Goal: Information Seeking & Learning: Learn about a topic

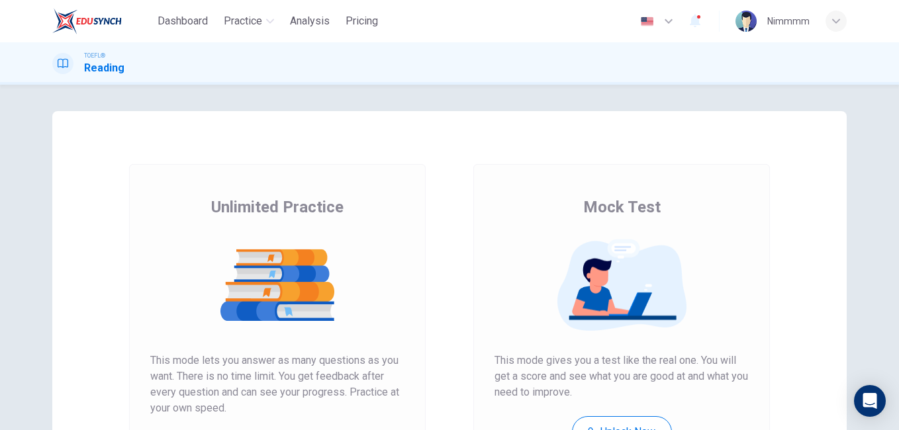
scroll to position [210, 0]
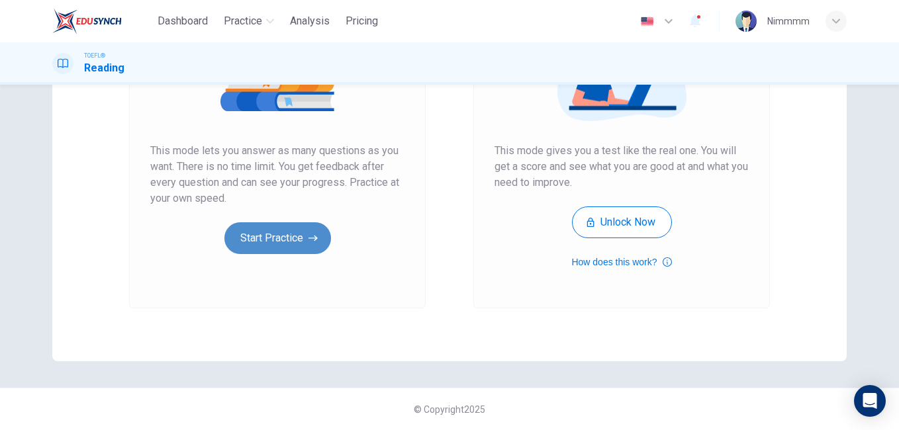
click at [311, 224] on button "Start Practice" at bounding box center [277, 238] width 107 height 32
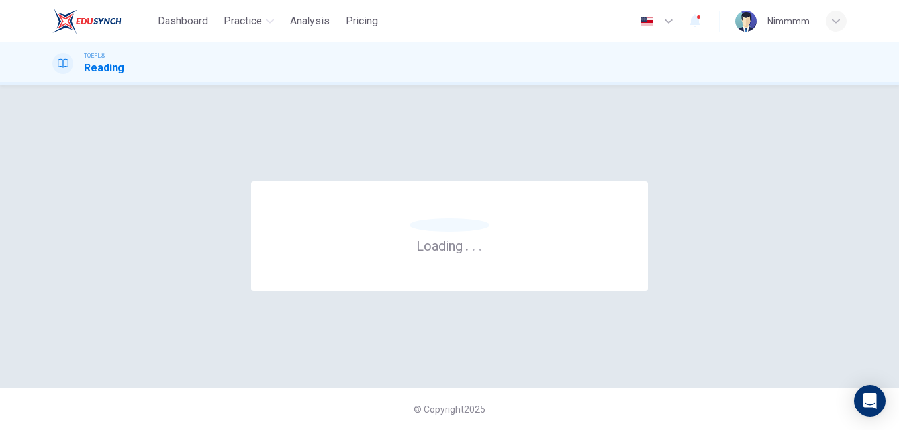
scroll to position [0, 0]
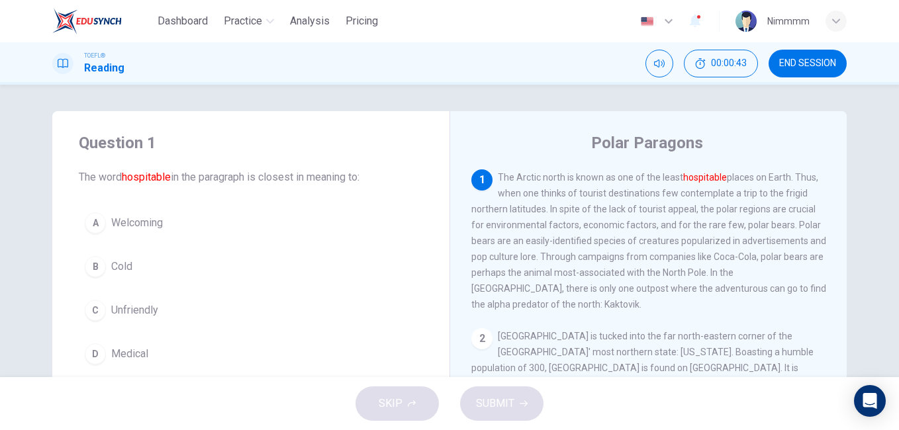
click at [126, 308] on span "Unfriendly" at bounding box center [134, 311] width 47 height 16
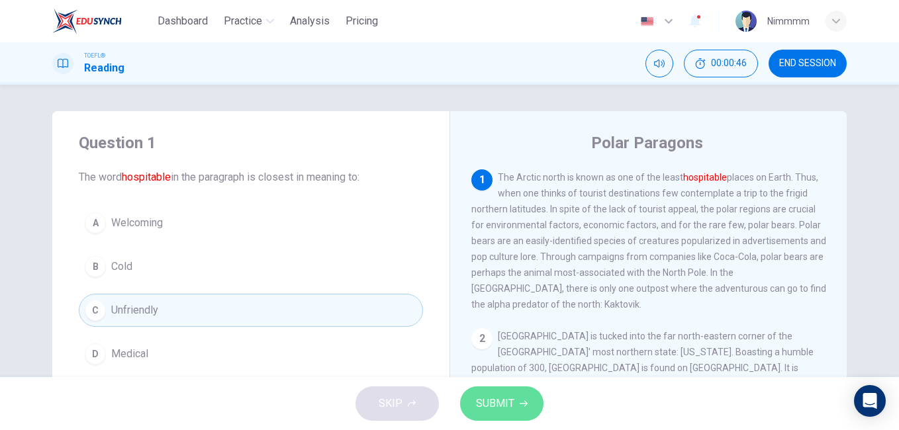
click at [477, 409] on span "SUBMIT" at bounding box center [495, 404] width 38 height 19
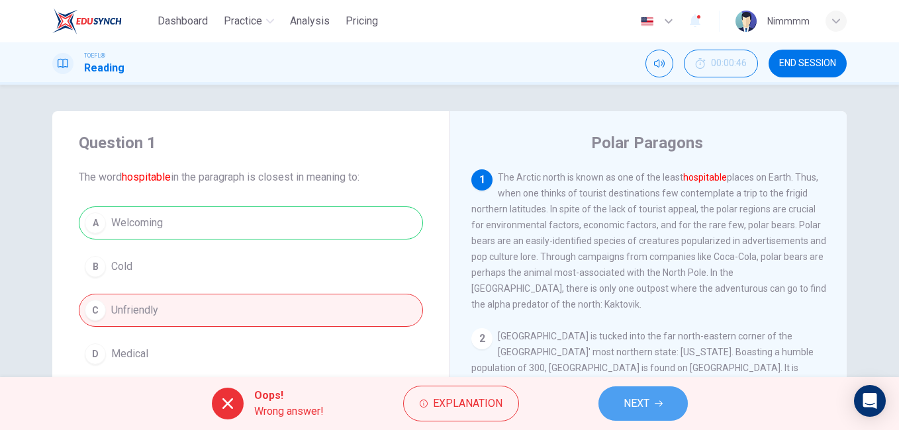
click at [619, 395] on button "NEXT" at bounding box center [643, 404] width 89 height 34
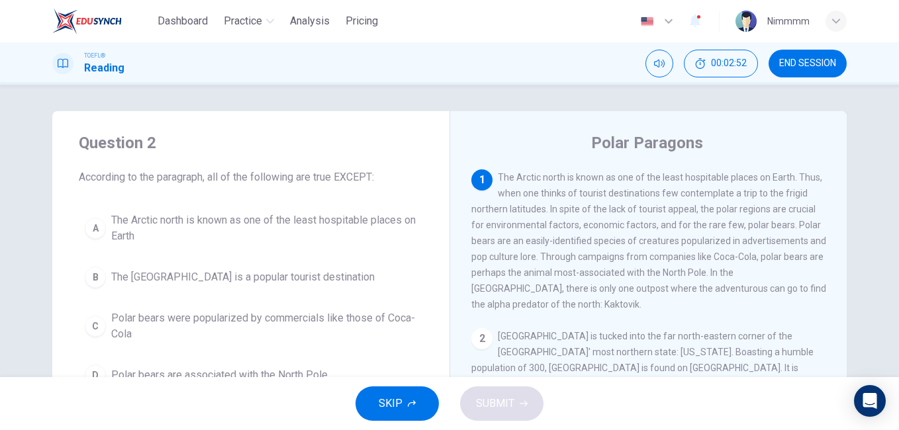
click at [255, 276] on span "The [GEOGRAPHIC_DATA] is a popular tourist destination" at bounding box center [243, 278] width 264 height 16
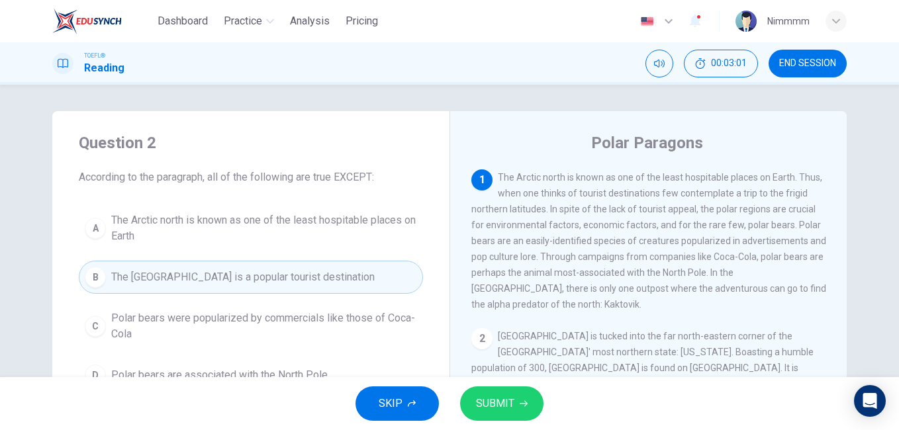
click at [467, 399] on button "SUBMIT" at bounding box center [501, 404] width 83 height 34
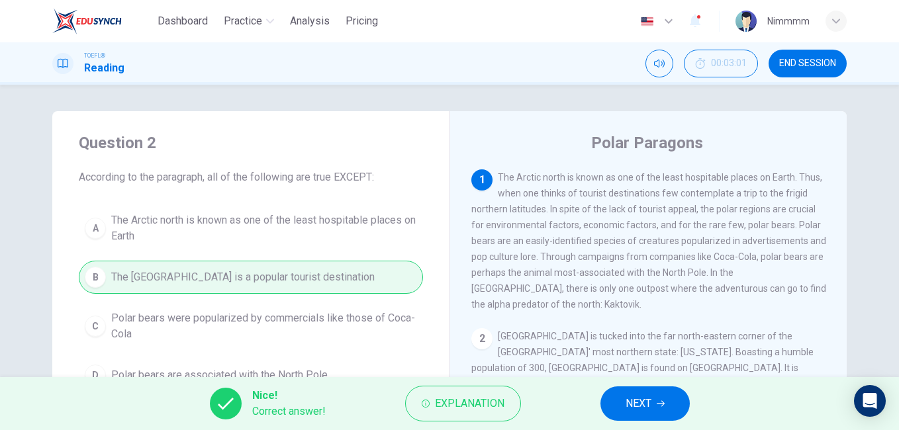
click at [600, 399] on div "Nice! Correct answer! Explanation NEXT" at bounding box center [449, 403] width 899 height 53
click at [605, 398] on button "NEXT" at bounding box center [645, 404] width 89 height 34
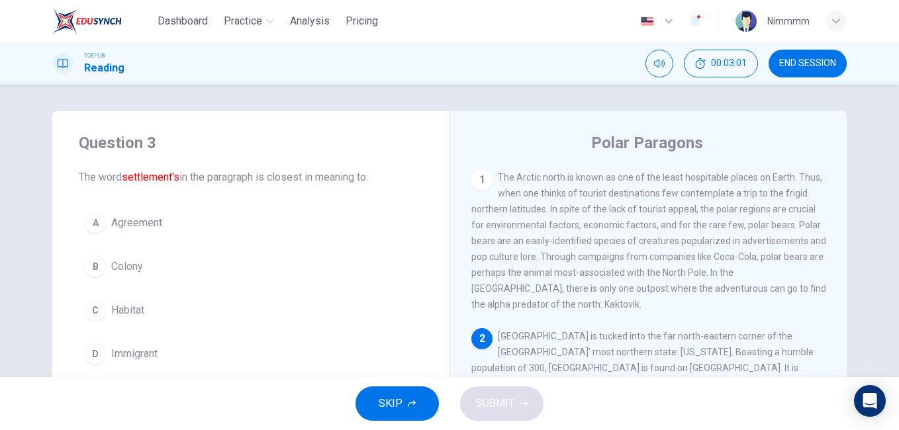
scroll to position [132, 0]
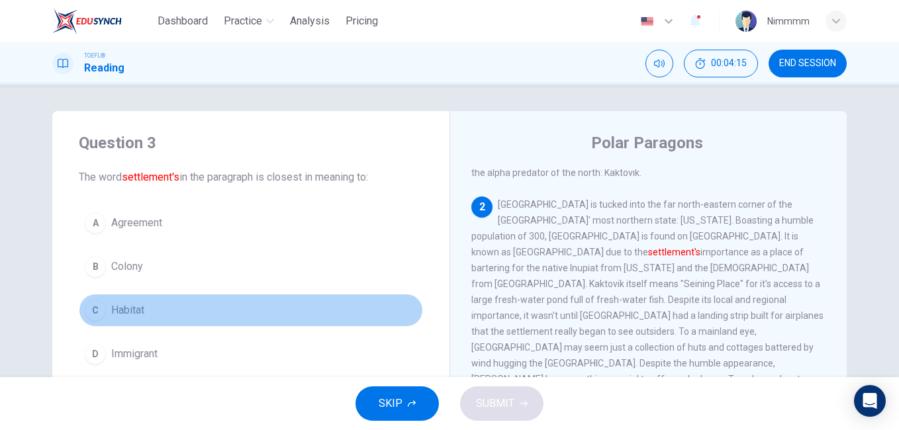
click at [115, 313] on span "Habitat" at bounding box center [127, 311] width 33 height 16
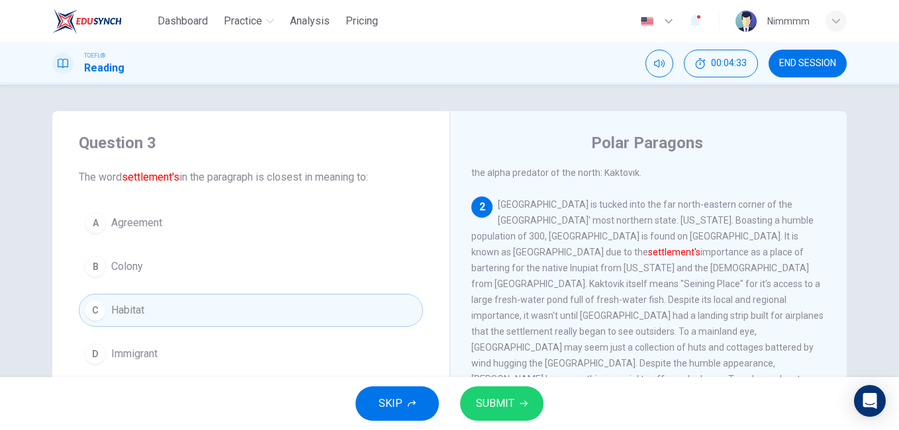
click at [516, 415] on button "SUBMIT" at bounding box center [501, 404] width 83 height 34
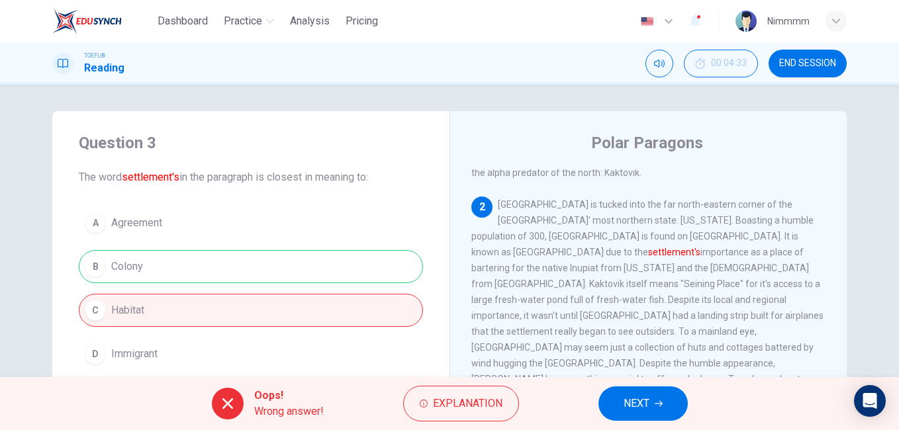
click at [614, 396] on button "NEXT" at bounding box center [643, 404] width 89 height 34
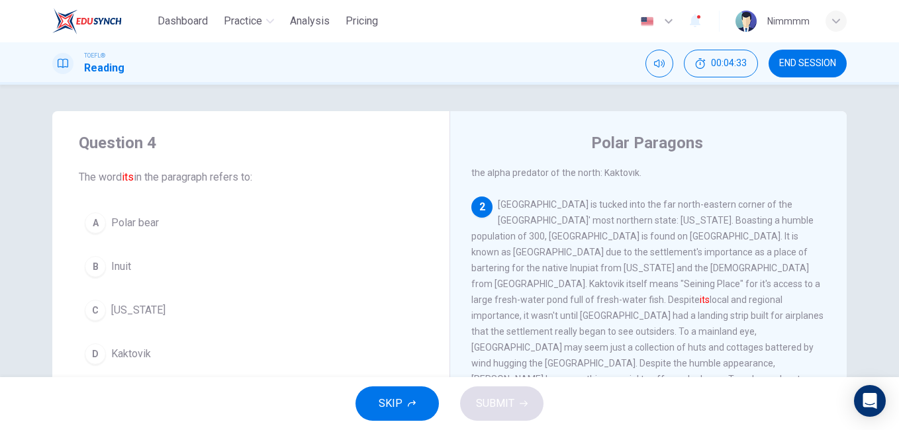
scroll to position [165, 0]
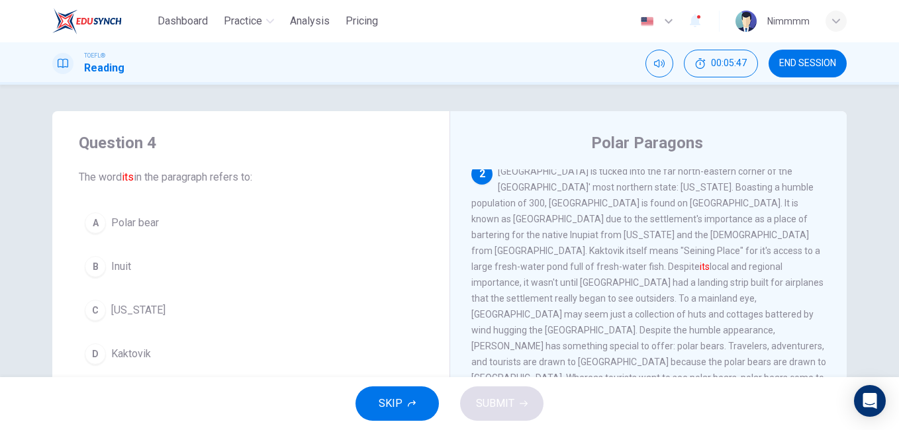
drag, startPoint x: 642, startPoint y: 222, endPoint x: 661, endPoint y: 234, distance: 23.0
click at [661, 234] on div "2 Kaktovik is tucked into the far north-eastern corner of the [GEOGRAPHIC_DATA]…" at bounding box center [648, 283] width 355 height 238
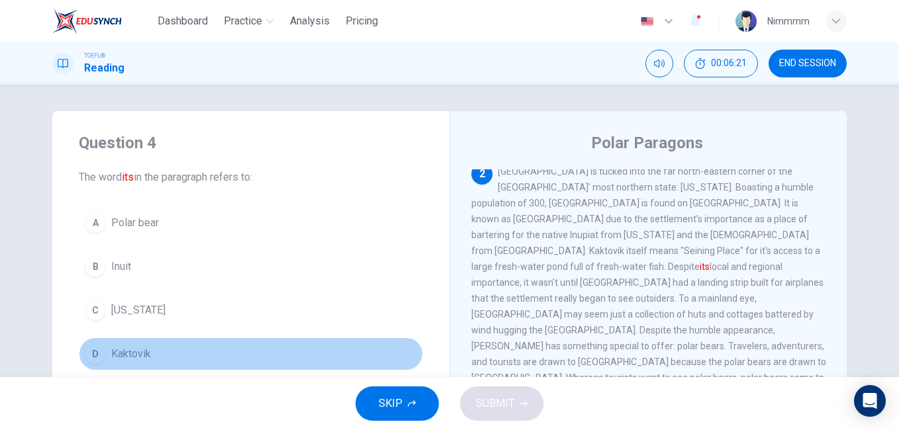
click at [179, 346] on button "D Kaktovik" at bounding box center [251, 354] width 344 height 33
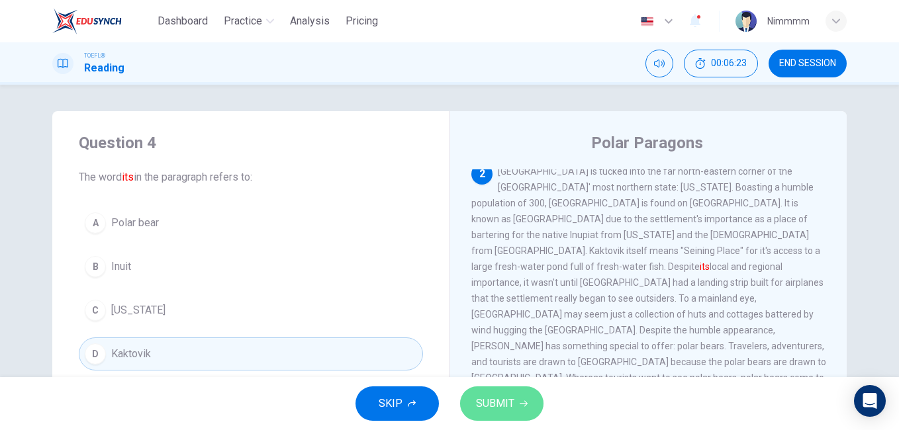
click at [477, 391] on button "SUBMIT" at bounding box center [501, 404] width 83 height 34
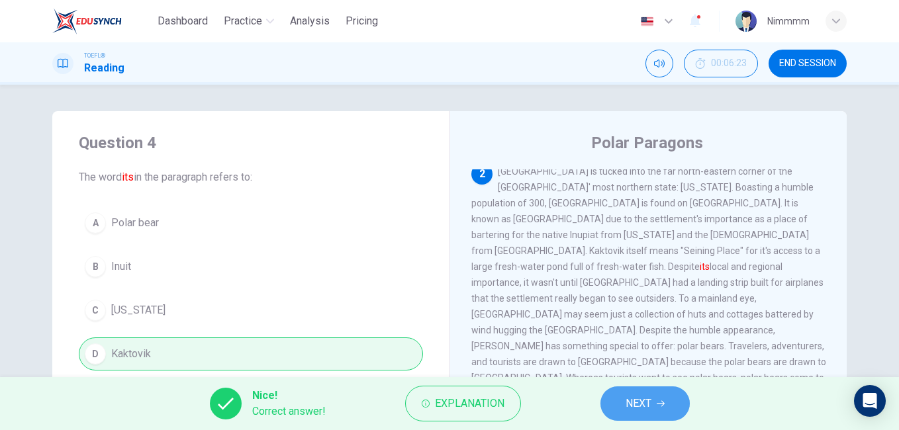
click at [616, 396] on button "NEXT" at bounding box center [645, 404] width 89 height 34
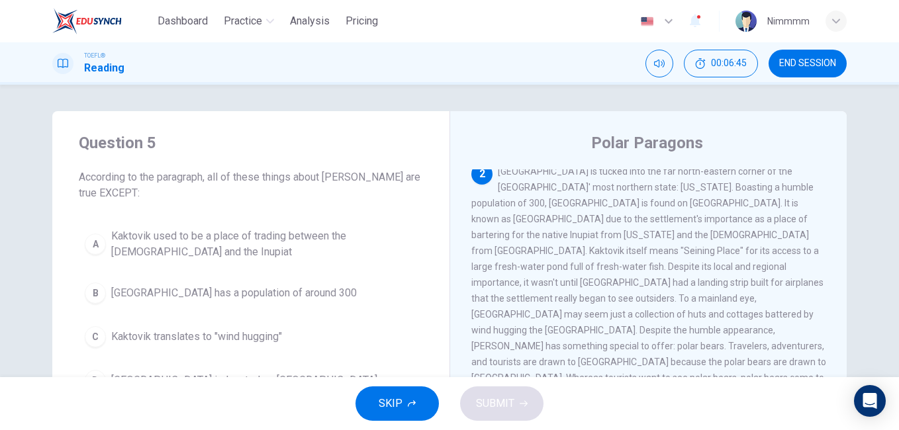
click at [891, 270] on div "Question 5 According to the paragraph, all of these things about Kaktovik are t…" at bounding box center [449, 231] width 899 height 293
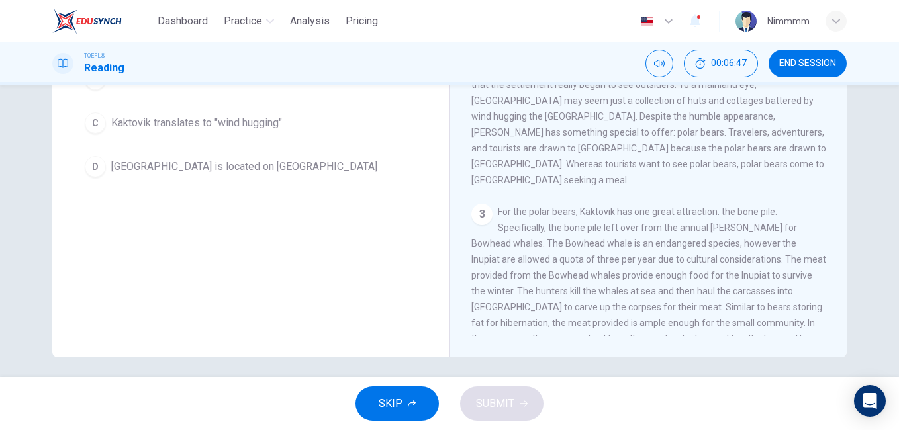
scroll to position [221, 0]
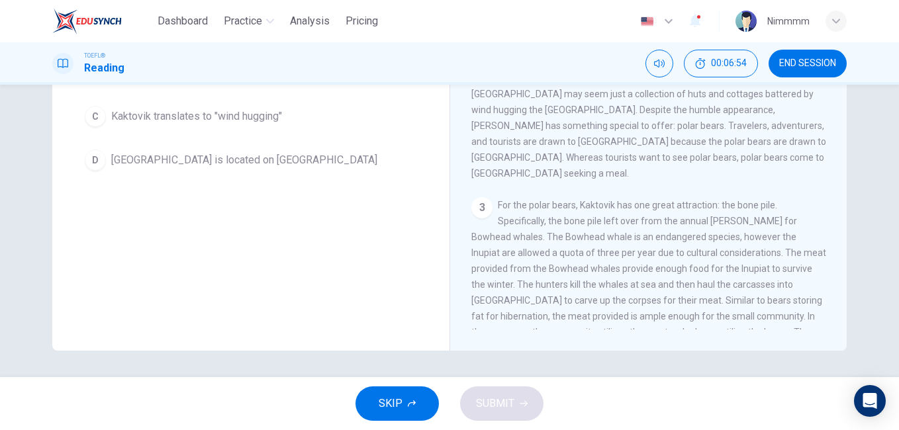
click at [890, 146] on div "Question 5 According to the paragraph, all of these things about Kaktovik are t…" at bounding box center [449, 231] width 899 height 293
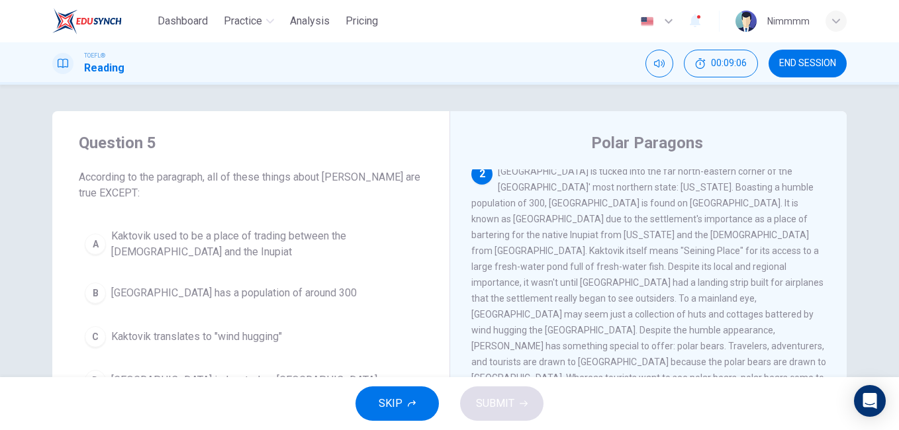
click at [231, 332] on span "Kaktovik translates to "wind hugging"" at bounding box center [196, 337] width 171 height 16
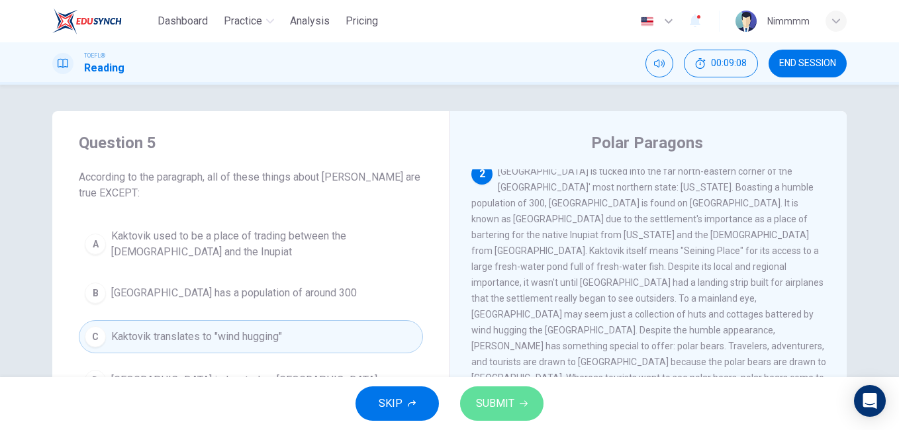
click at [506, 407] on span "SUBMIT" at bounding box center [495, 404] width 38 height 19
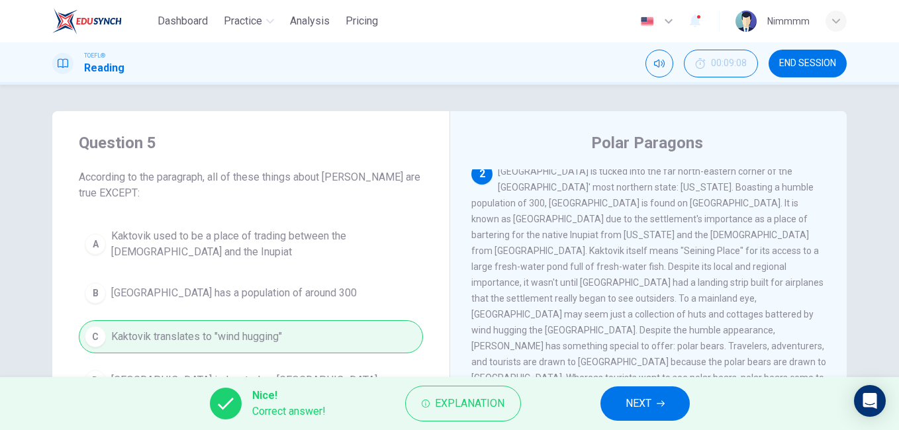
click at [619, 413] on button "NEXT" at bounding box center [645, 404] width 89 height 34
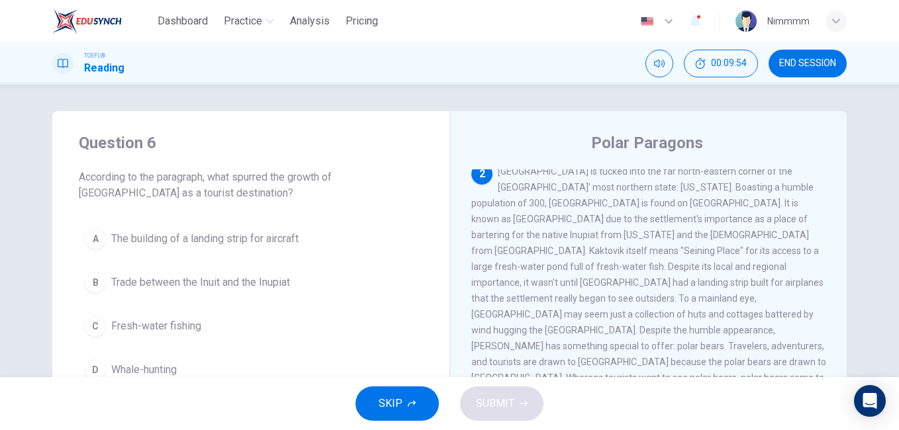
click at [271, 241] on span "The building of a landing strip for aircraft" at bounding box center [204, 239] width 187 height 16
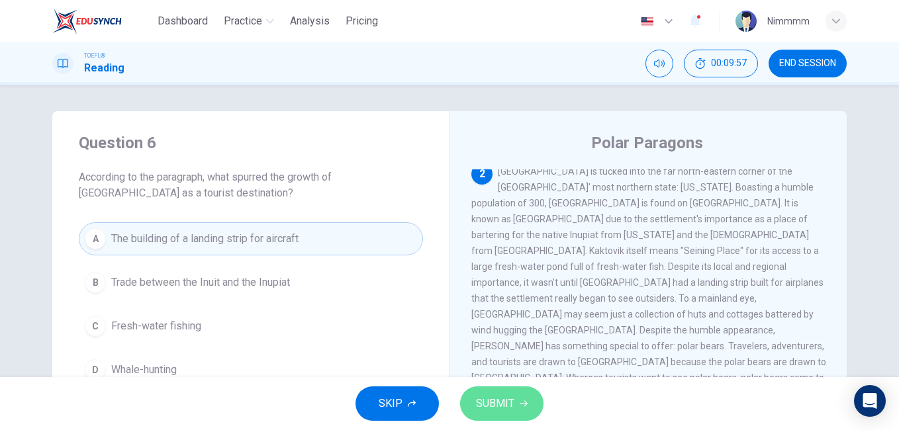
click at [488, 395] on span "SUBMIT" at bounding box center [495, 404] width 38 height 19
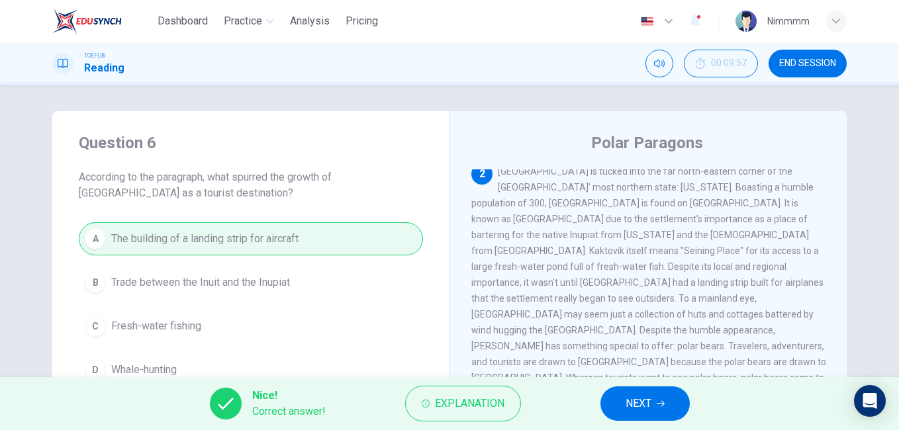
click at [612, 403] on button "NEXT" at bounding box center [645, 404] width 89 height 34
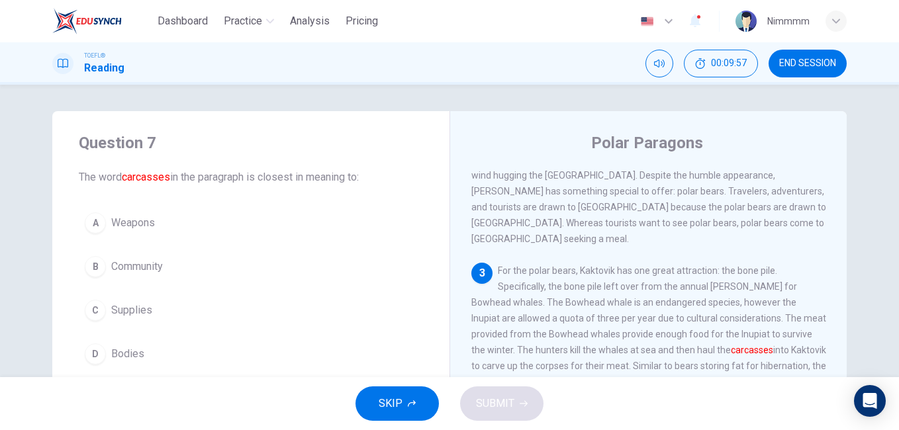
scroll to position [330, 0]
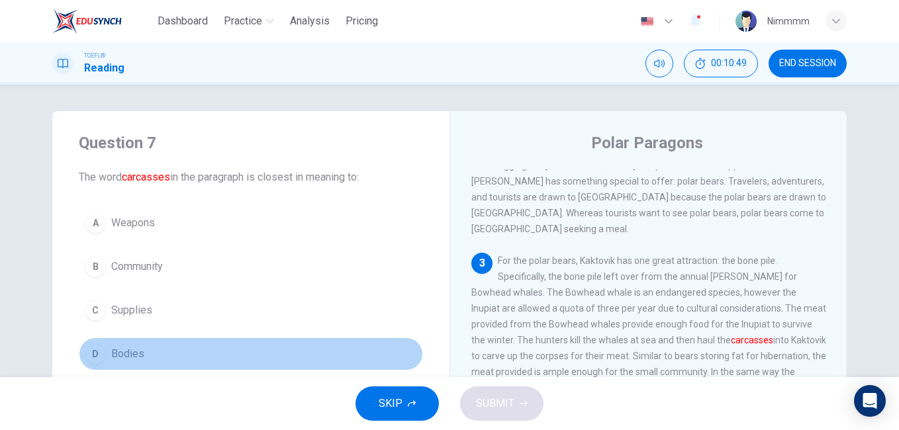
click at [172, 350] on button "D Bodies" at bounding box center [251, 354] width 344 height 33
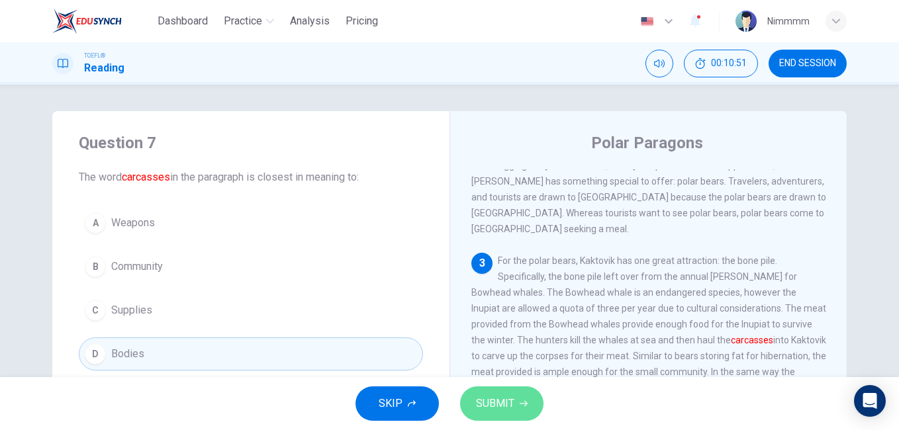
click at [489, 397] on span "SUBMIT" at bounding box center [495, 404] width 38 height 19
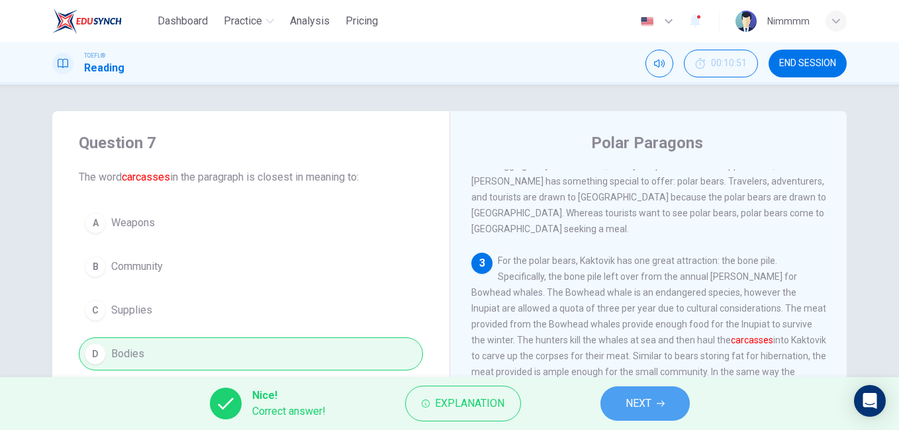
click at [634, 389] on button "NEXT" at bounding box center [645, 404] width 89 height 34
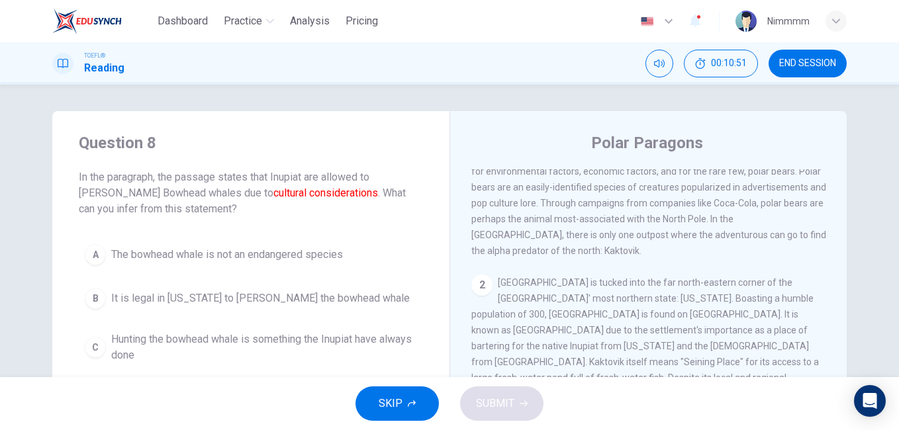
scroll to position [0, 0]
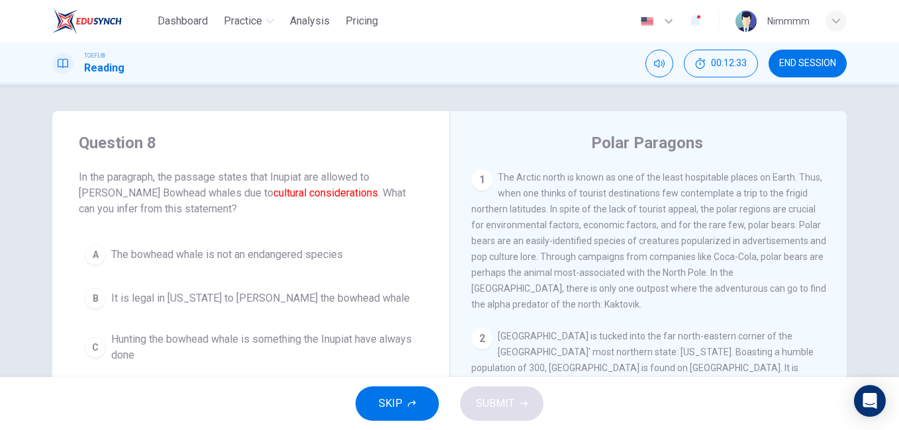
click at [831, 333] on div "1 The Arctic north is known as one of the least hospitable places on Earth. Thu…" at bounding box center [657, 360] width 372 height 381
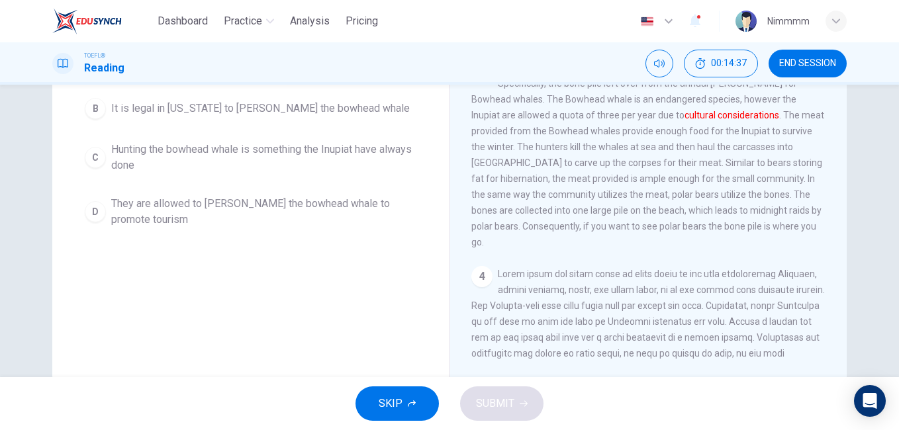
scroll to position [221, 0]
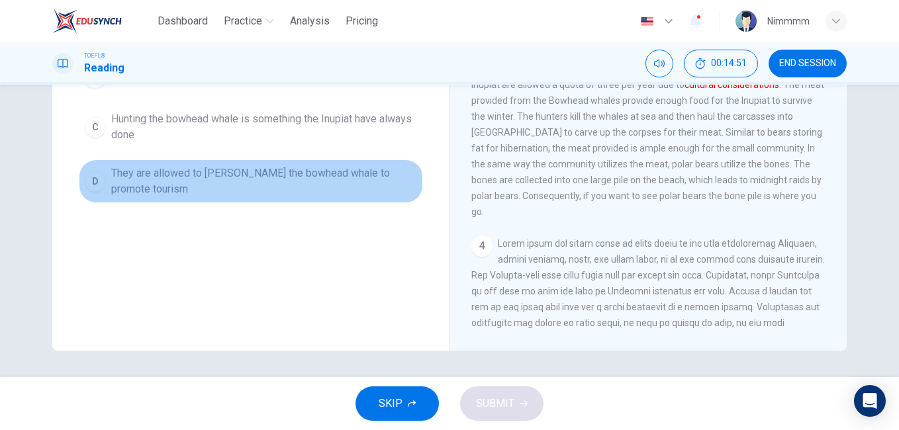
click at [228, 178] on span "They are allowed to [PERSON_NAME] the bowhead whale to promote tourism" at bounding box center [264, 182] width 306 height 32
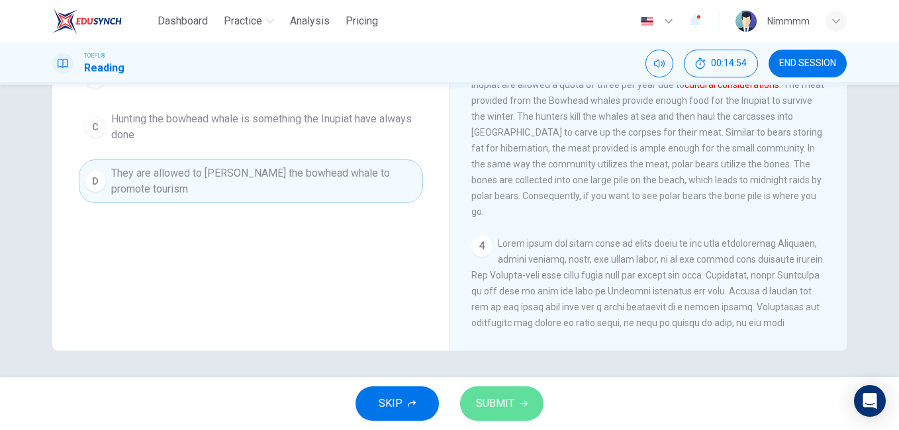
click at [476, 406] on span "SUBMIT" at bounding box center [495, 404] width 38 height 19
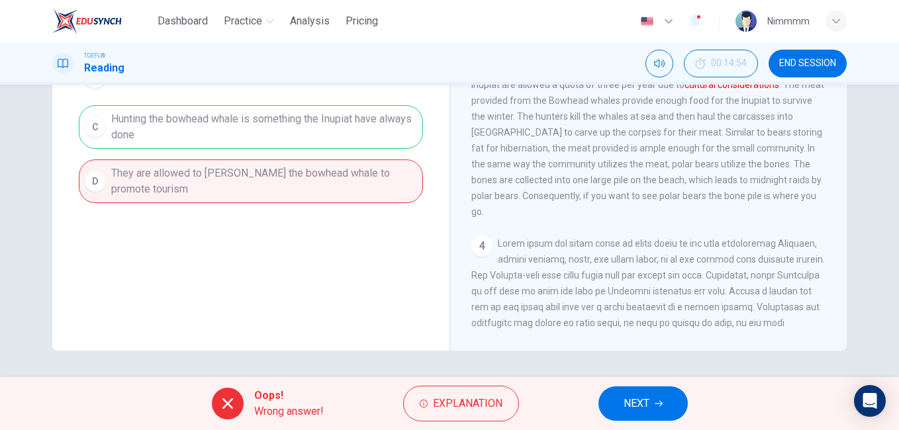
click at [617, 404] on button "NEXT" at bounding box center [643, 404] width 89 height 34
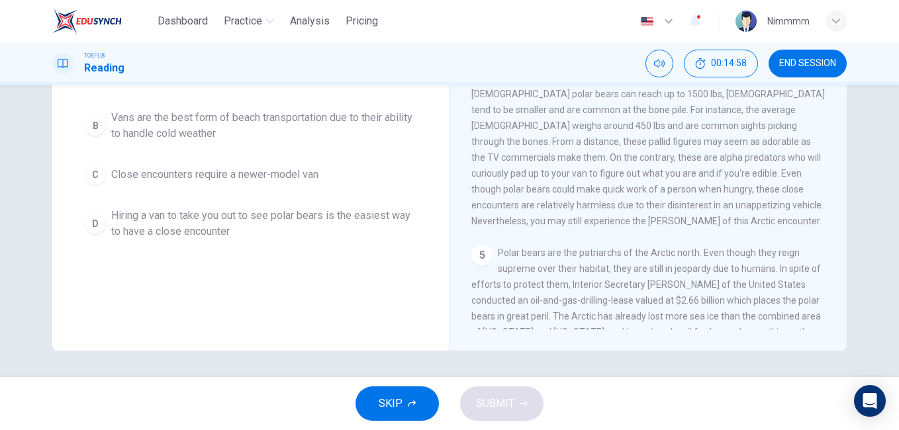
scroll to position [0, 0]
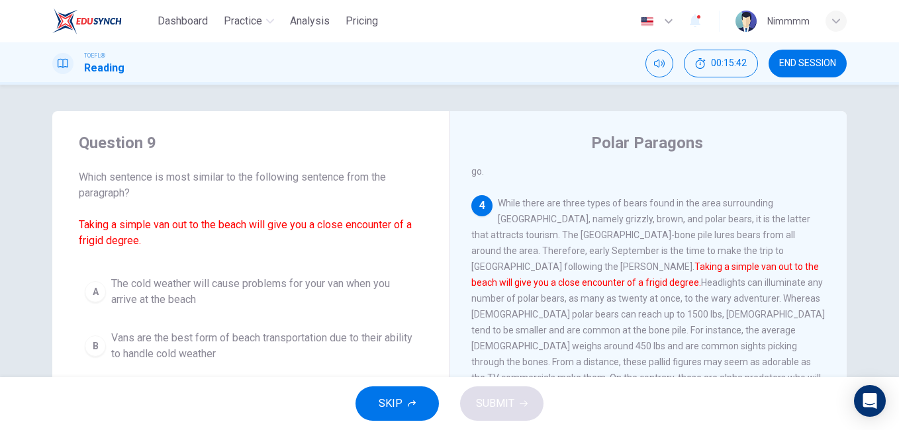
click at [891, 280] on div "Question 9 Which sentence is most similar to the following sentence from the pa…" at bounding box center [449, 231] width 899 height 293
click at [295, 299] on span "The cold weather will cause problems for your van when you arrive at the beach" at bounding box center [264, 292] width 306 height 32
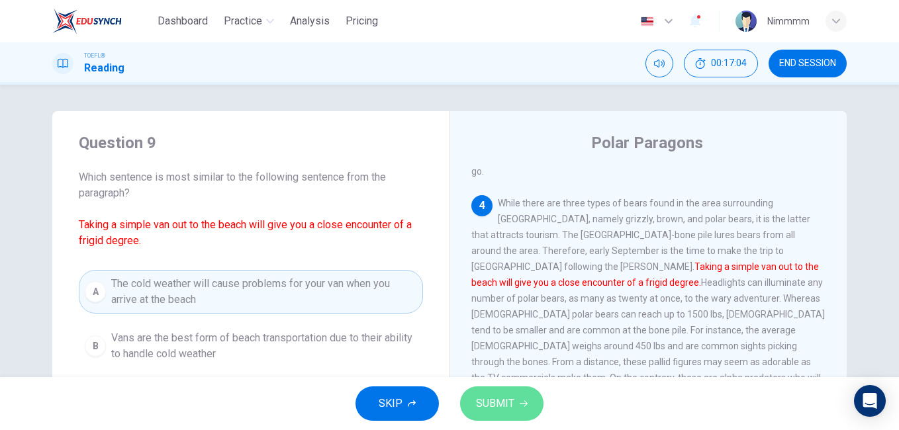
click at [483, 415] on button "SUBMIT" at bounding box center [501, 404] width 83 height 34
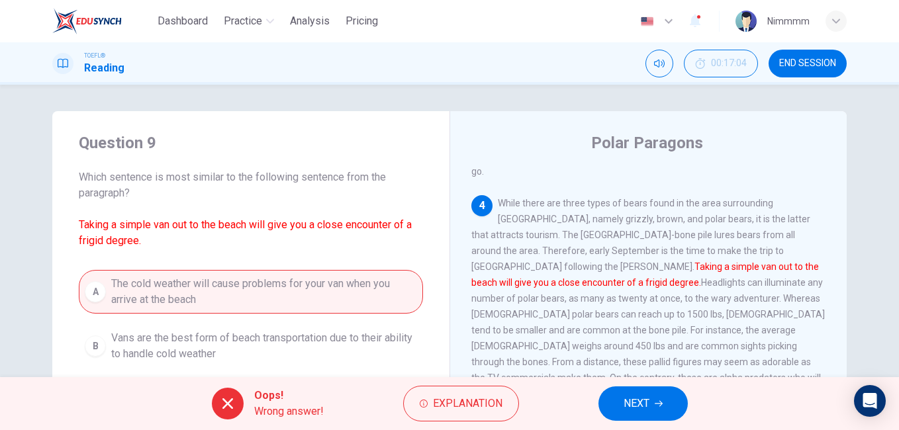
scroll to position [221, 0]
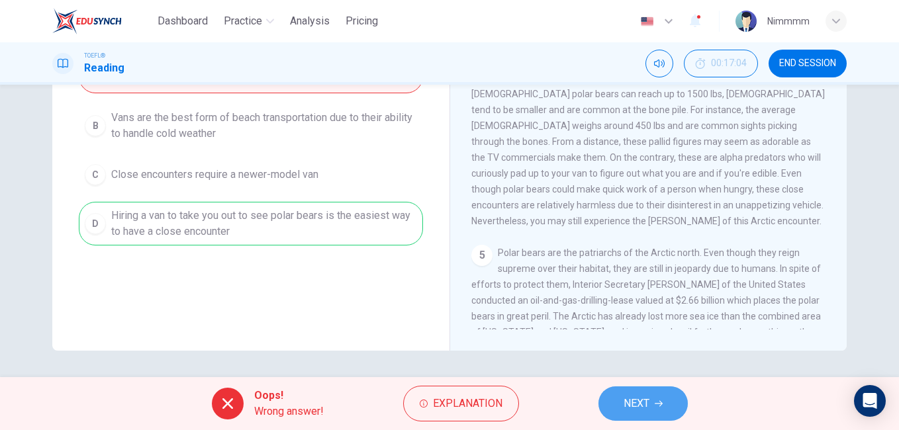
click at [647, 399] on span "NEXT" at bounding box center [637, 404] width 26 height 19
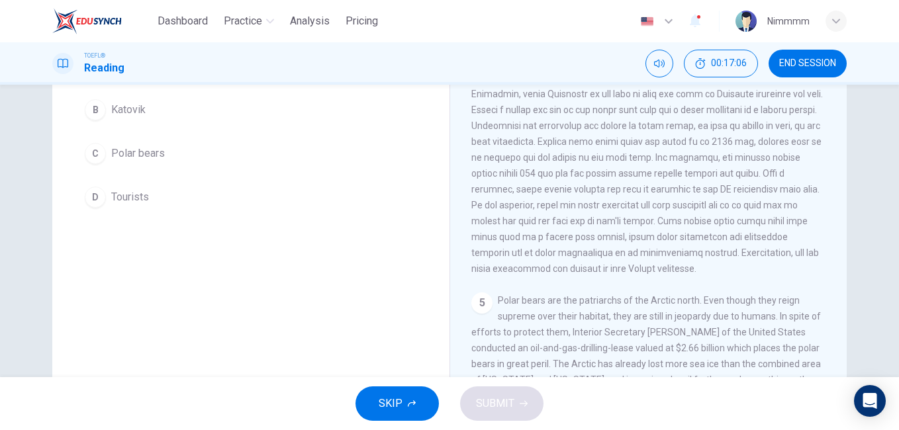
scroll to position [0, 0]
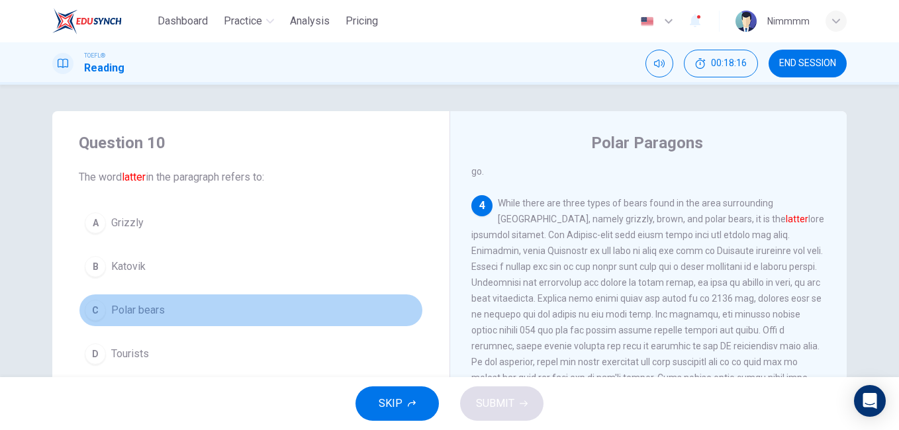
click at [145, 307] on span "Polar bears" at bounding box center [138, 311] width 54 height 16
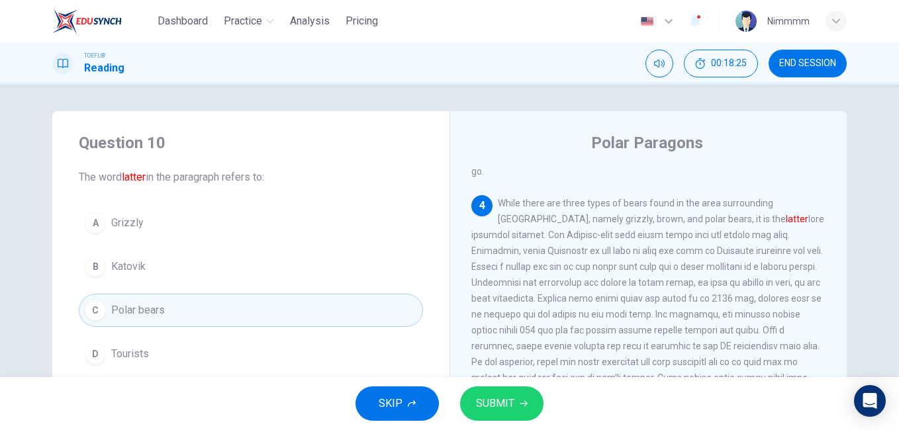
click at [477, 398] on span "SUBMIT" at bounding box center [495, 404] width 38 height 19
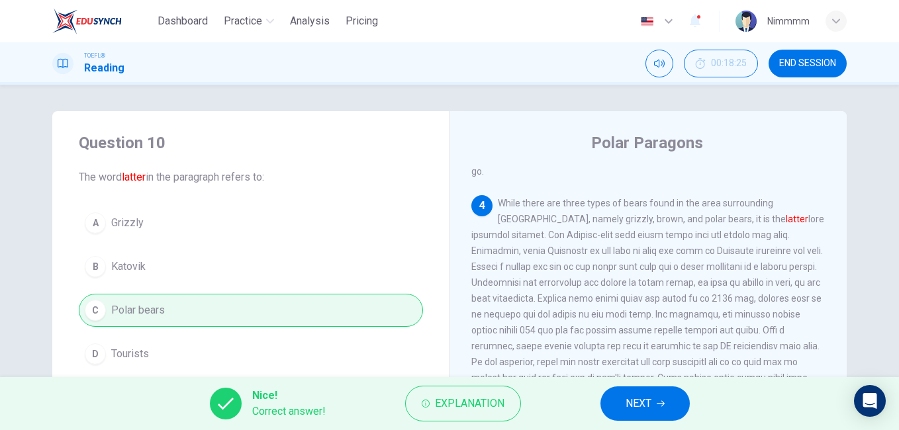
click at [618, 411] on button "NEXT" at bounding box center [645, 404] width 89 height 34
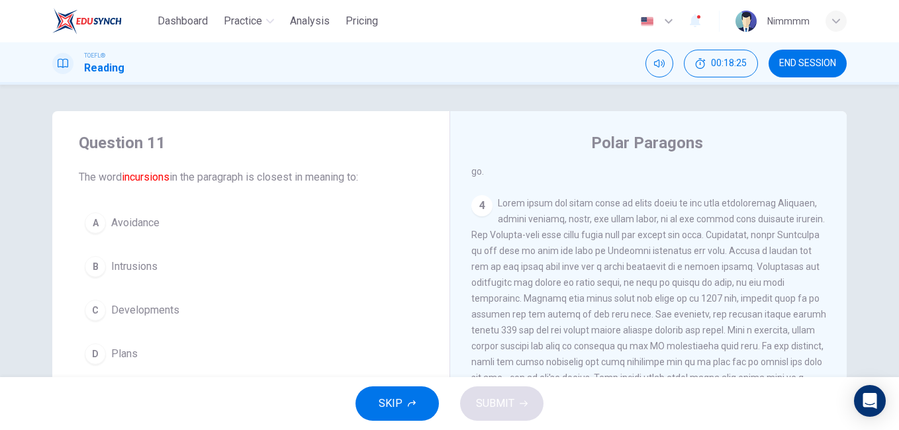
scroll to position [642, 0]
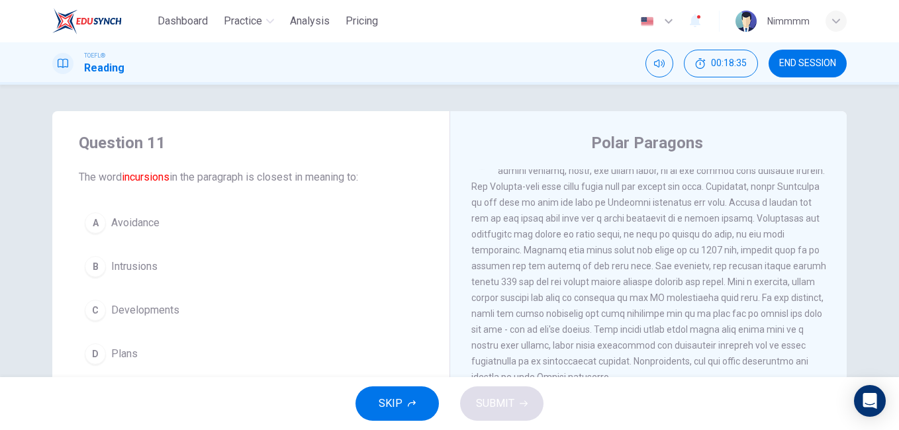
click at [890, 273] on div "Question 11 The word incursions in the paragraph is closest in meaning to: A Av…" at bounding box center [449, 231] width 899 height 293
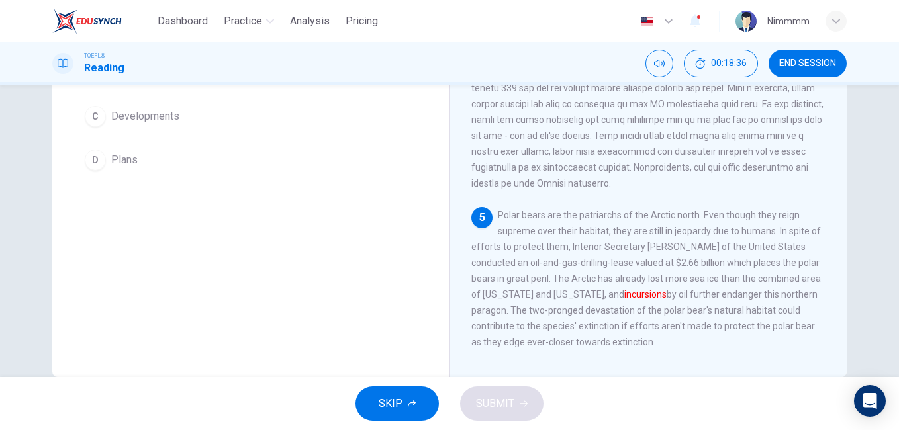
scroll to position [221, 0]
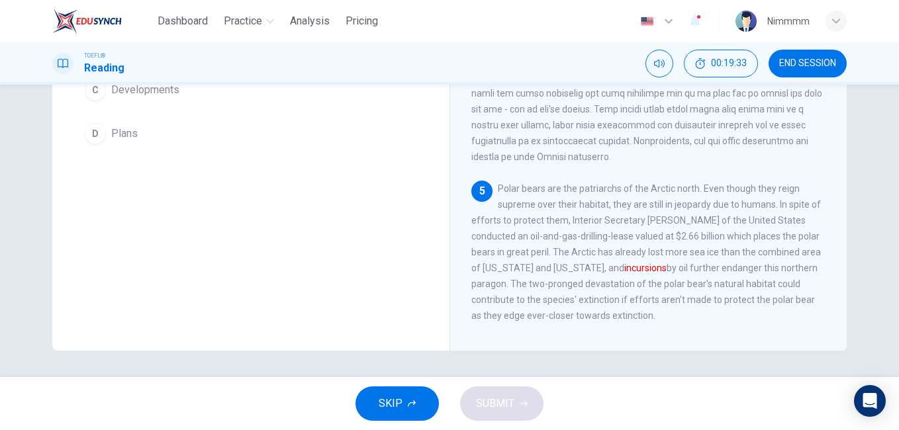
click at [891, 189] on div "Question 11 The word incursions in the paragraph is closest in meaning to: A Av…" at bounding box center [449, 231] width 899 height 293
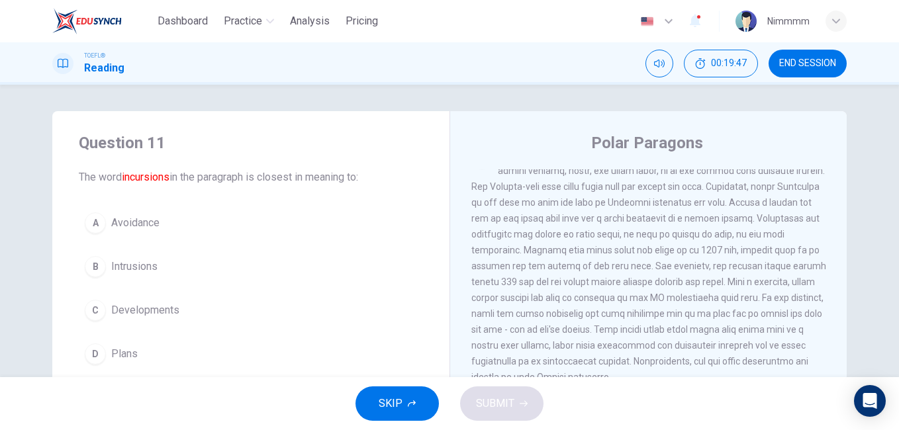
click at [891, 274] on div "Question 11 The word incursions in the paragraph is closest in meaning to: A Av…" at bounding box center [449, 231] width 899 height 293
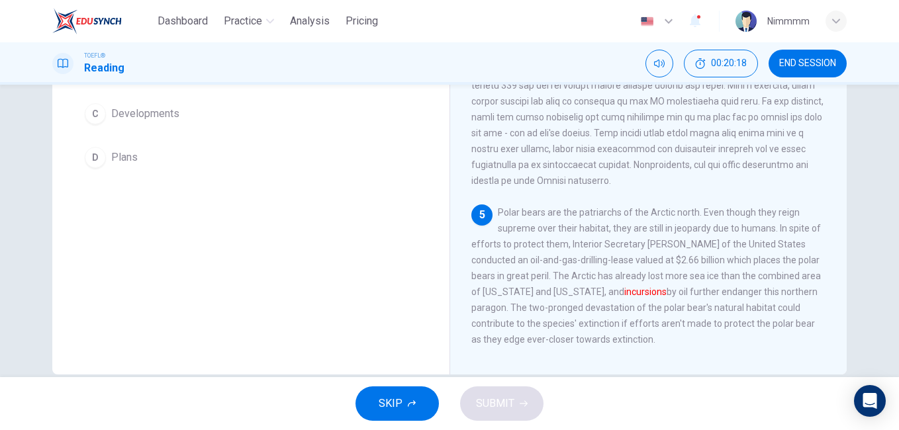
scroll to position [221, 0]
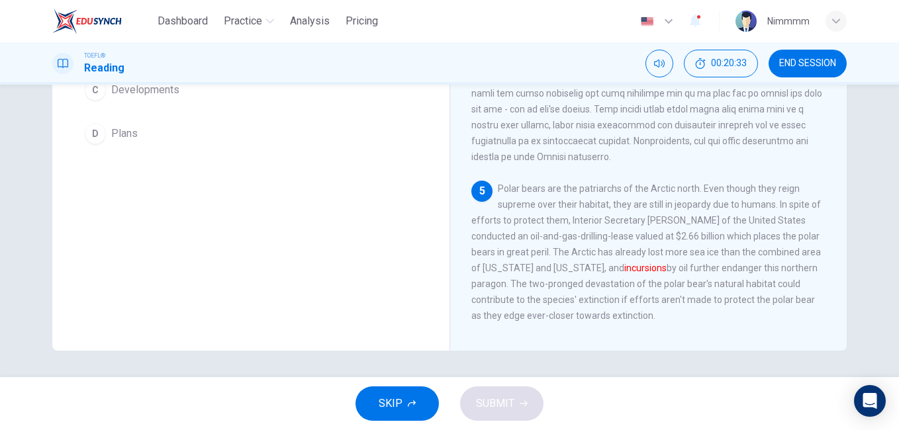
click at [206, 83] on div "TOEFL® Reading 00:20:33 END SESSION" at bounding box center [449, 63] width 899 height 42
click at [198, 97] on button "C Developments" at bounding box center [251, 90] width 344 height 33
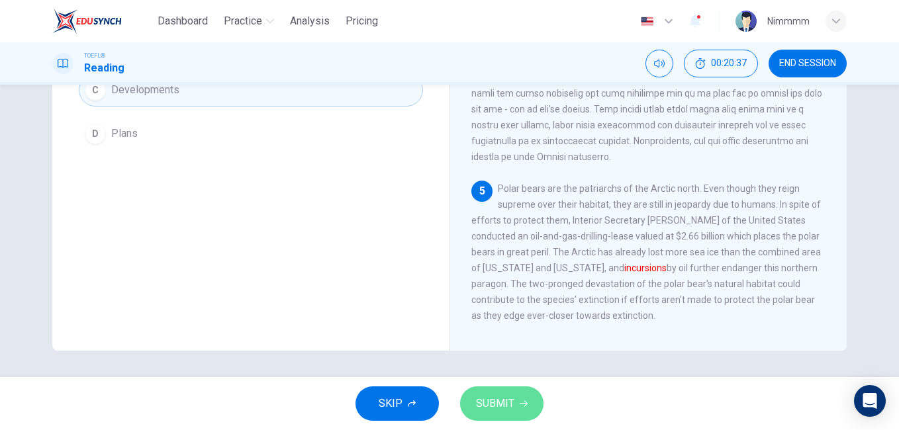
click at [475, 397] on button "SUBMIT" at bounding box center [501, 404] width 83 height 34
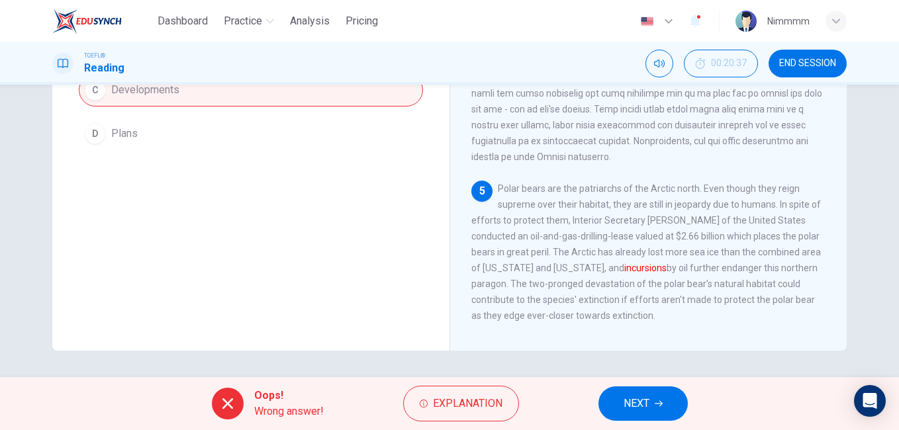
click at [891, 168] on div "Question 11 The word incursions in the paragraph is closest in meaning to: A Av…" at bounding box center [449, 231] width 899 height 293
click at [653, 393] on button "NEXT" at bounding box center [643, 404] width 89 height 34
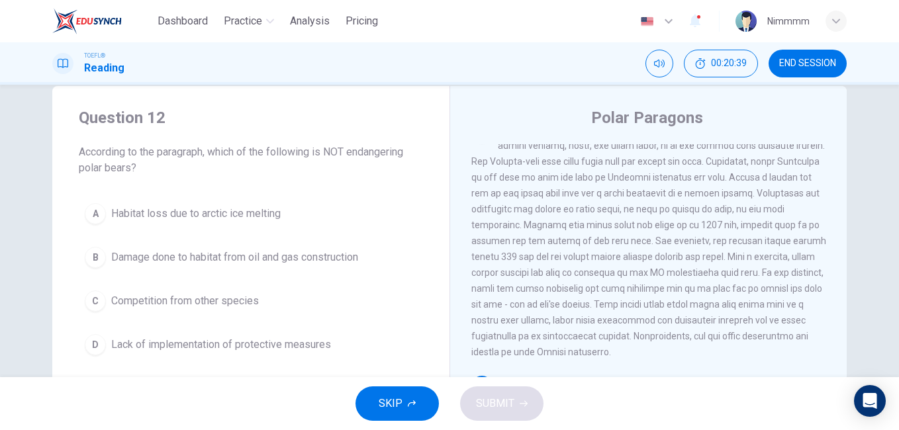
scroll to position [0, 0]
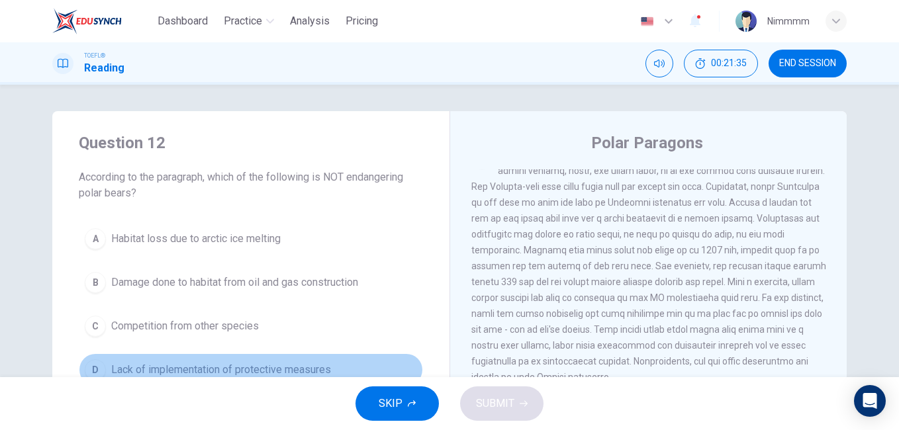
click at [185, 365] on span "Lack of implementation of protective measures" at bounding box center [221, 370] width 220 height 16
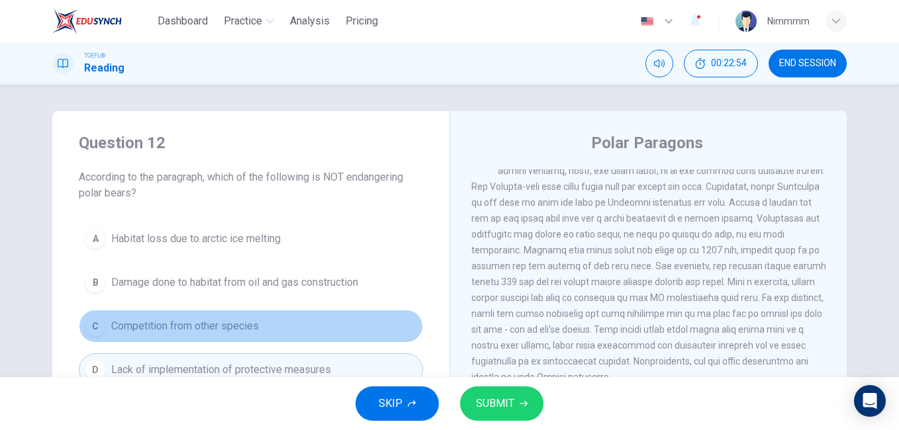
click at [308, 326] on button "C Competition from other species" at bounding box center [251, 326] width 344 height 33
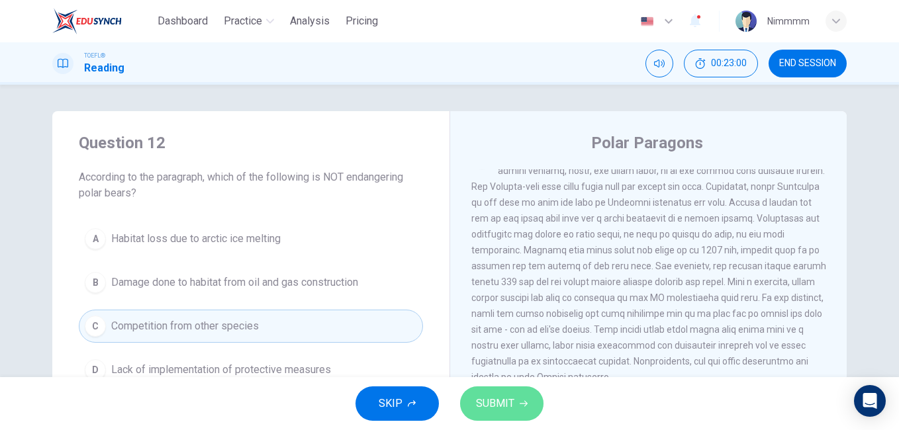
click at [489, 402] on span "SUBMIT" at bounding box center [495, 404] width 38 height 19
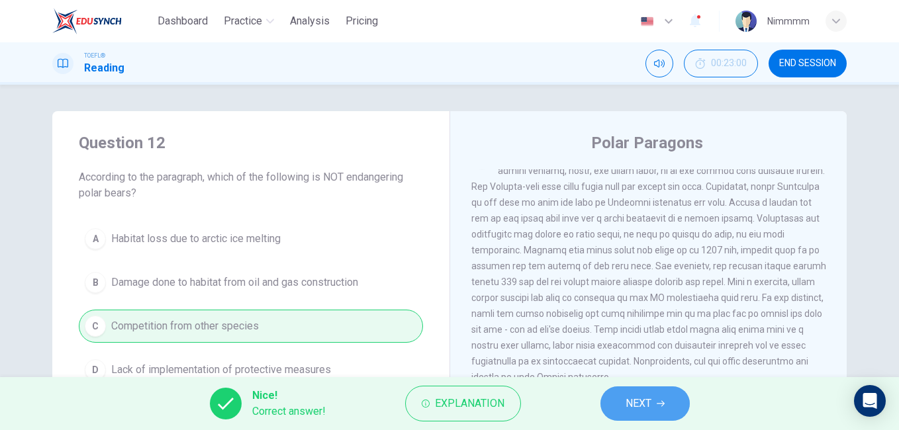
click at [617, 399] on button "NEXT" at bounding box center [645, 404] width 89 height 34
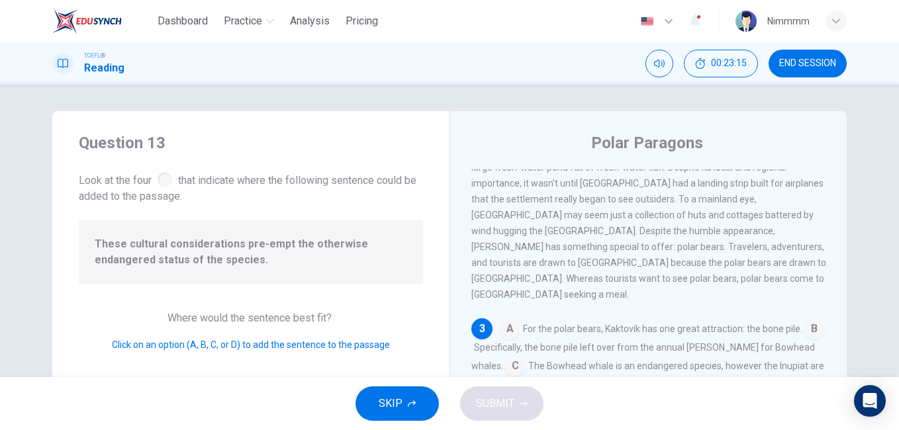
scroll to position [221, 0]
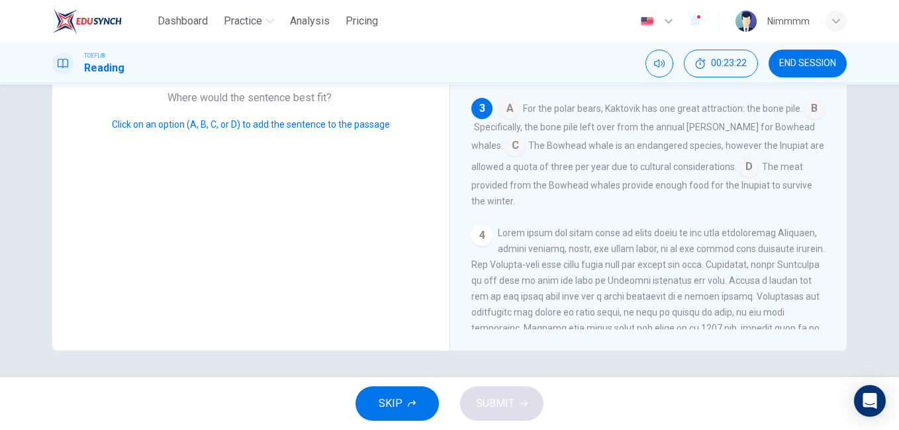
click at [891, 199] on div "Question 13 Look at the four that indicate where the following sentence could b…" at bounding box center [449, 231] width 899 height 293
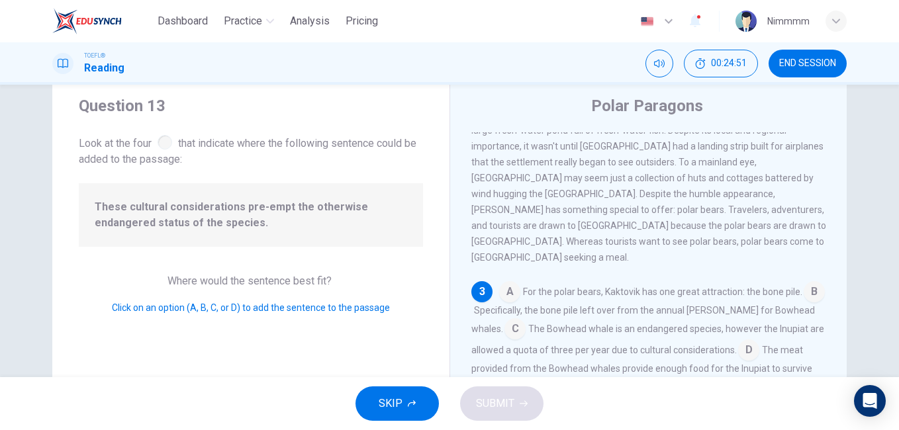
scroll to position [41, 0]
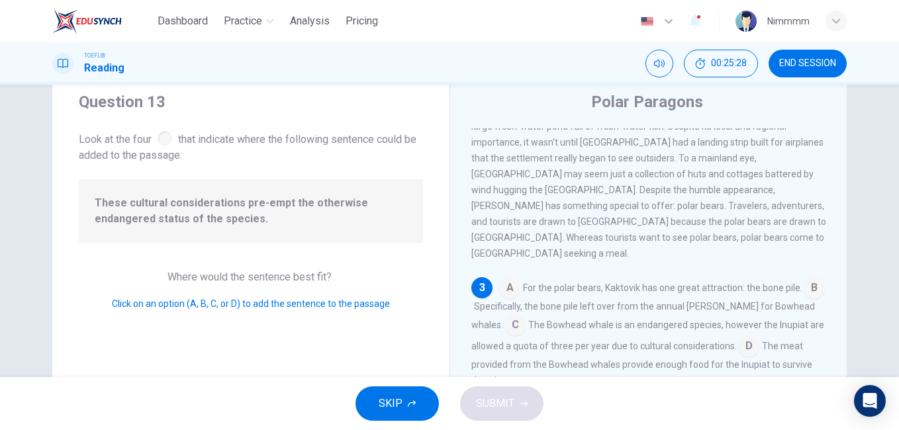
click at [742, 342] on input at bounding box center [748, 347] width 21 height 21
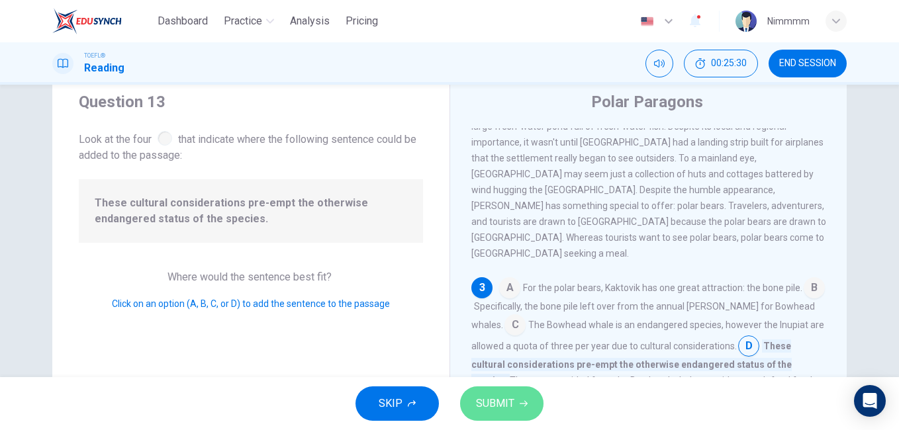
click at [522, 403] on icon "button" at bounding box center [524, 404] width 8 height 8
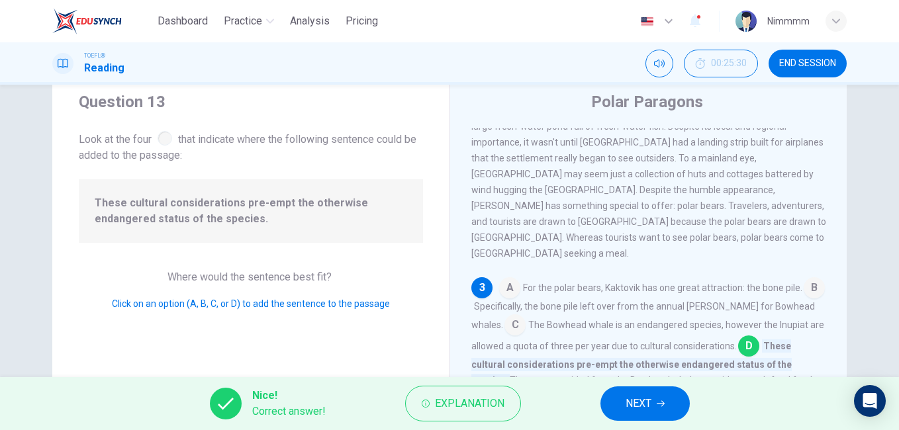
click at [628, 401] on span "NEXT" at bounding box center [639, 404] width 26 height 19
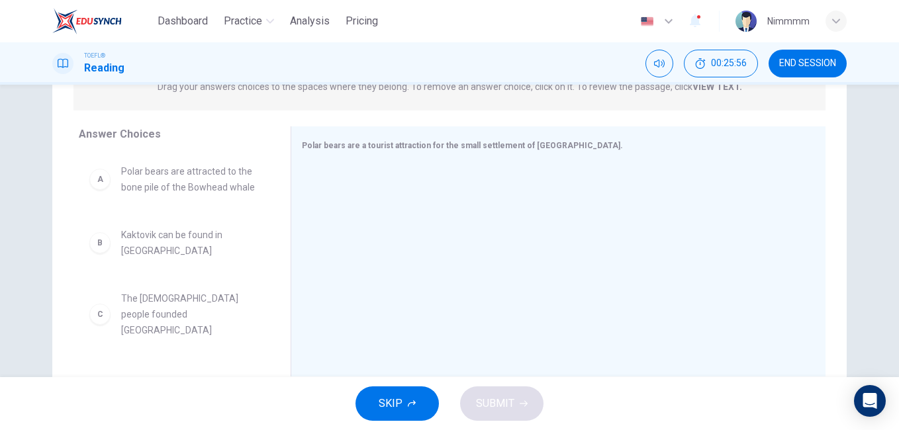
scroll to position [221, 0]
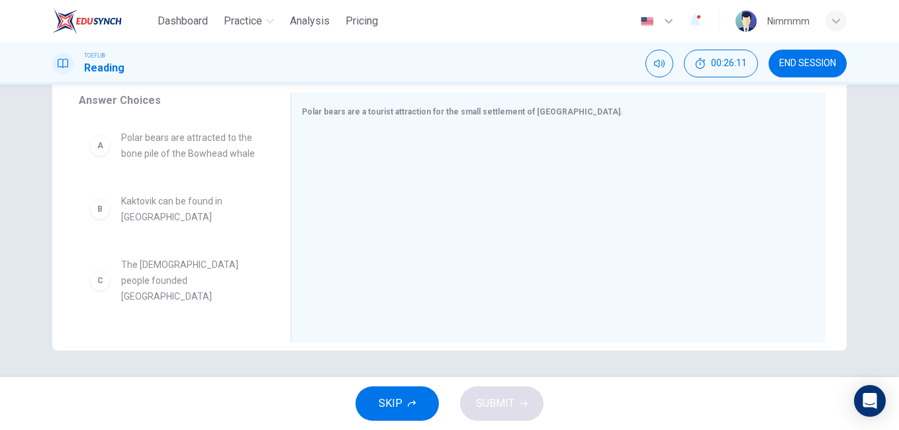
click at [227, 144] on span "Polar bears are attracted to the bone pile of the Bowhead whale" at bounding box center [190, 146] width 138 height 32
click at [103, 151] on div "A" at bounding box center [99, 145] width 21 height 21
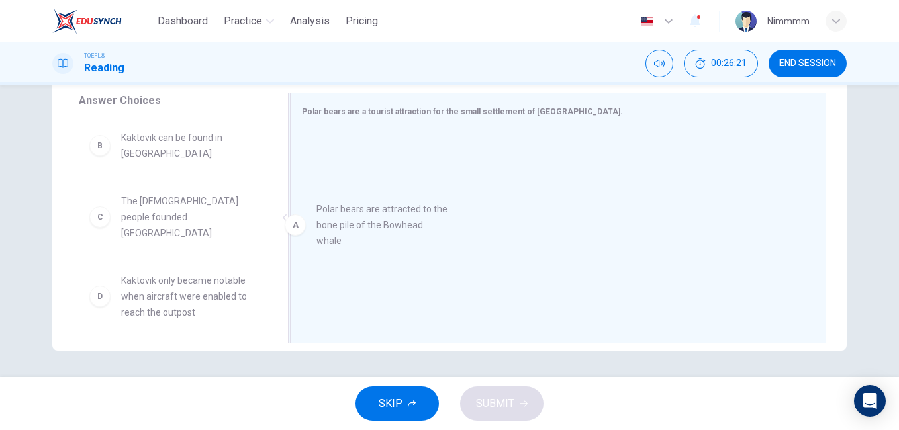
drag, startPoint x: 219, startPoint y: 148, endPoint x: 429, endPoint y: 221, distance: 222.6
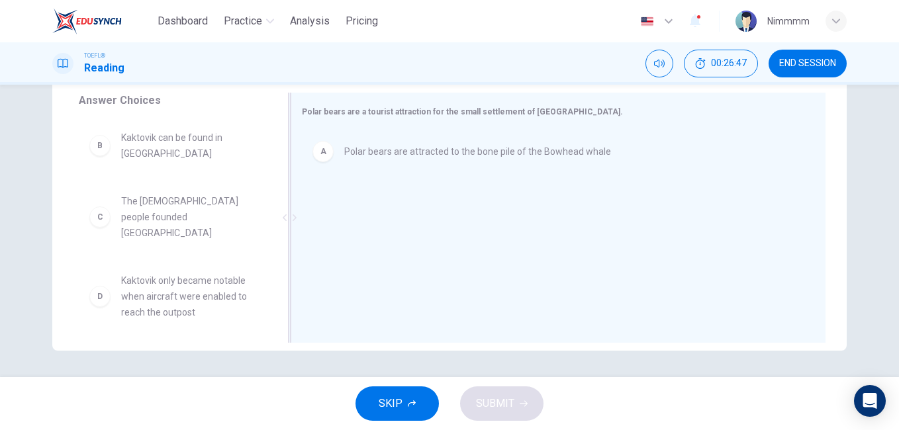
click at [281, 293] on div at bounding box center [289, 218] width 17 height 250
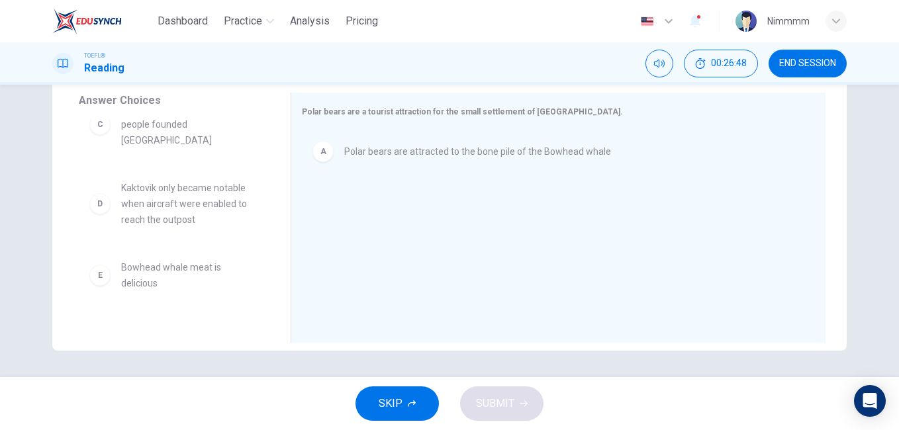
scroll to position [135, 0]
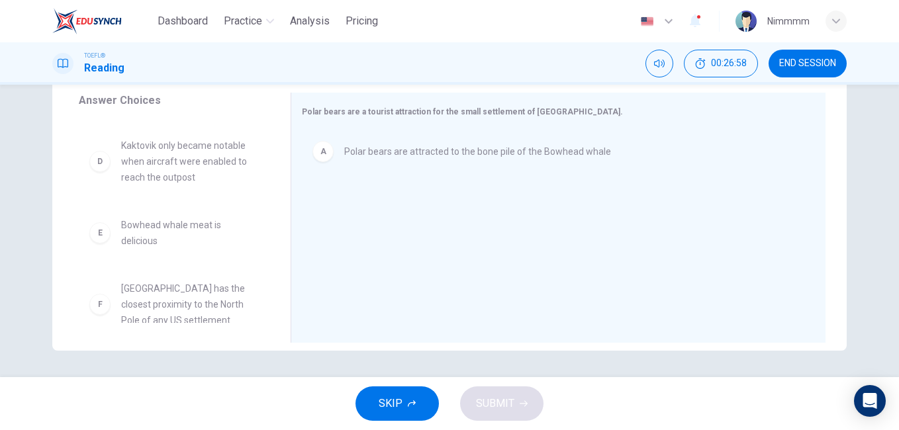
click at [102, 151] on div "D" at bounding box center [99, 161] width 21 height 21
click at [91, 151] on div "D" at bounding box center [99, 161] width 21 height 21
click at [93, 151] on div "D" at bounding box center [99, 161] width 21 height 21
click at [158, 138] on span "Kaktovik only became notable when aircraft were enabled to reach the outpost" at bounding box center [190, 162] width 138 height 48
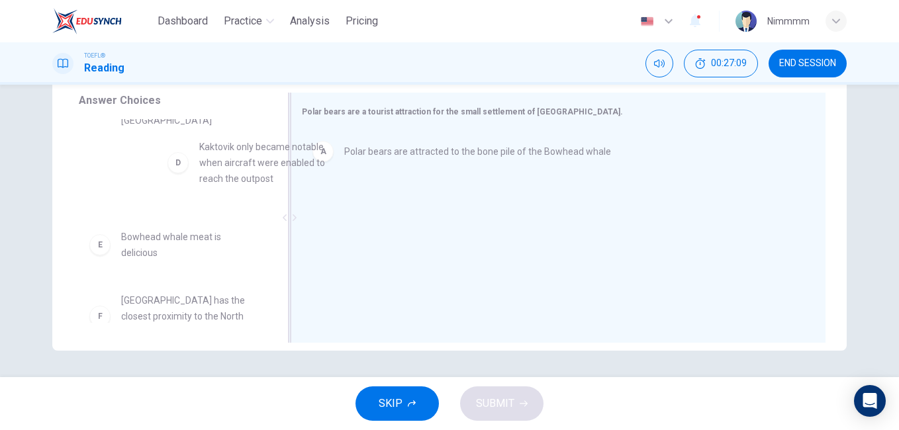
drag, startPoint x: 158, startPoint y: 136, endPoint x: 337, endPoint y: 205, distance: 191.8
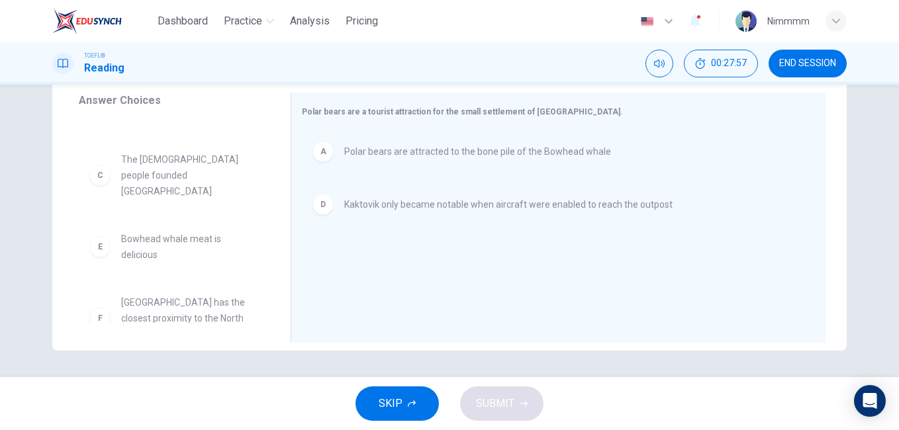
scroll to position [56, 0]
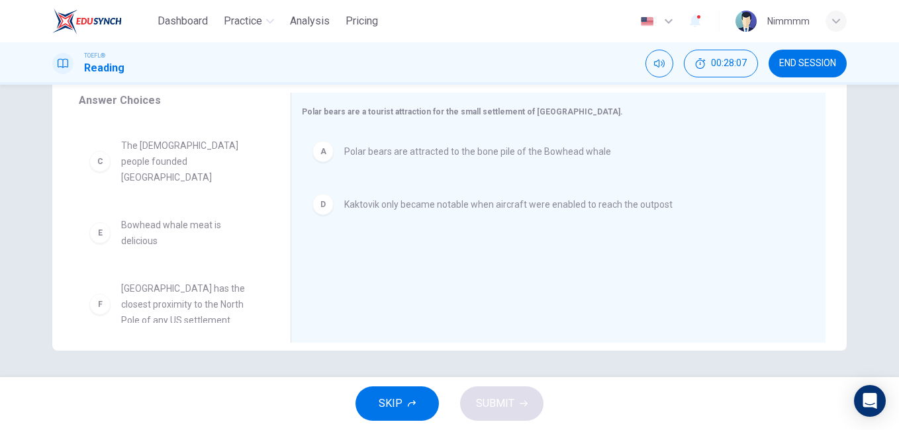
click at [270, 150] on div "B Kaktovik can be found in [GEOGRAPHIC_DATA] C The [DEMOGRAPHIC_DATA] people fo…" at bounding box center [179, 221] width 201 height 204
click at [271, 149] on div "B Kaktovik can be found in [GEOGRAPHIC_DATA] C The [DEMOGRAPHIC_DATA] people fo…" at bounding box center [179, 221] width 201 height 204
click at [136, 294] on span "[GEOGRAPHIC_DATA] has the closest proximity to the North Pole of any US settlem…" at bounding box center [190, 305] width 138 height 48
click at [104, 295] on div "F" at bounding box center [99, 304] width 21 height 21
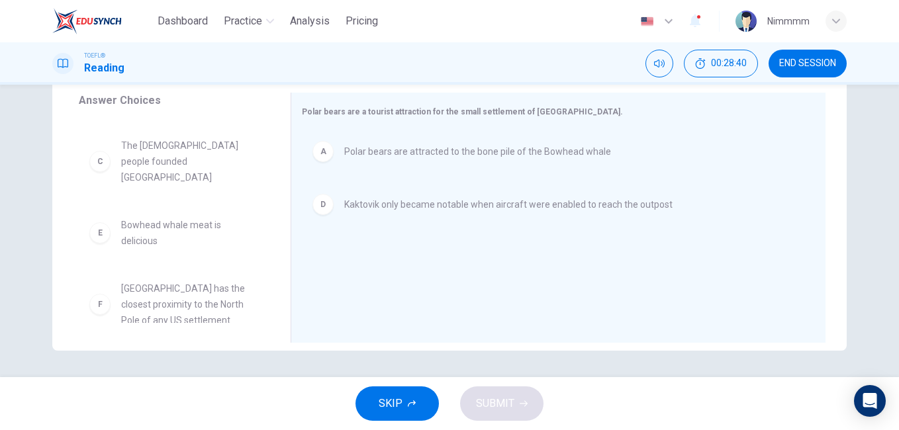
click at [104, 295] on div "F" at bounding box center [99, 304] width 21 height 21
click at [91, 295] on div "F" at bounding box center [99, 304] width 21 height 21
click at [101, 294] on div "F" at bounding box center [99, 304] width 21 height 21
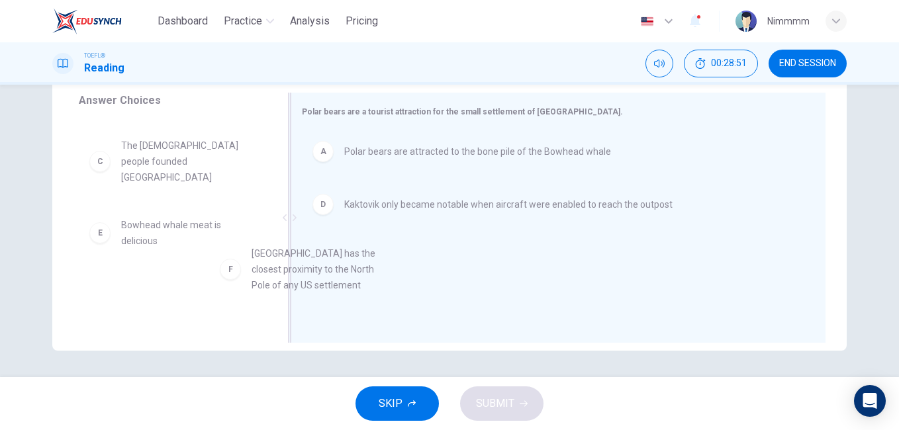
drag, startPoint x: 182, startPoint y: 292, endPoint x: 336, endPoint y: 275, distance: 154.6
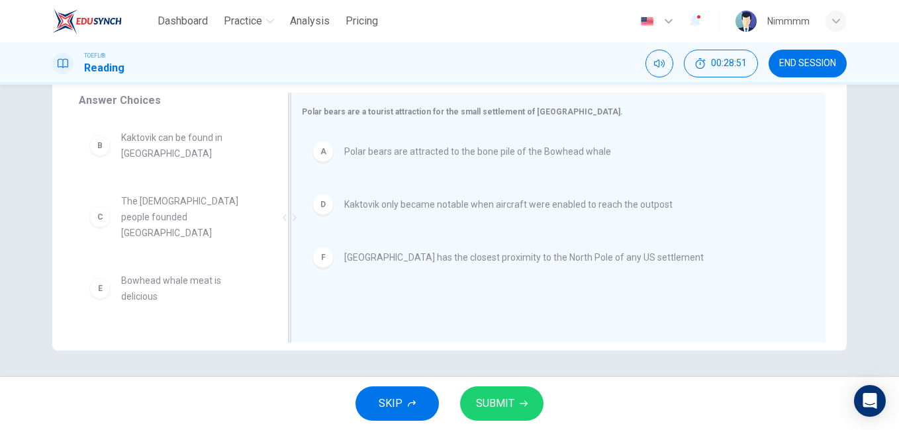
scroll to position [0, 0]
click at [520, 390] on button "SUBMIT" at bounding box center [501, 404] width 83 height 34
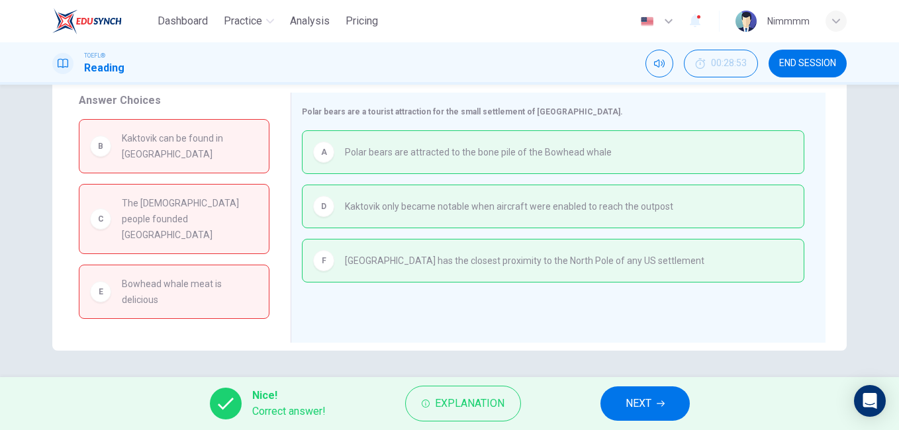
click at [626, 403] on span "NEXT" at bounding box center [639, 404] width 26 height 19
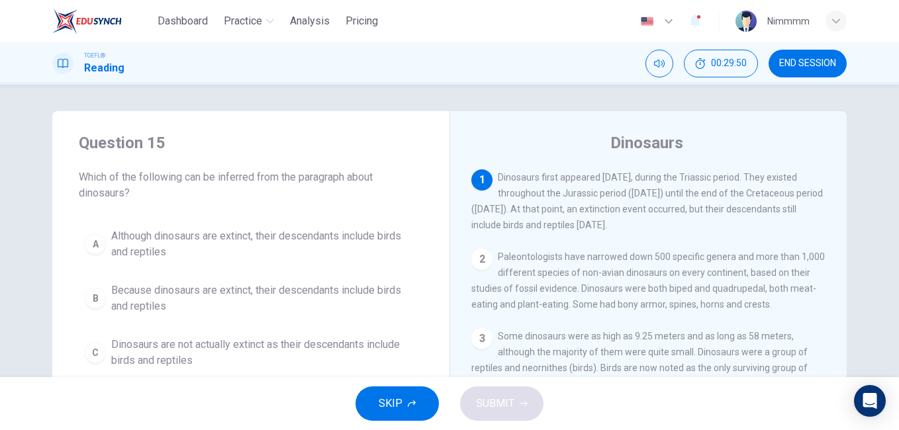
click at [841, 311] on div "Dinosaurs 1 Dinosaurs first appeared [DATE], during the Triassic period. They e…" at bounding box center [648, 341] width 397 height 460
drag, startPoint x: 841, startPoint y: 311, endPoint x: 837, endPoint y: 355, distance: 43.9
click at [837, 355] on div "Dinosaurs 1 Dinosaurs first appeared [DATE], during the Triassic period. They e…" at bounding box center [648, 341] width 397 height 460
click at [266, 243] on span "Although dinosaurs are extinct, their descendants include birds and reptiles" at bounding box center [264, 244] width 306 height 32
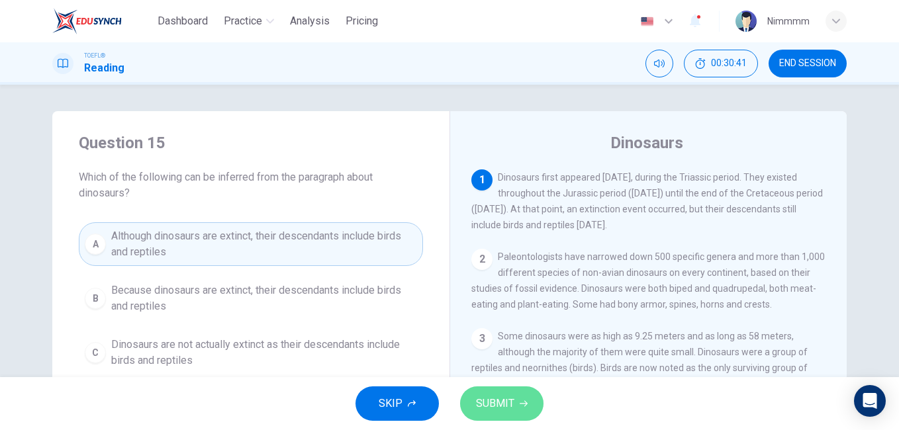
click at [479, 401] on span "SUBMIT" at bounding box center [495, 404] width 38 height 19
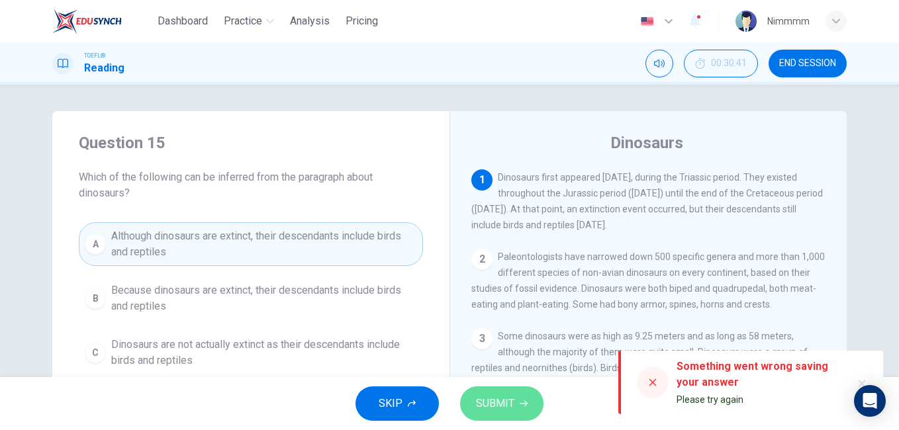
click at [479, 401] on span "SUBMIT" at bounding box center [495, 404] width 38 height 19
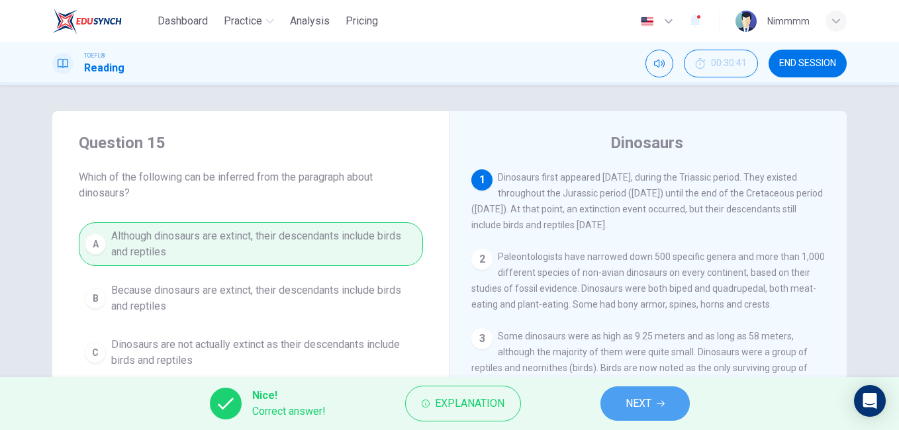
click at [626, 405] on span "NEXT" at bounding box center [639, 404] width 26 height 19
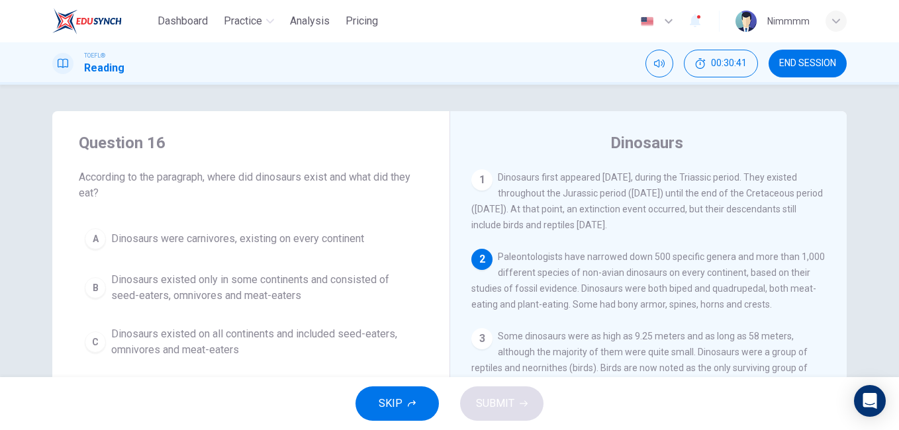
scroll to position [82, 0]
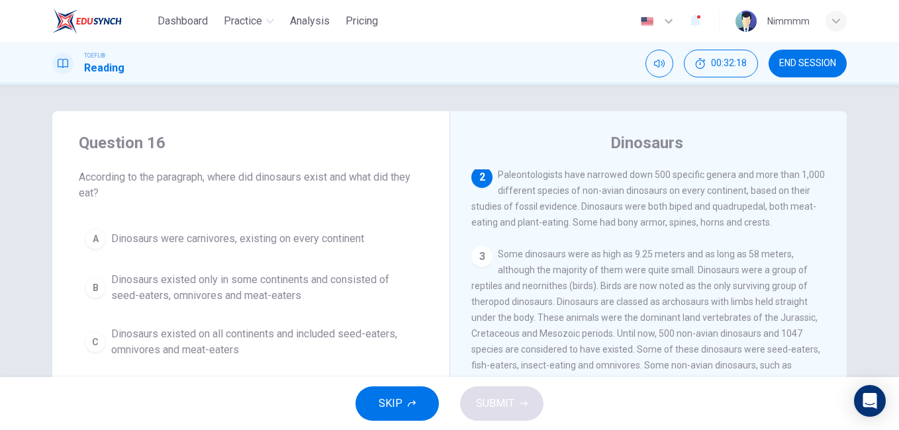
click at [892, 299] on div "Question 16 According to the paragraph, where did dinosaurs exist and what did …" at bounding box center [449, 231] width 899 height 293
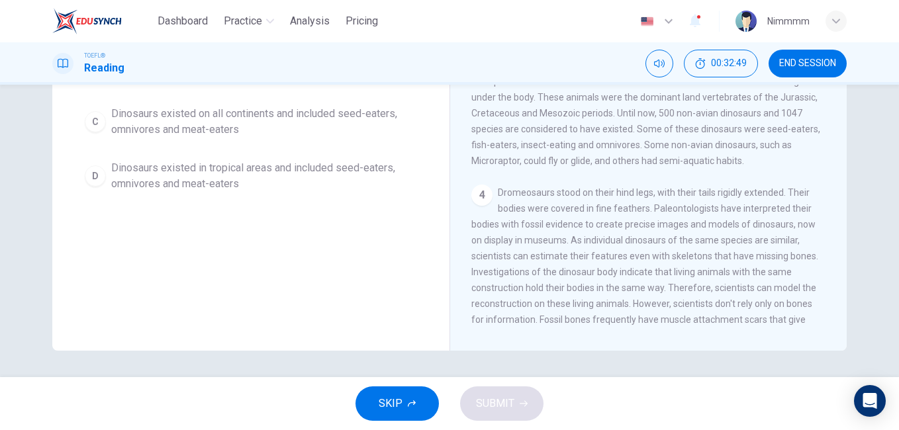
click at [340, 121] on span "Dinosaurs existed on all continents and included seed-eaters, omnivores and mea…" at bounding box center [264, 122] width 306 height 32
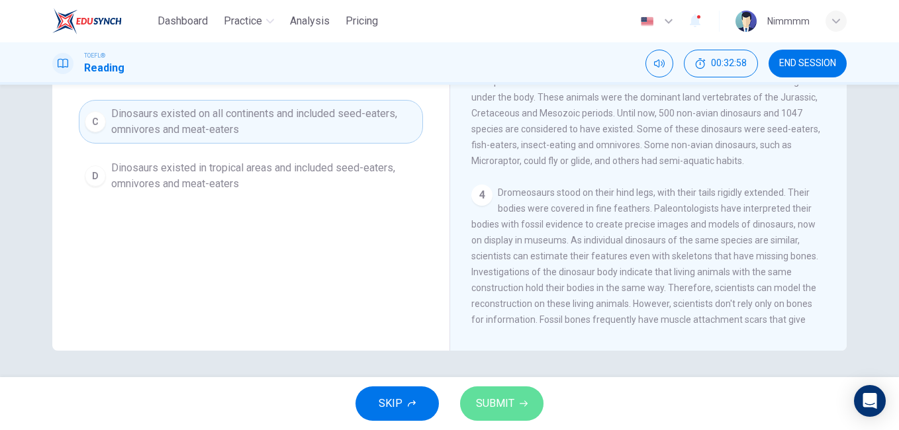
click at [509, 413] on button "SUBMIT" at bounding box center [501, 404] width 83 height 34
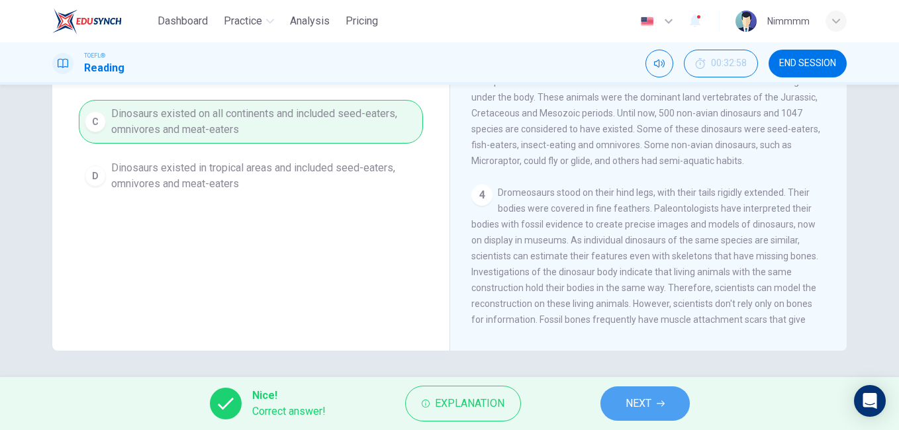
click at [645, 387] on button "NEXT" at bounding box center [645, 404] width 89 height 34
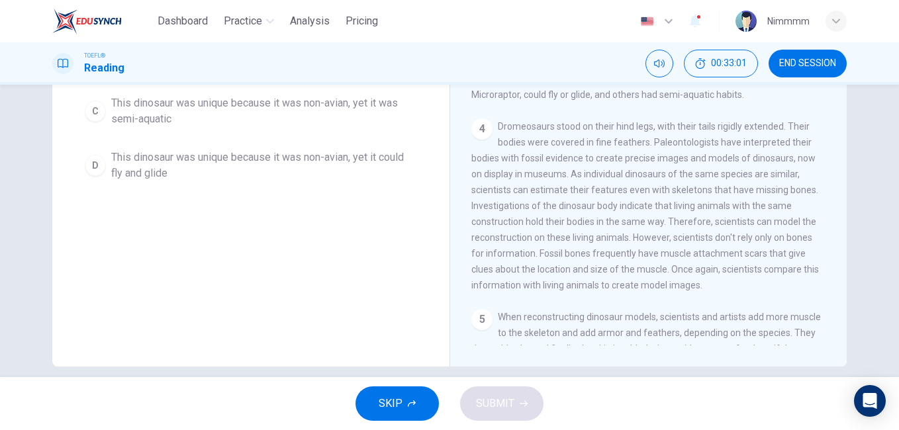
scroll to position [0, 0]
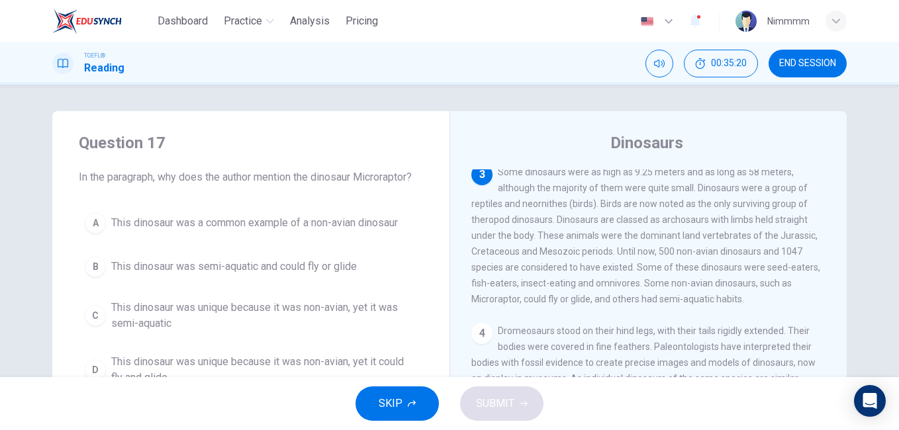
click at [892, 269] on div "Question 17 In the paragraph, why does the author mention the dinosaur Microrap…" at bounding box center [449, 231] width 899 height 293
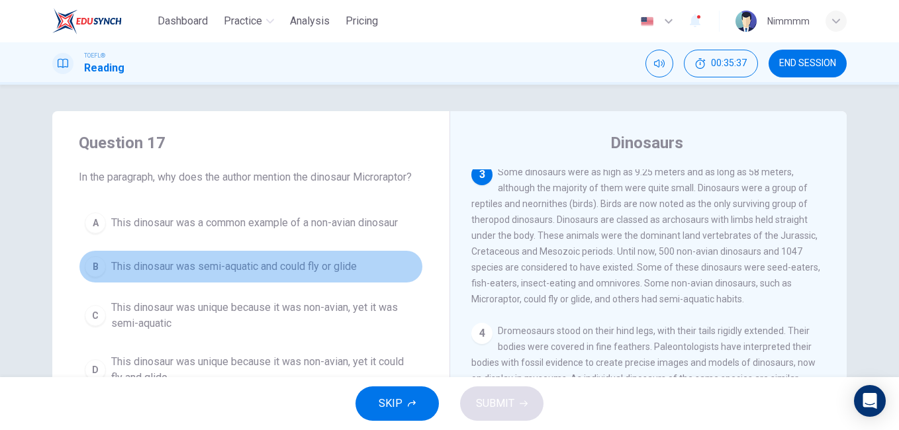
click at [240, 268] on span "This dinosaur was semi-aquatic and could fly or glide" at bounding box center [234, 267] width 246 height 16
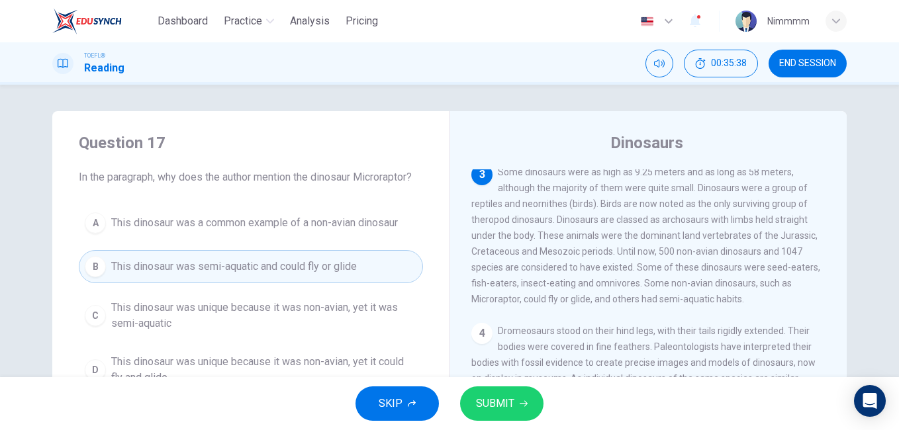
click at [241, 268] on span "This dinosaur was semi-aquatic and could fly or glide" at bounding box center [234, 267] width 246 height 16
click at [497, 408] on span "SUBMIT" at bounding box center [495, 404] width 38 height 19
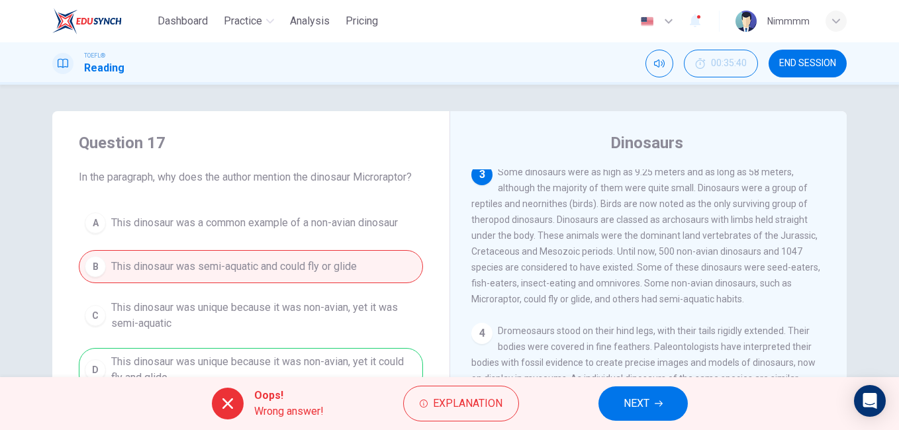
drag, startPoint x: 497, startPoint y: 407, endPoint x: 547, endPoint y: 387, distance: 53.7
click at [547, 387] on div "Oops! Wrong answer! Explanation NEXT" at bounding box center [449, 403] width 899 height 53
click at [605, 390] on button "NEXT" at bounding box center [643, 404] width 89 height 34
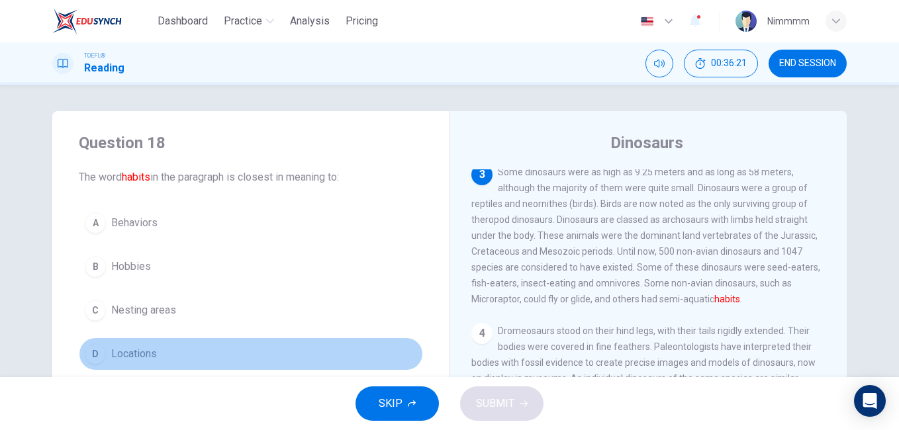
click at [111, 360] on span "Locations" at bounding box center [134, 354] width 46 height 16
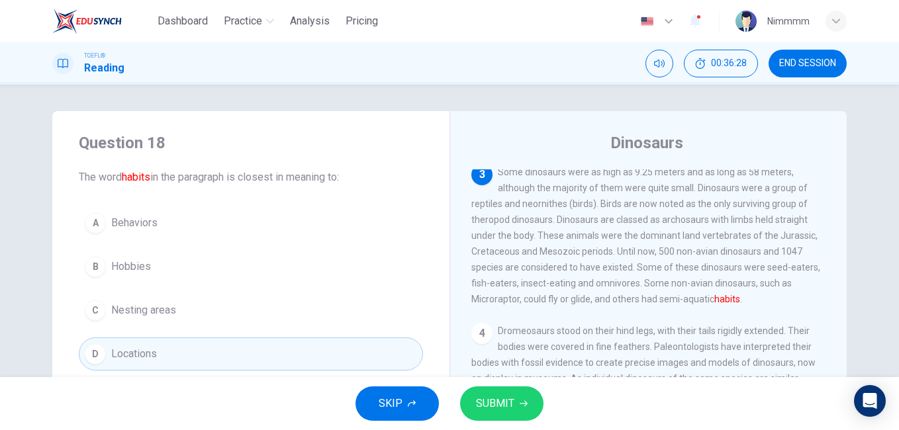
click at [205, 215] on button "A Behaviors" at bounding box center [251, 223] width 344 height 33
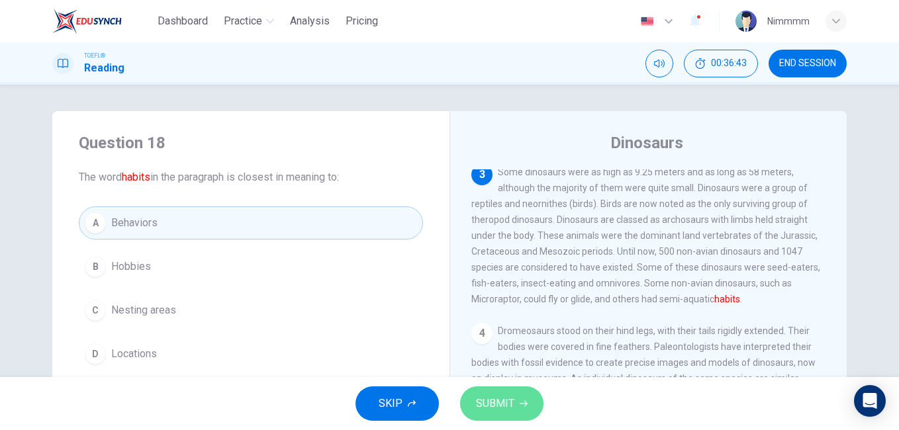
click at [485, 399] on span "SUBMIT" at bounding box center [495, 404] width 38 height 19
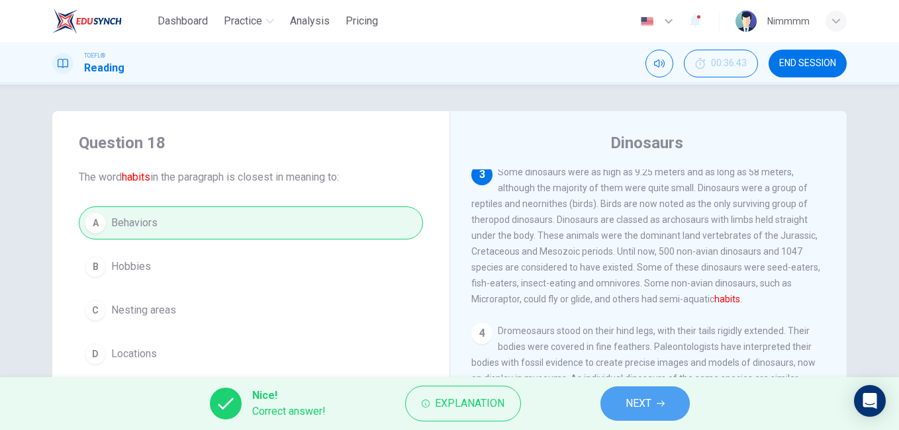
click at [617, 407] on button "NEXT" at bounding box center [645, 404] width 89 height 34
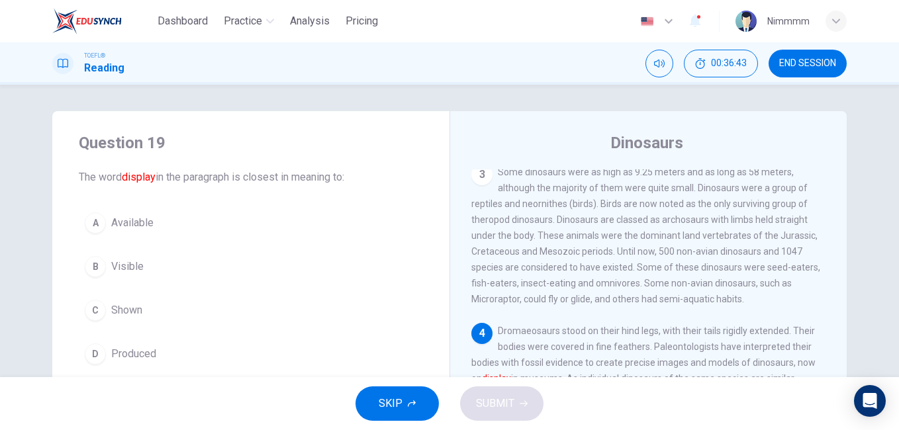
scroll to position [263, 0]
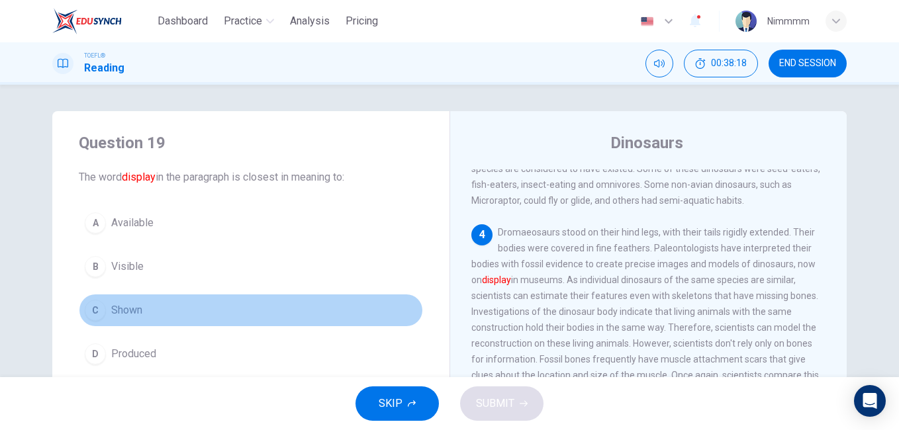
click at [146, 317] on button "C Shown" at bounding box center [251, 310] width 344 height 33
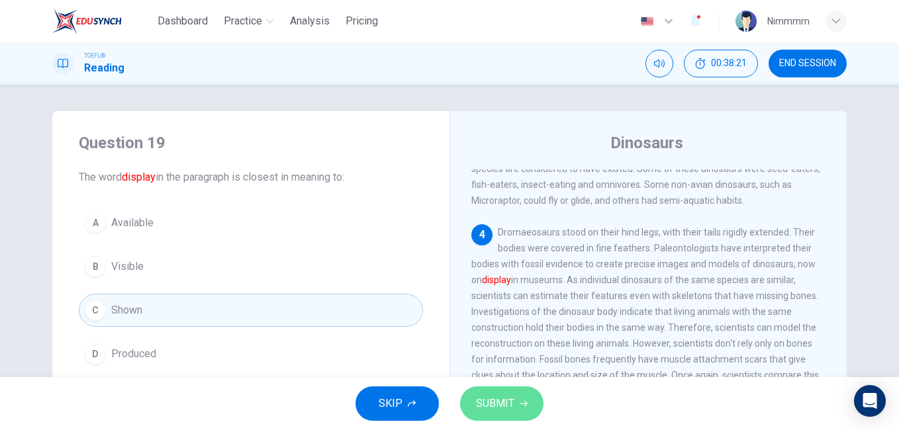
click at [472, 412] on button "SUBMIT" at bounding box center [501, 404] width 83 height 34
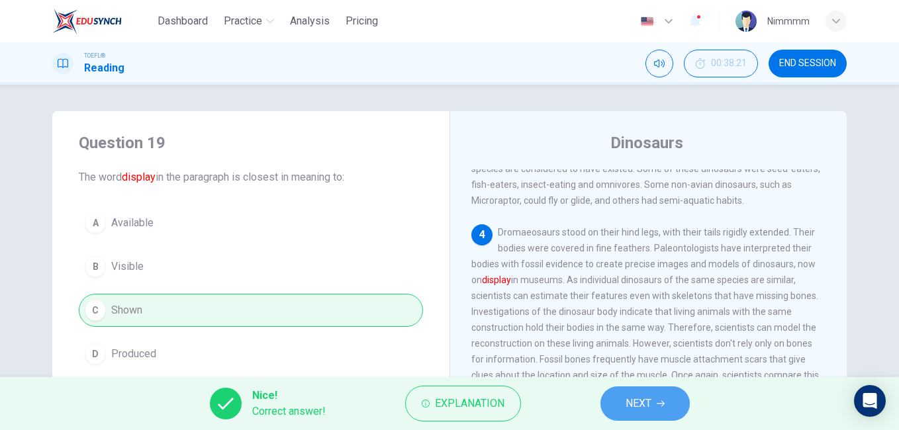
click at [642, 394] on button "NEXT" at bounding box center [645, 404] width 89 height 34
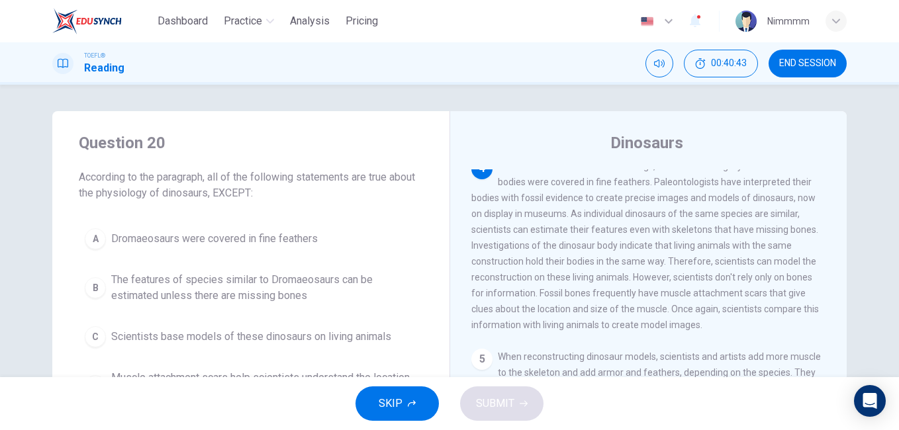
scroll to position [221, 0]
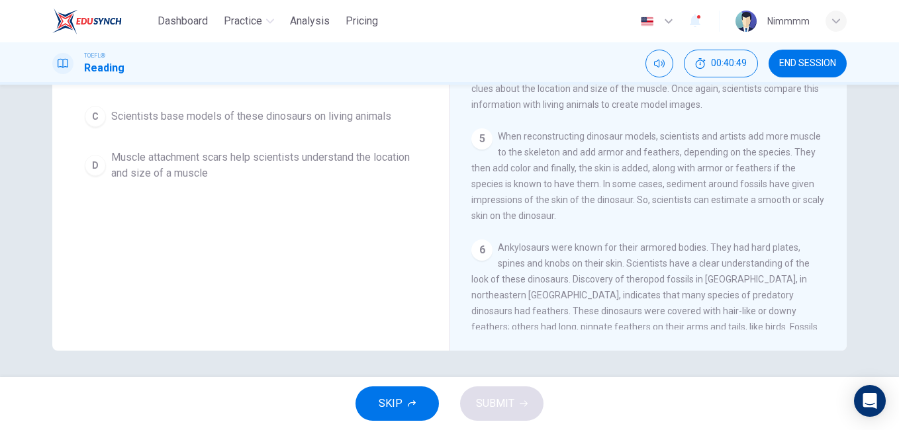
click at [891, 211] on div "Question 20 According to the paragraph, all of the following statements are tru…" at bounding box center [449, 231] width 899 height 293
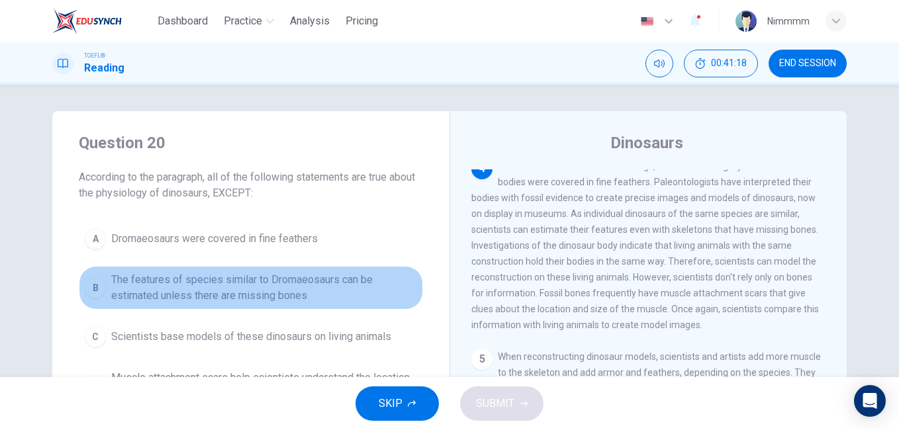
click at [212, 280] on span "The features of species similar to Dromaeosaurs can be estimated unless there a…" at bounding box center [264, 288] width 306 height 32
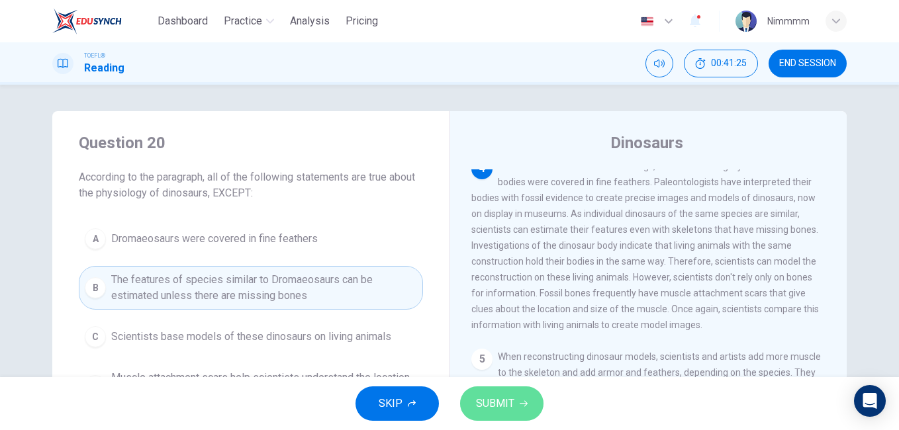
click at [487, 403] on span "SUBMIT" at bounding box center [495, 404] width 38 height 19
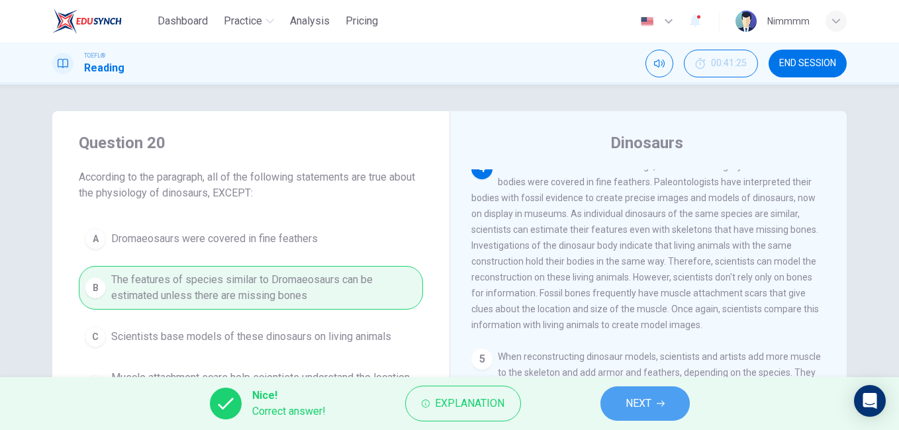
click at [643, 394] on button "NEXT" at bounding box center [645, 404] width 89 height 34
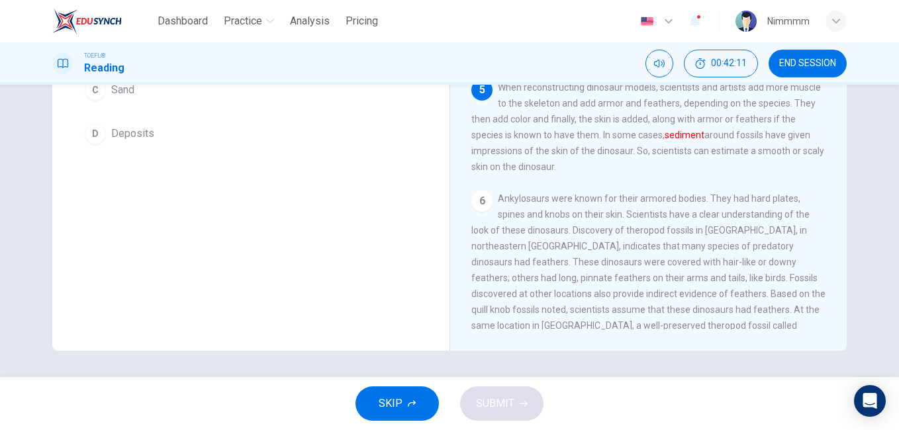
scroll to position [103, 0]
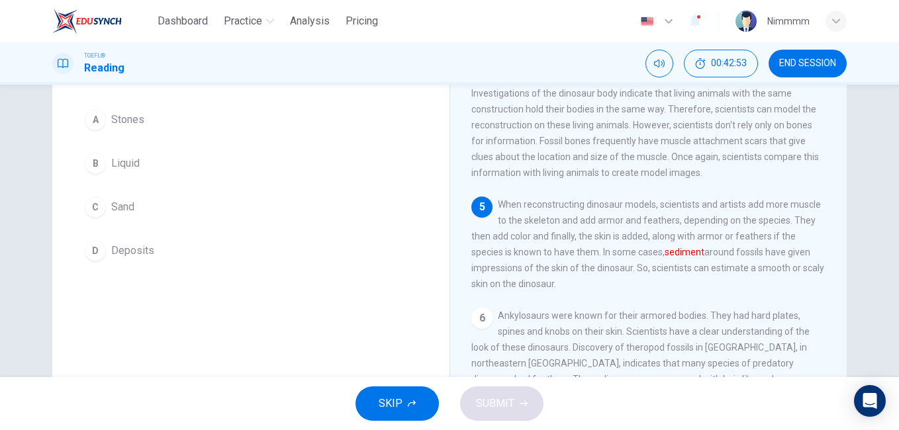
click at [892, 124] on div "Question 21 The word sediment in the paragraph is closest in meaning to: A Ston…" at bounding box center [449, 231] width 899 height 293
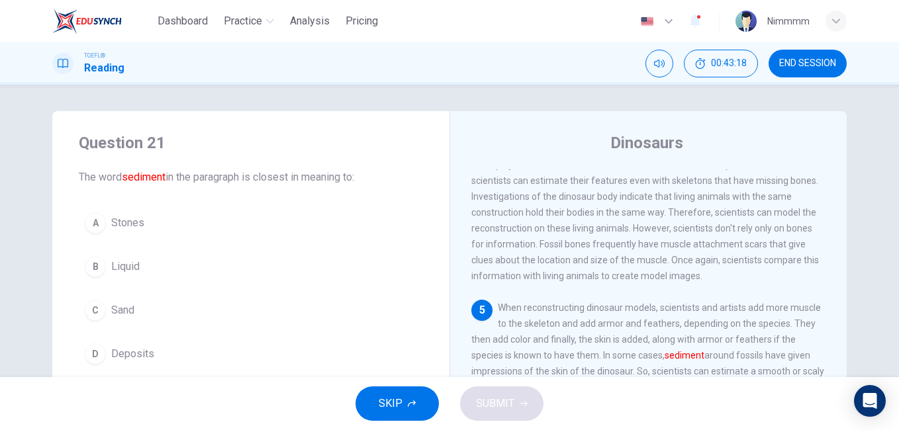
click at [125, 350] on span "Deposits" at bounding box center [132, 354] width 43 height 16
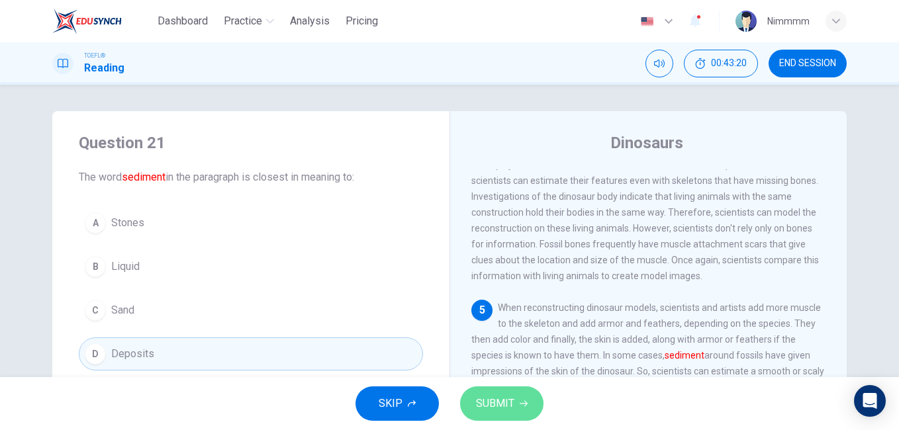
click at [477, 392] on button "SUBMIT" at bounding box center [501, 404] width 83 height 34
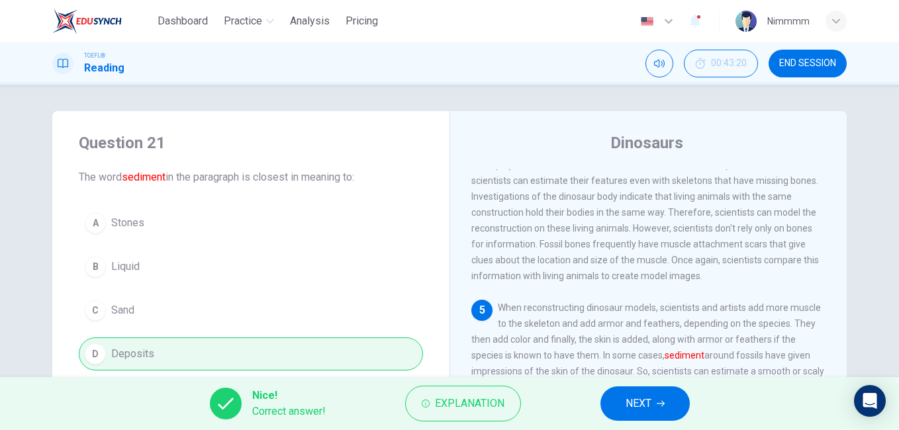
click at [621, 402] on button "NEXT" at bounding box center [645, 404] width 89 height 34
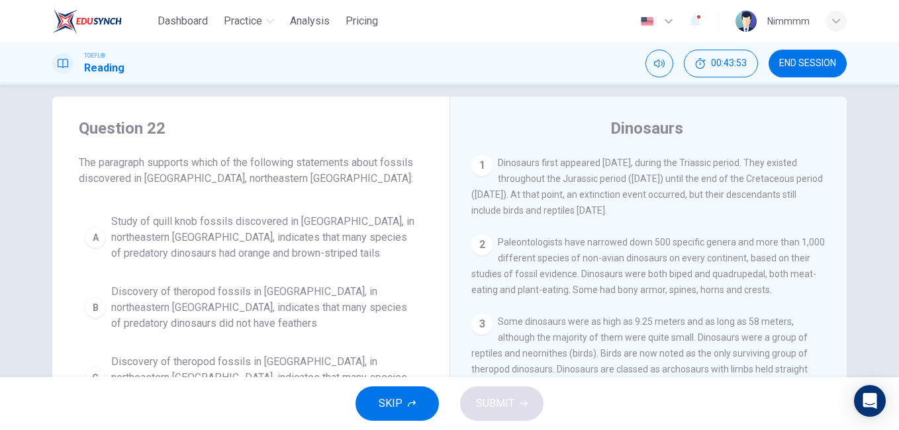
click at [840, 375] on div "Dinosaurs 1 Dinosaurs first appeared [DATE], during the Triassic period. They e…" at bounding box center [648, 327] width 397 height 460
click at [840, 373] on div "Dinosaurs 1 Dinosaurs first appeared [DATE], during the Triassic period. They e…" at bounding box center [648, 327] width 397 height 460
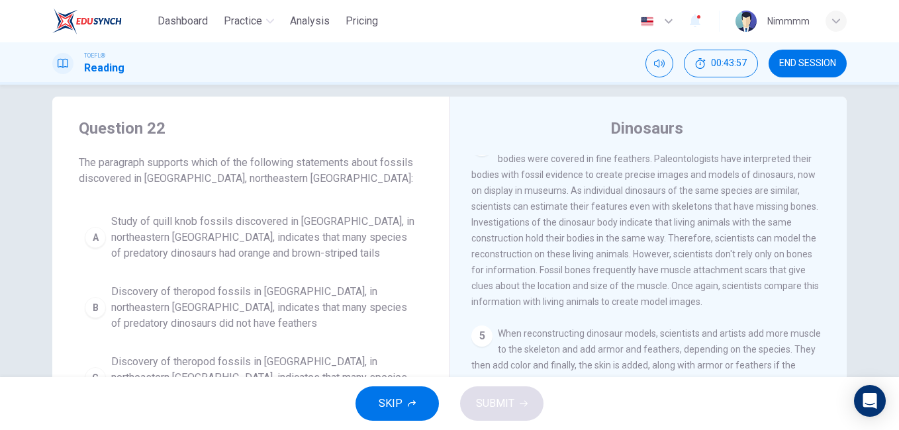
scroll to position [318, 0]
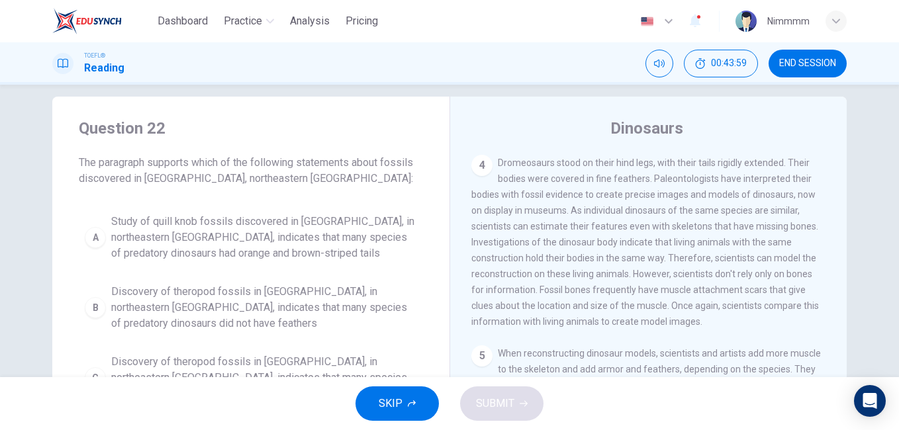
click at [891, 369] on div "Question 22 The paragraph supports which of the following statements about foss…" at bounding box center [449, 231] width 899 height 293
click at [895, 368] on div "Question 22 The paragraph supports which of the following statements about foss…" at bounding box center [449, 231] width 899 height 293
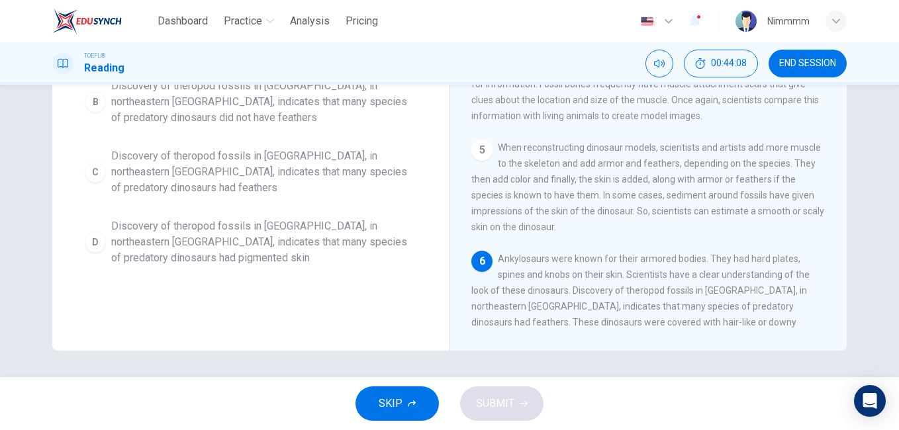
click at [840, 221] on div "Dinosaurs 1 Dinosaurs first appeared [DATE], during the Triassic period. They e…" at bounding box center [648, 121] width 397 height 460
drag, startPoint x: 840, startPoint y: 221, endPoint x: 838, endPoint y: 182, distance: 39.2
click at [838, 182] on div "Dinosaurs 1 Dinosaurs first appeared [DATE], during the Triassic period. They e…" at bounding box center [648, 121] width 397 height 460
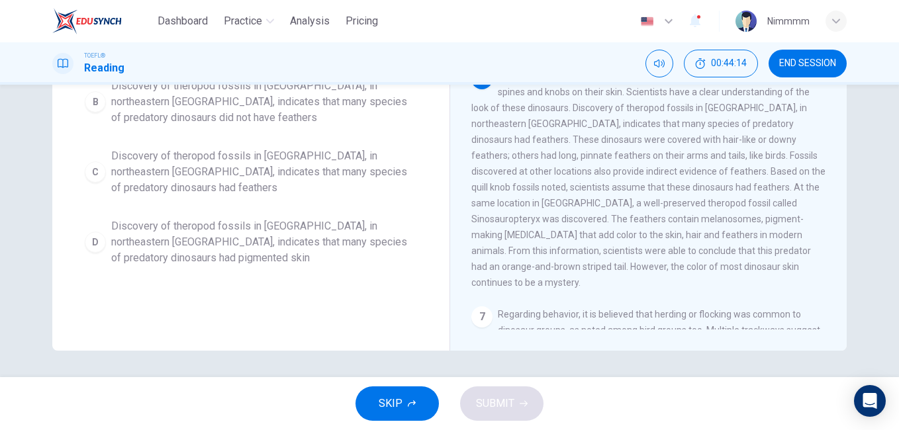
scroll to position [503, 0]
click at [892, 139] on div "Question 22 The paragraph supports which of the following statements about foss…" at bounding box center [449, 231] width 899 height 293
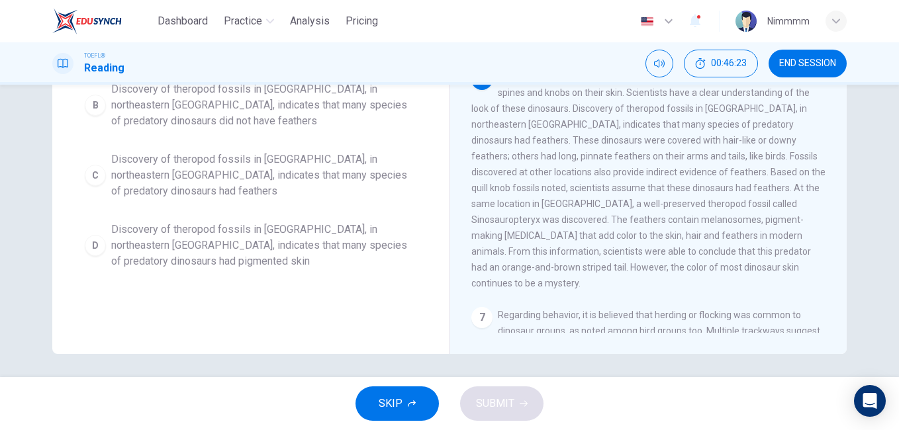
scroll to position [221, 0]
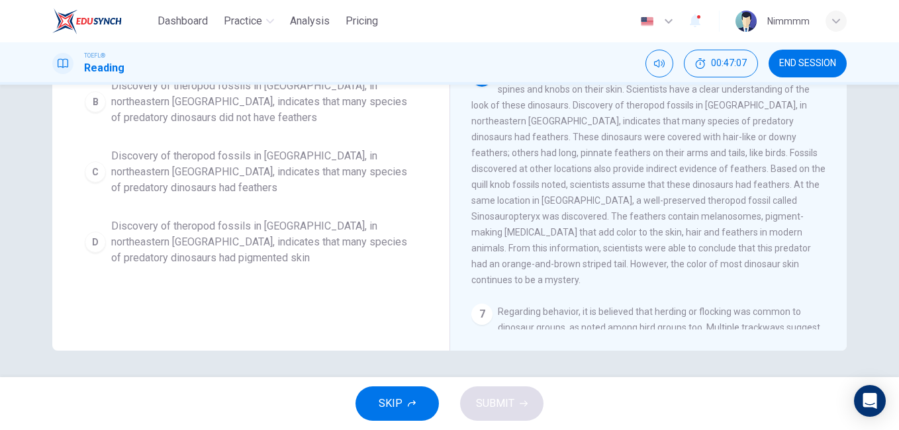
click at [266, 220] on span "Discovery of theropod fossils in [GEOGRAPHIC_DATA], in northeastern [GEOGRAPHIC…" at bounding box center [264, 243] width 306 height 48
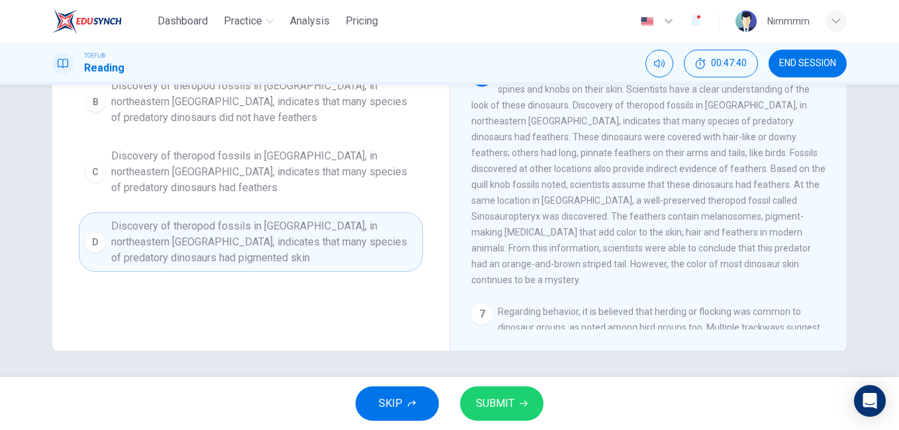
click at [891, 201] on div "Question 22 The paragraph supports which of the following statements about foss…" at bounding box center [449, 231] width 899 height 293
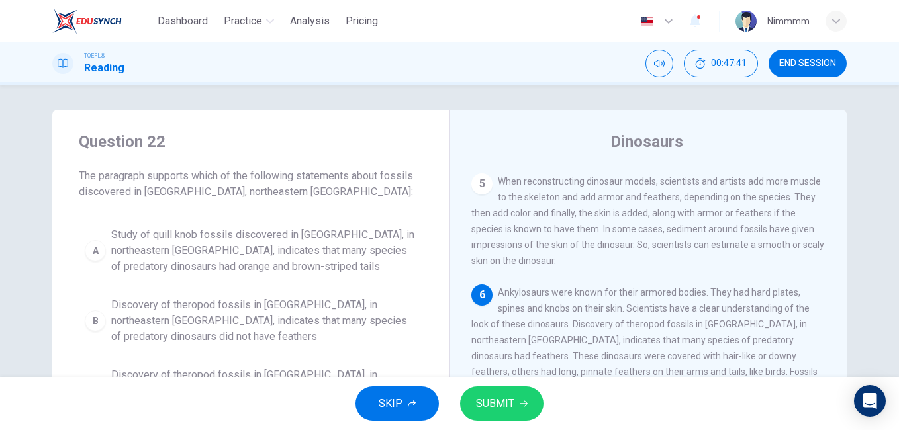
scroll to position [0, 0]
click at [895, 271] on div "Question 22 The paragraph supports which of the following statements about foss…" at bounding box center [449, 231] width 899 height 293
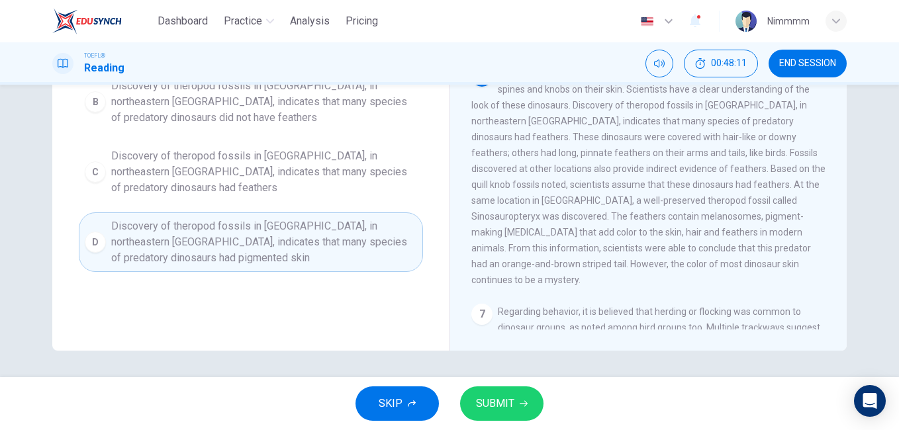
click at [502, 413] on button "SUBMIT" at bounding box center [501, 404] width 83 height 34
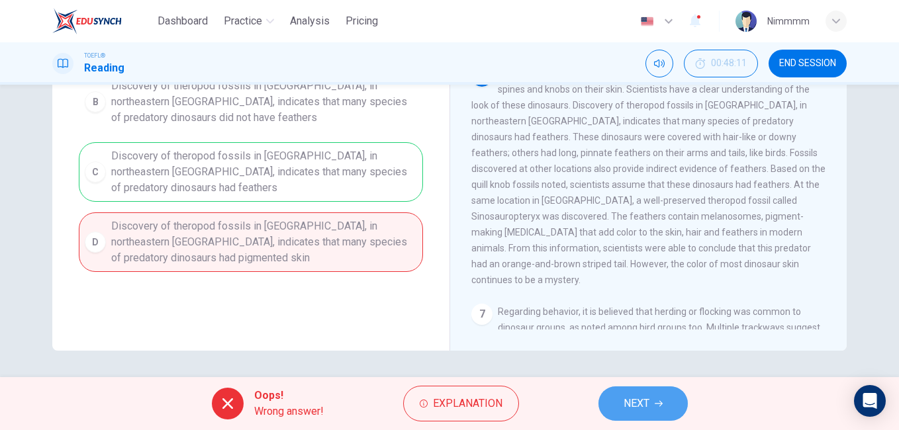
click at [644, 390] on button "NEXT" at bounding box center [643, 404] width 89 height 34
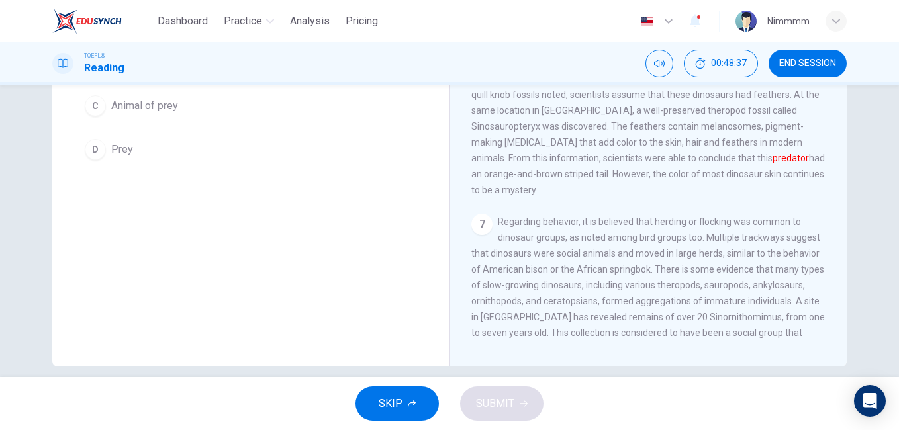
scroll to position [276, 0]
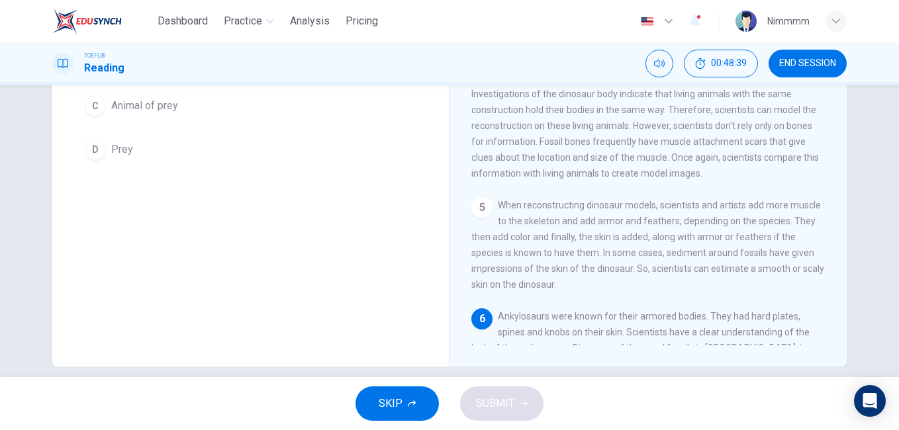
click at [892, 134] on div "Question 23 The word predator in the paragraph is closest in meaning to: A Anim…" at bounding box center [449, 231] width 899 height 293
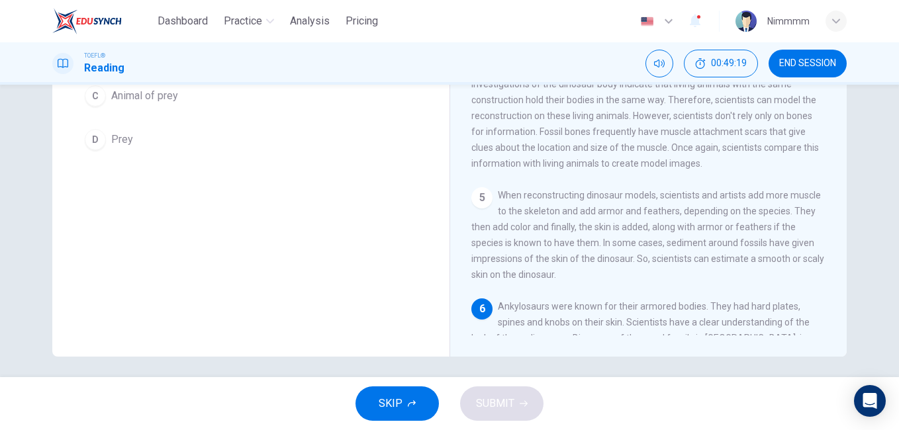
scroll to position [221, 0]
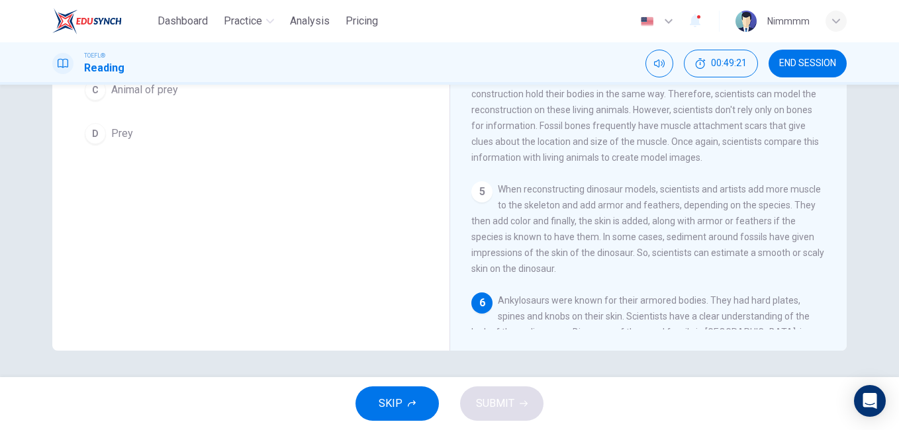
click at [832, 266] on div "1 Dinosaurs first appeared [DATE], during the Triassic period. They existed thr…" at bounding box center [657, 139] width 372 height 381
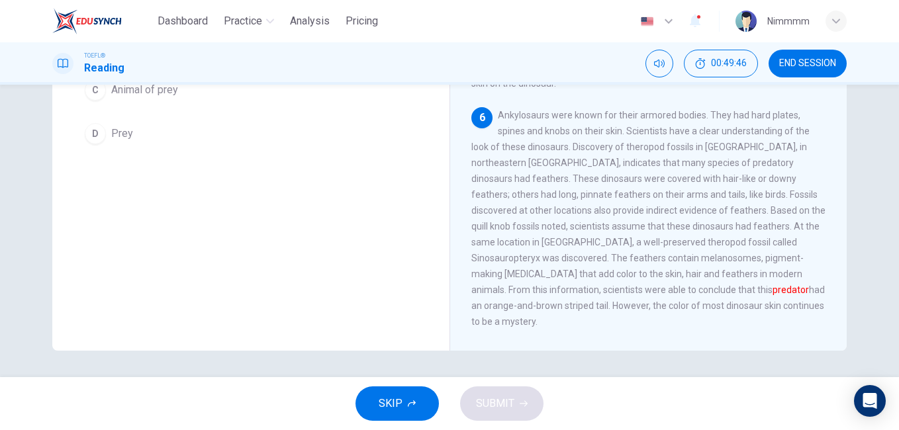
scroll to position [435, 0]
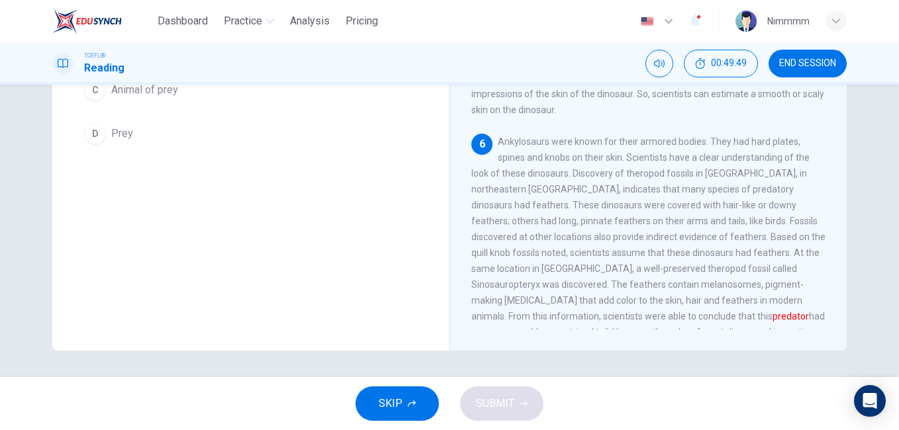
click at [364, 216] on div "Question 23 The word predator in the paragraph is closest in meaning to: A Anim…" at bounding box center [250, 121] width 397 height 460
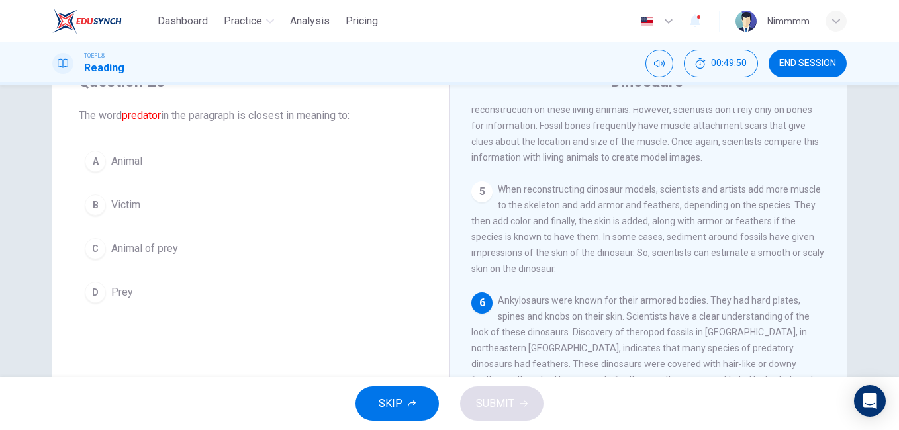
scroll to position [35, 0]
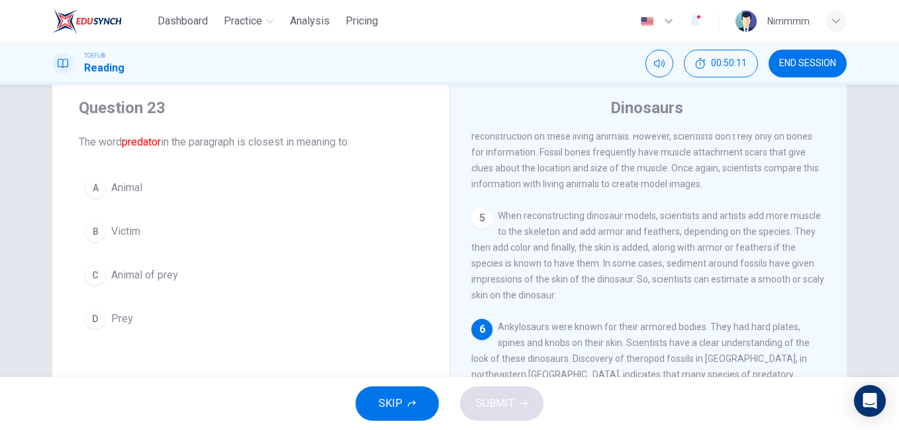
click at [126, 186] on span "Animal" at bounding box center [126, 188] width 31 height 16
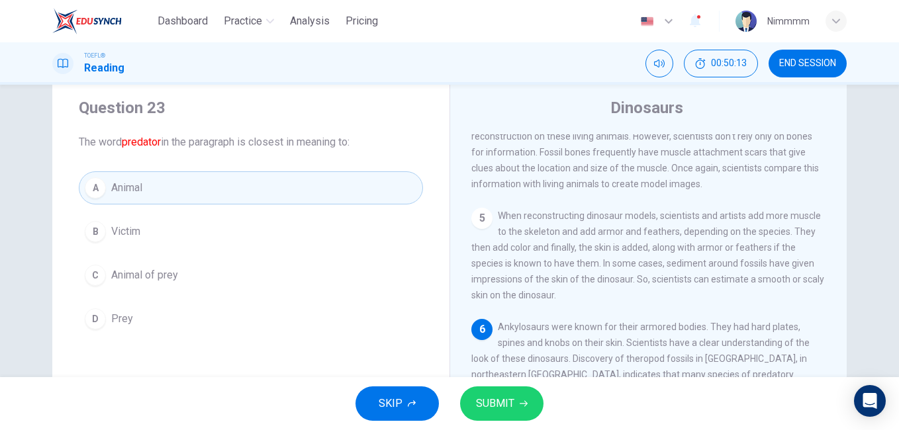
click at [507, 411] on span "SUBMIT" at bounding box center [495, 404] width 38 height 19
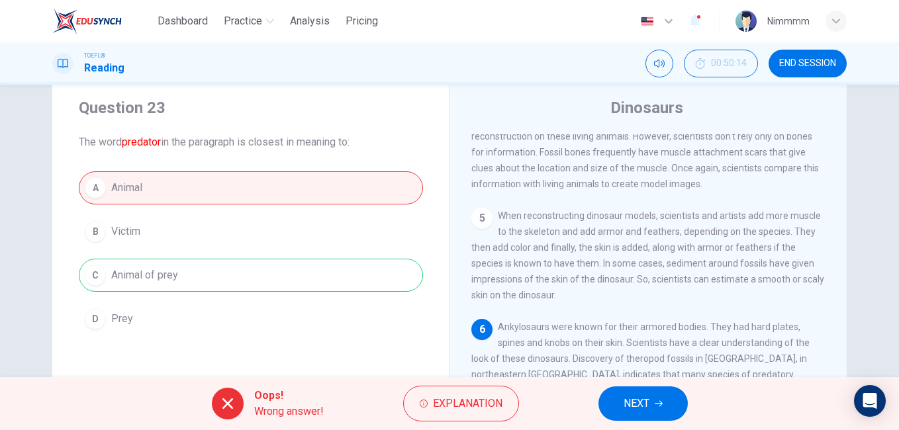
click at [624, 399] on span "NEXT" at bounding box center [637, 404] width 26 height 19
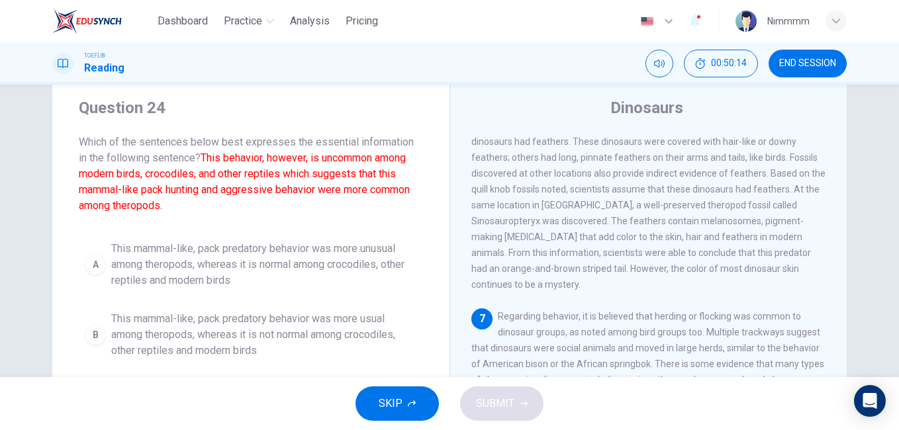
scroll to position [707, 0]
click at [655, 142] on span "Ankylosaurs were known for their armored bodies. They had hard plates, spines a…" at bounding box center [648, 181] width 354 height 217
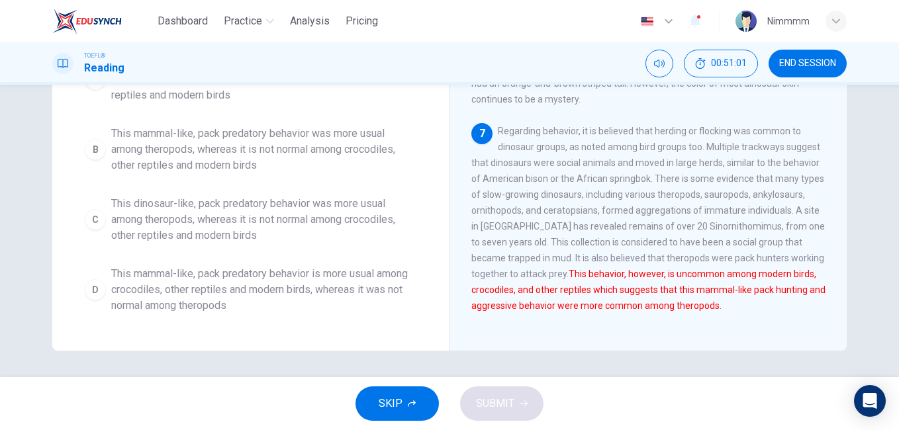
click at [411, 184] on div "A This mammal-like, pack predatory behavior was more unusual among theropods, w…" at bounding box center [251, 185] width 344 height 270
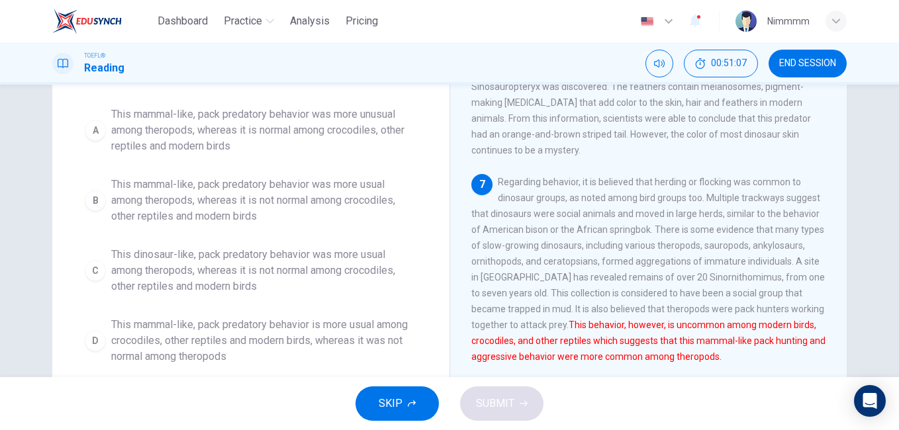
scroll to position [168, 0]
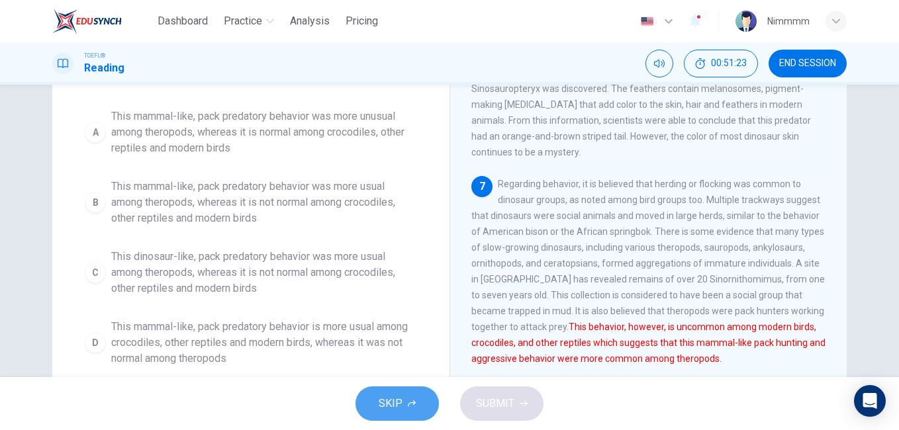
click at [378, 407] on button "SKIP" at bounding box center [397, 404] width 83 height 34
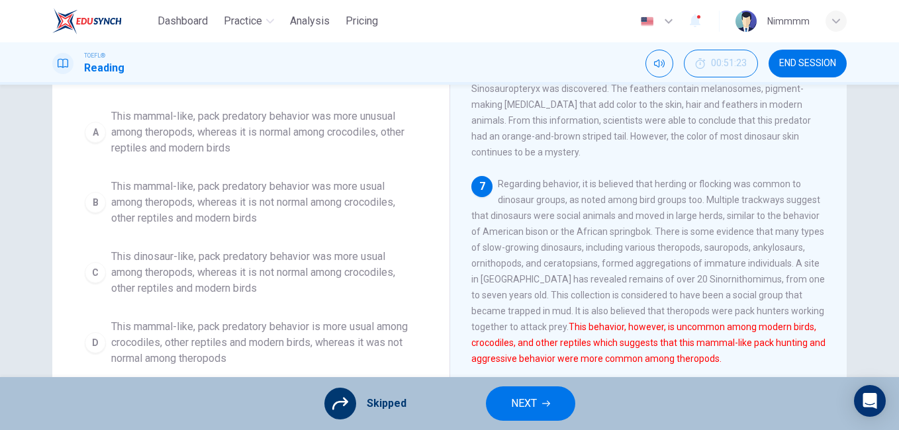
click at [522, 394] on button "NEXT" at bounding box center [530, 404] width 89 height 34
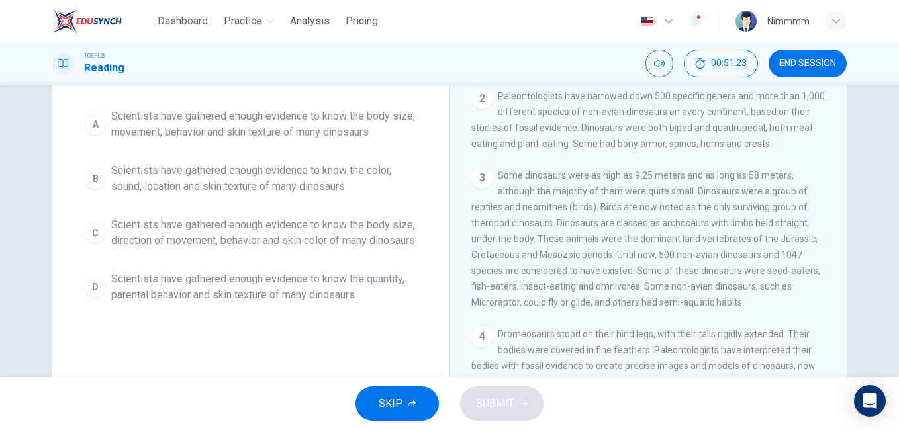
scroll to position [0, 0]
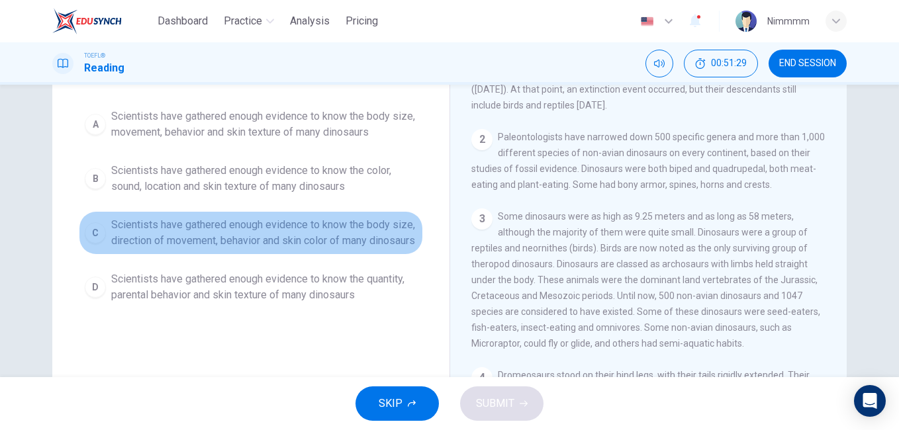
click at [407, 244] on span "Scientists have gathered enough evidence to know the body size, direction of mo…" at bounding box center [264, 233] width 306 height 32
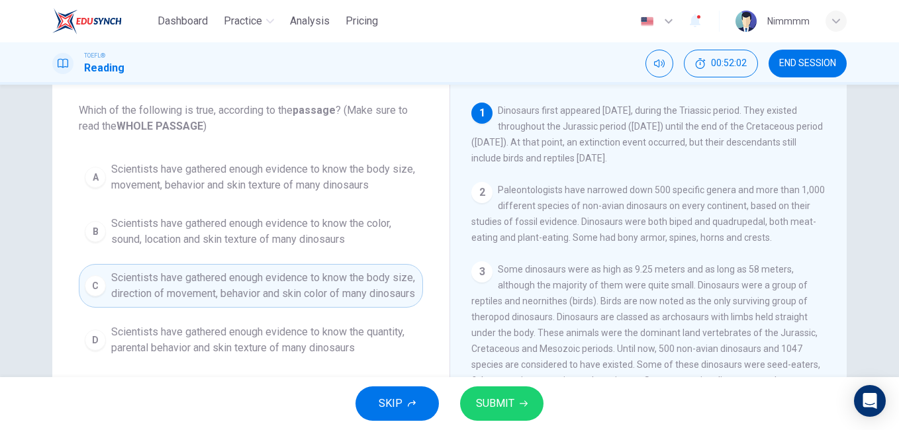
scroll to position [93, 0]
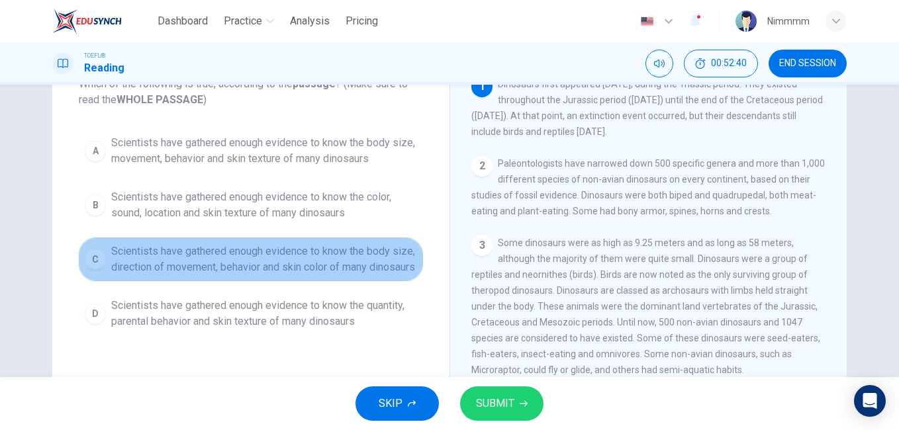
click at [354, 254] on span "Scientists have gathered enough evidence to know the body size, direction of mo…" at bounding box center [264, 260] width 306 height 32
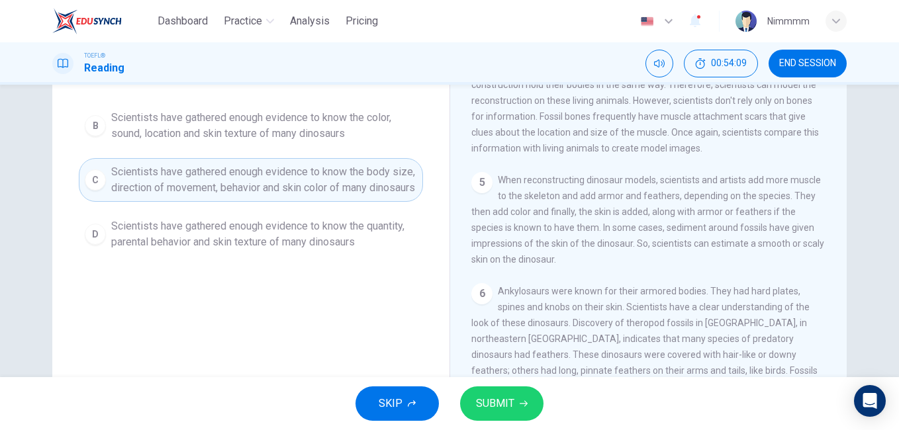
scroll to position [221, 0]
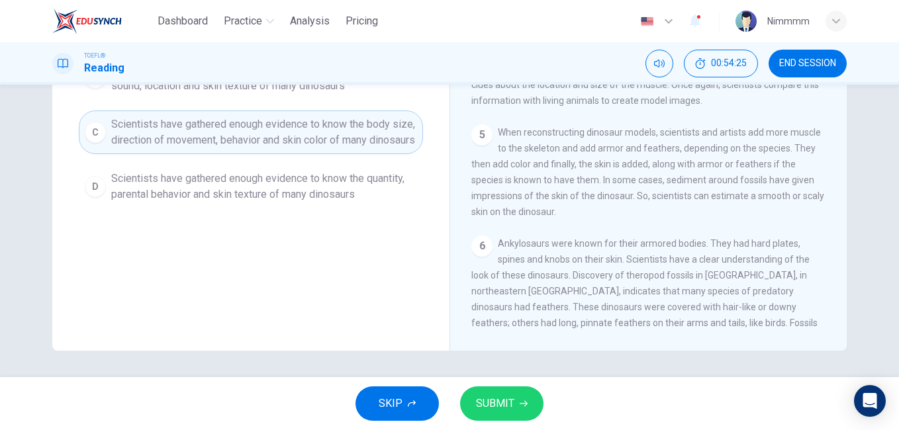
click at [840, 320] on div "Dinosaurs 1 Dinosaurs first appeared [DATE], during the Triassic period. They e…" at bounding box center [648, 121] width 397 height 460
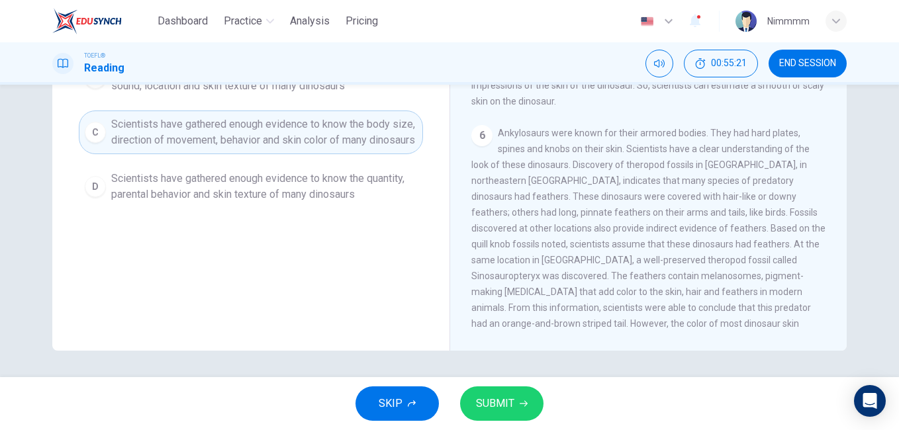
scroll to position [442, 0]
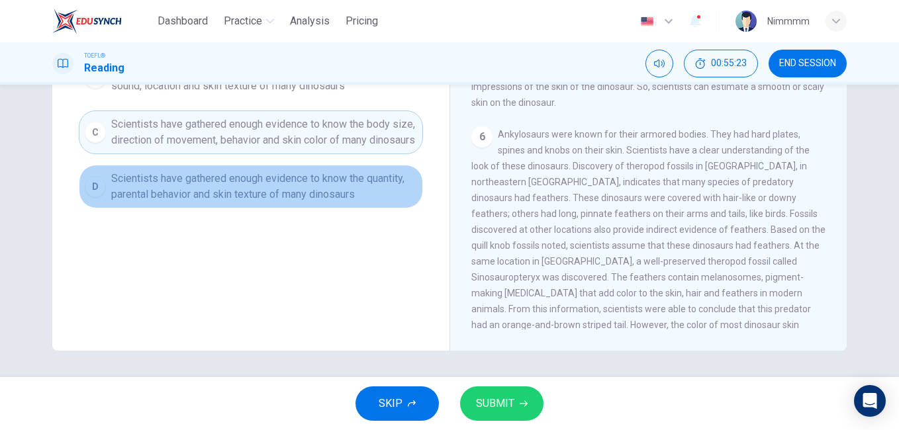
click at [383, 199] on span "Scientists have gathered enough evidence to know the quantity, parental behavio…" at bounding box center [264, 187] width 306 height 32
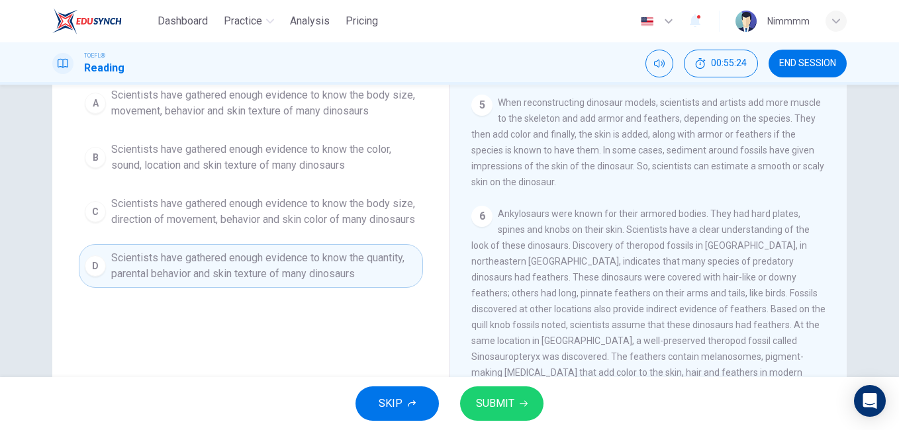
scroll to position [115, 0]
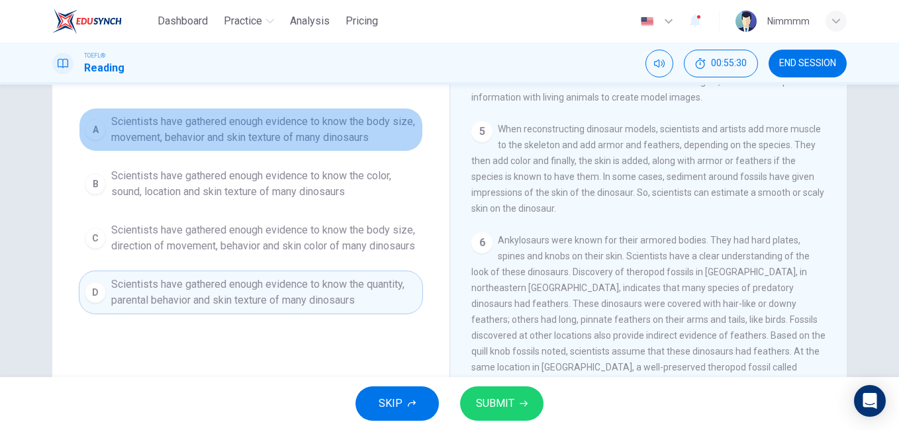
click at [302, 134] on span "Scientists have gathered enough evidence to know the body size, movement, behav…" at bounding box center [264, 130] width 306 height 32
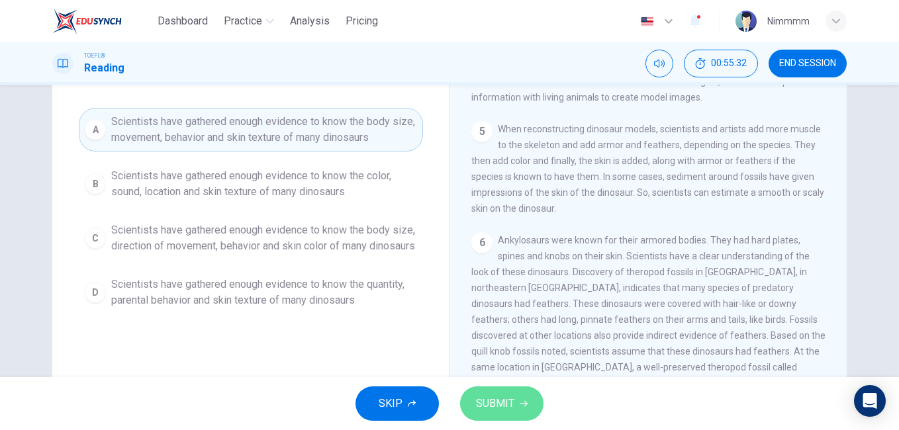
click at [474, 395] on button "SUBMIT" at bounding box center [501, 404] width 83 height 34
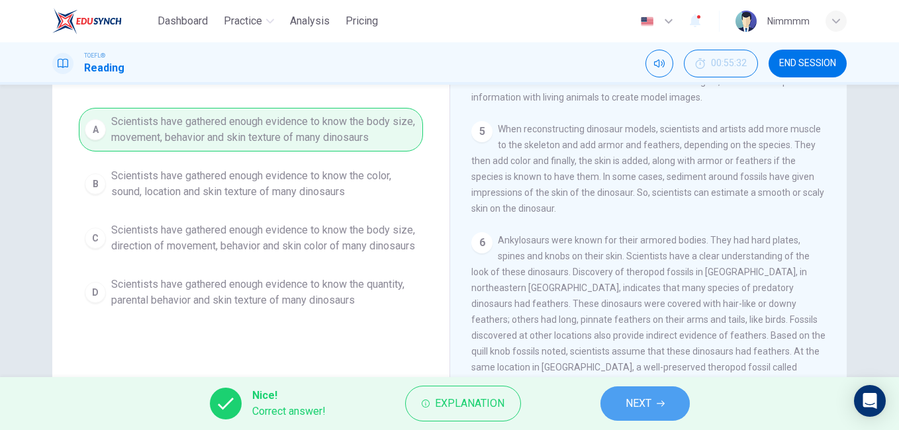
click at [634, 391] on button "NEXT" at bounding box center [645, 404] width 89 height 34
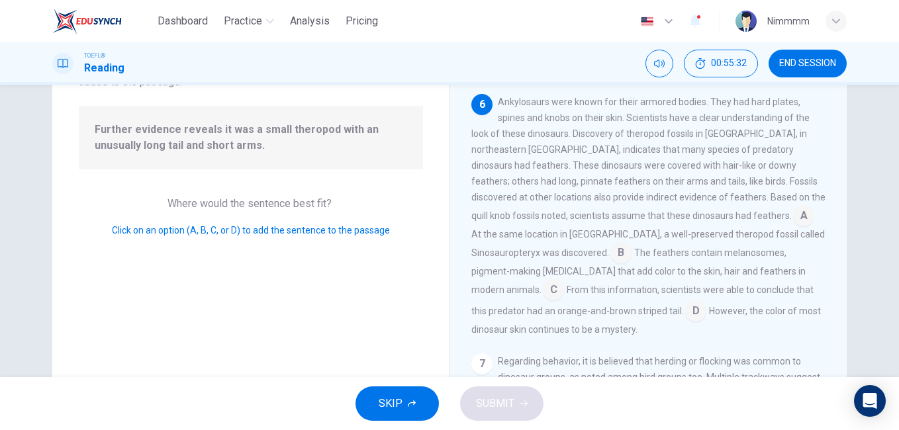
scroll to position [622, 0]
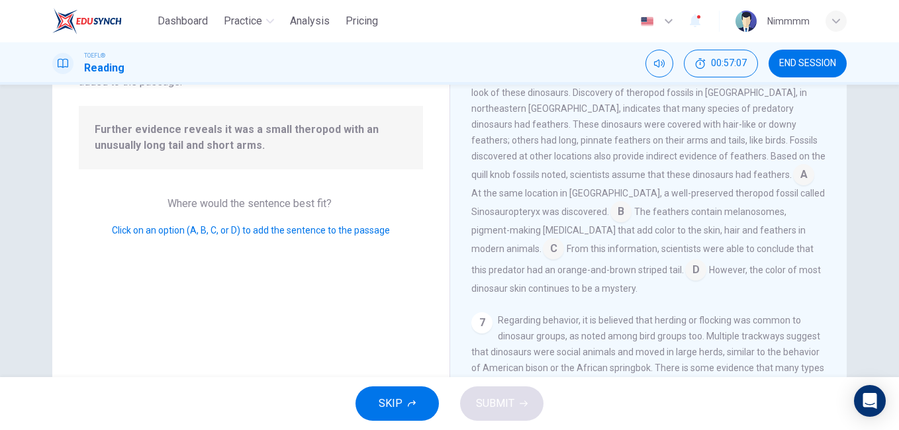
click at [793, 187] on input at bounding box center [803, 176] width 21 height 21
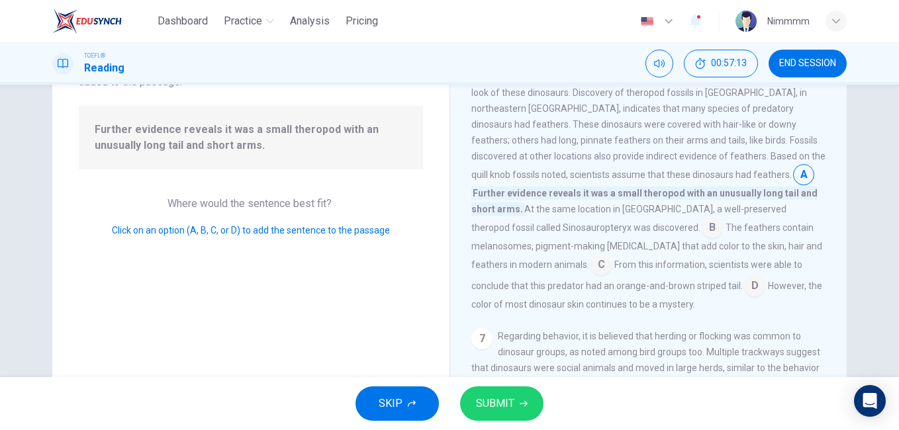
click at [793, 187] on input at bounding box center [803, 176] width 21 height 21
drag, startPoint x: 697, startPoint y: 193, endPoint x: 555, endPoint y: 271, distance: 162.4
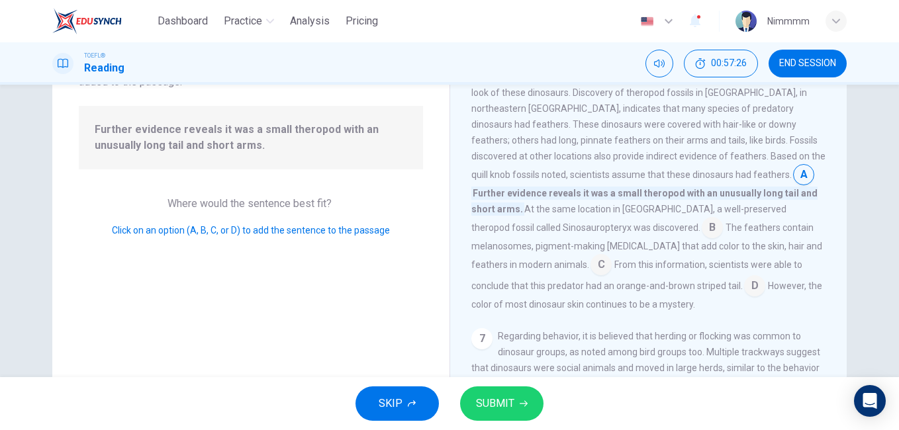
click at [555, 271] on div "Ankylosaurs were known for their armored bodies. They had hard plates, spines a…" at bounding box center [648, 183] width 355 height 260
click at [702, 240] on input at bounding box center [712, 229] width 21 height 21
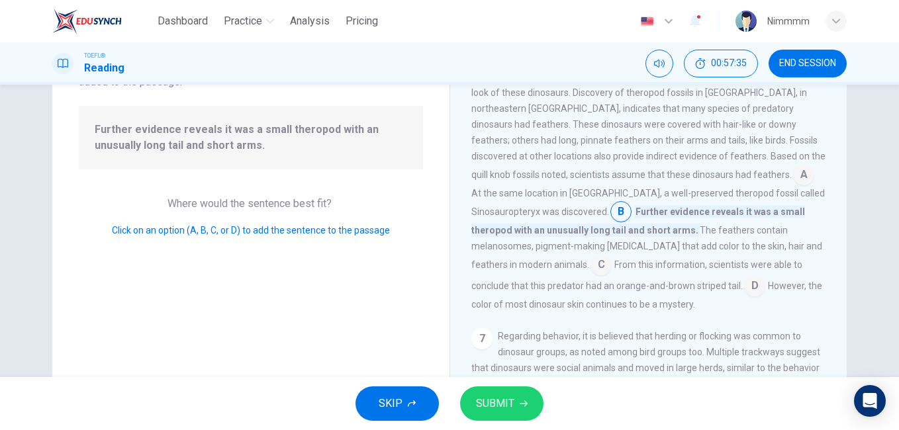
click at [241, 254] on div "Question 26 Look at the four that indicate where the following sentence could b…" at bounding box center [250, 227] width 397 height 460
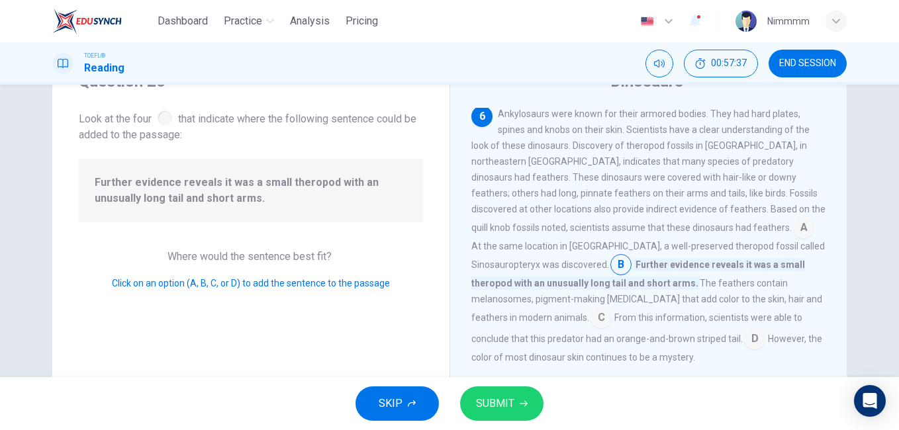
scroll to position [35, 0]
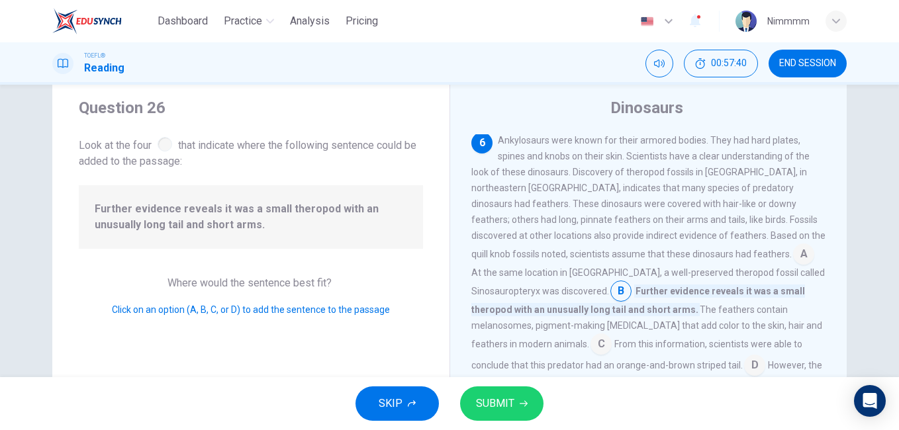
click at [628, 241] on span "Ankylosaurs were known for their armored bodies. They had hard plates, spines a…" at bounding box center [648, 197] width 354 height 124
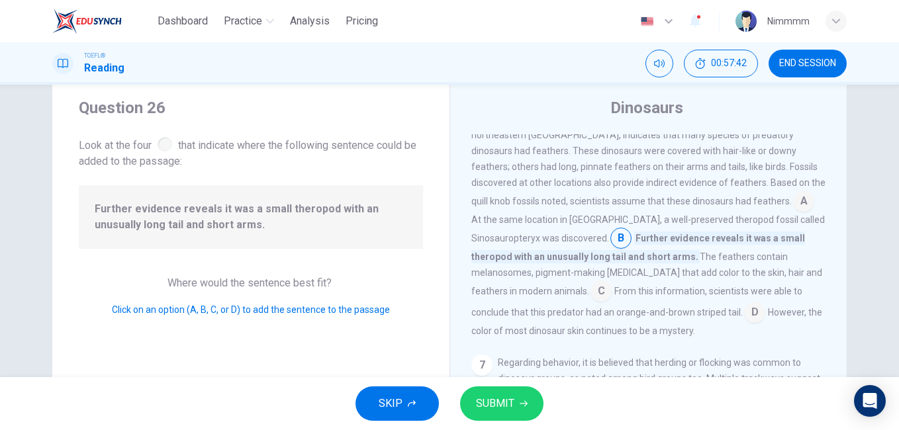
scroll to position [701, 0]
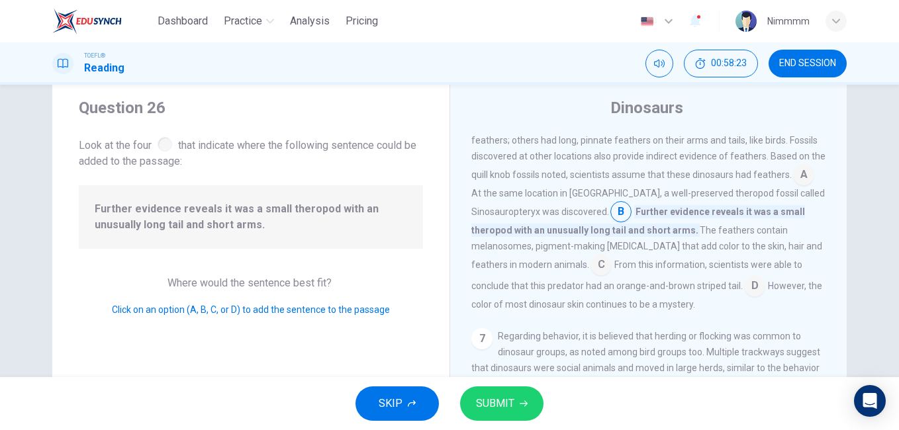
click at [612, 272] on input at bounding box center [601, 266] width 21 height 21
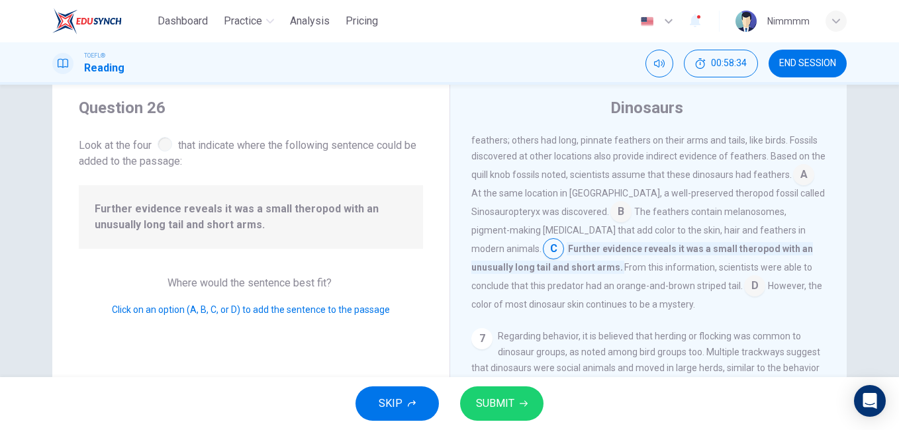
click at [611, 224] on input at bounding box center [621, 213] width 21 height 21
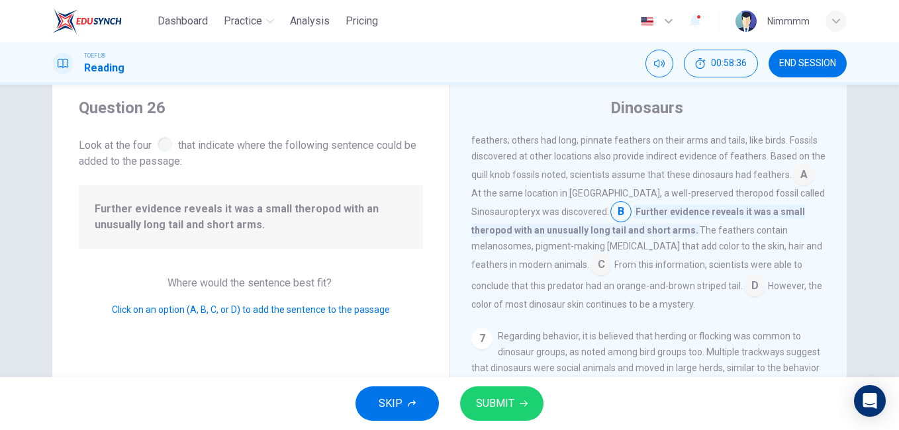
click at [487, 413] on span "SUBMIT" at bounding box center [495, 404] width 38 height 19
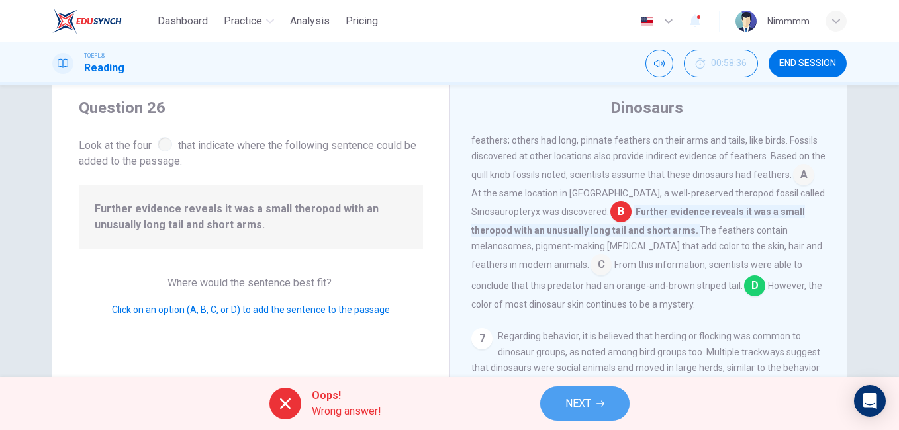
click at [565, 399] on span "NEXT" at bounding box center [578, 404] width 26 height 19
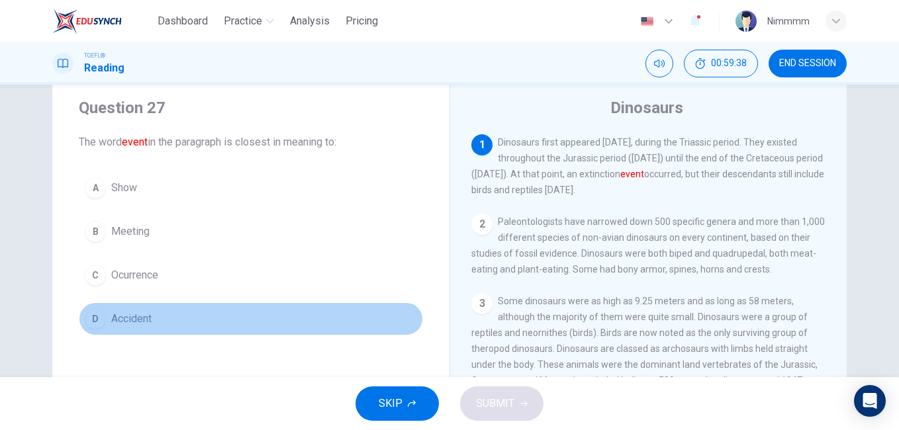
click at [149, 327] on button "D Accident" at bounding box center [251, 319] width 344 height 33
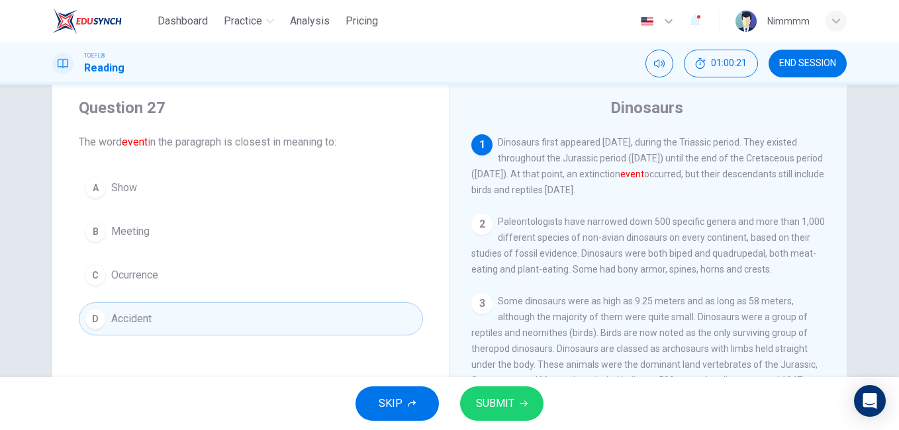
click at [271, 283] on button "C Ocurrence" at bounding box center [251, 275] width 344 height 33
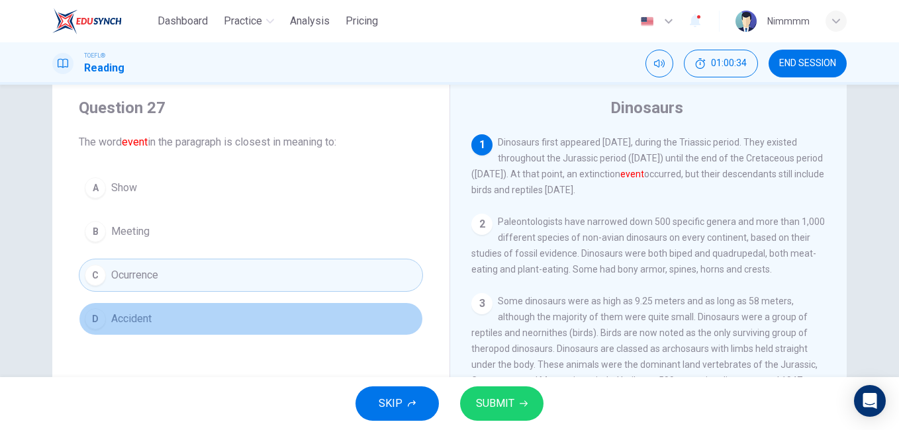
click at [194, 305] on button "D Accident" at bounding box center [251, 319] width 344 height 33
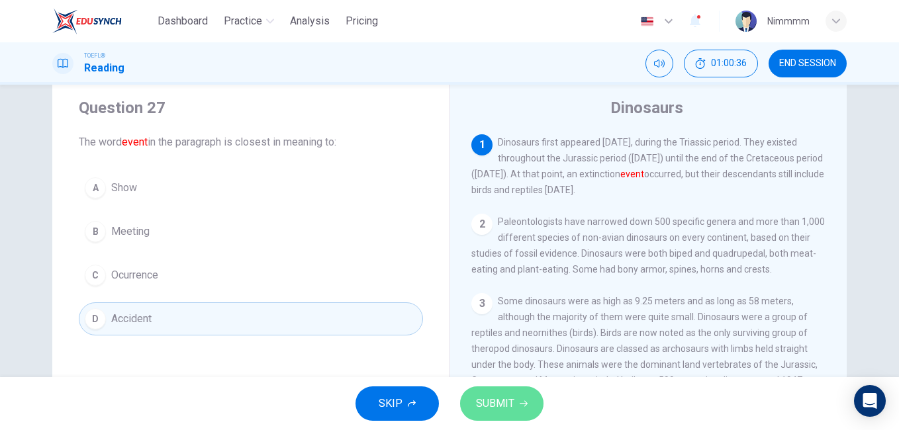
click at [467, 403] on button "SUBMIT" at bounding box center [501, 404] width 83 height 34
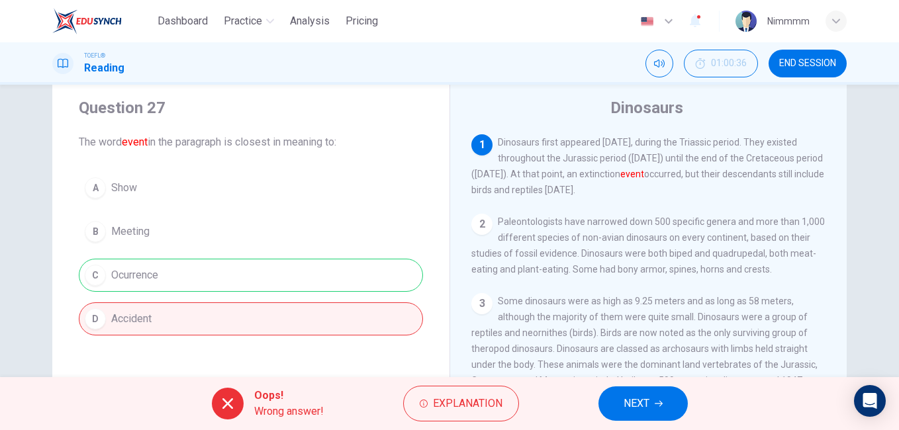
click at [635, 409] on span "NEXT" at bounding box center [637, 404] width 26 height 19
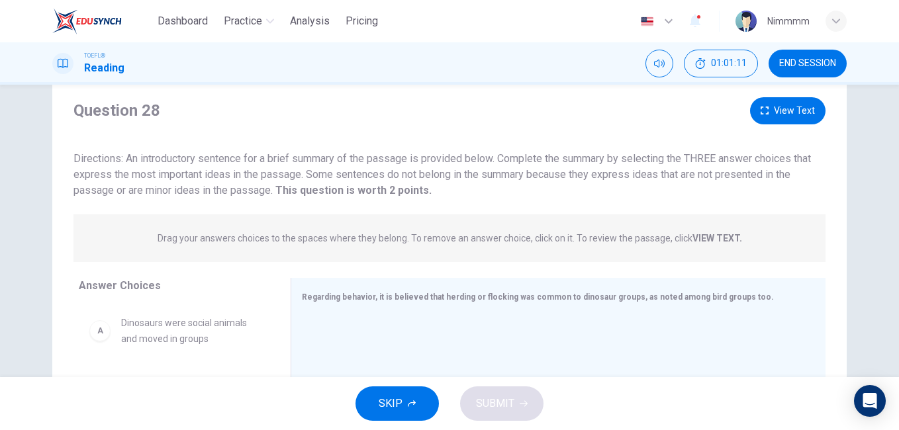
click at [273, 379] on div "SKIP SUBMIT" at bounding box center [449, 403] width 899 height 53
click at [273, 385] on div "SKIP SUBMIT" at bounding box center [449, 403] width 899 height 53
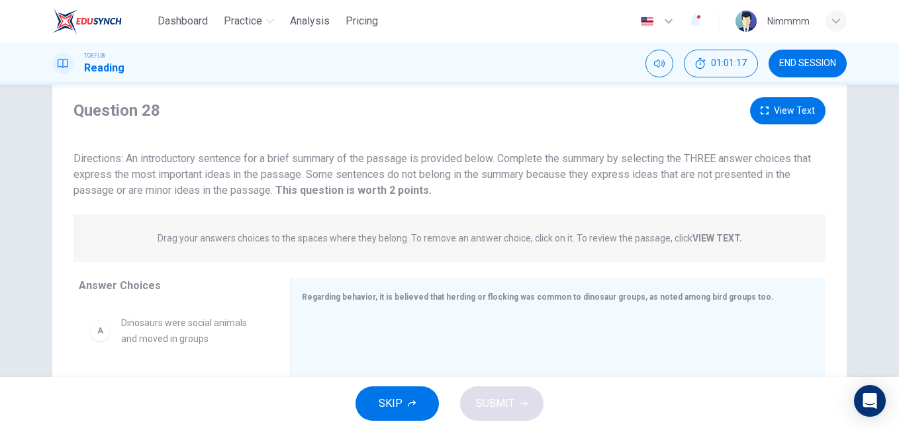
click at [260, 301] on div "Answer Choices A Dinosaurs were social animals and moved in groups B This herd-…" at bounding box center [171, 406] width 238 height 257
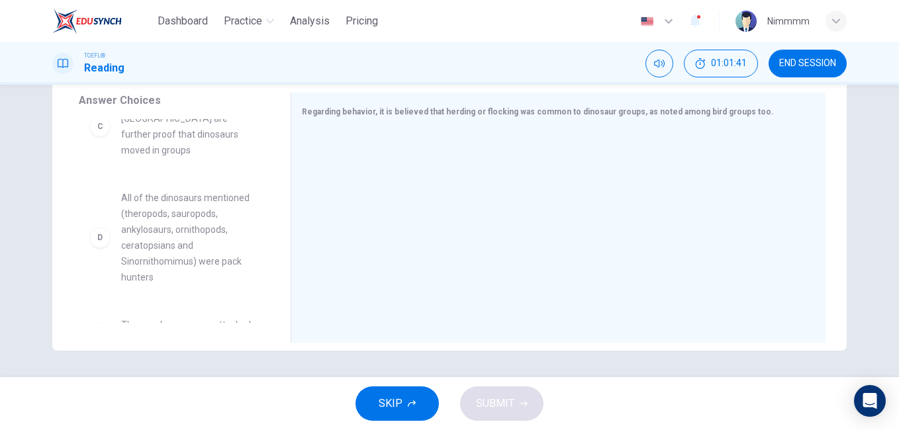
scroll to position [262, 0]
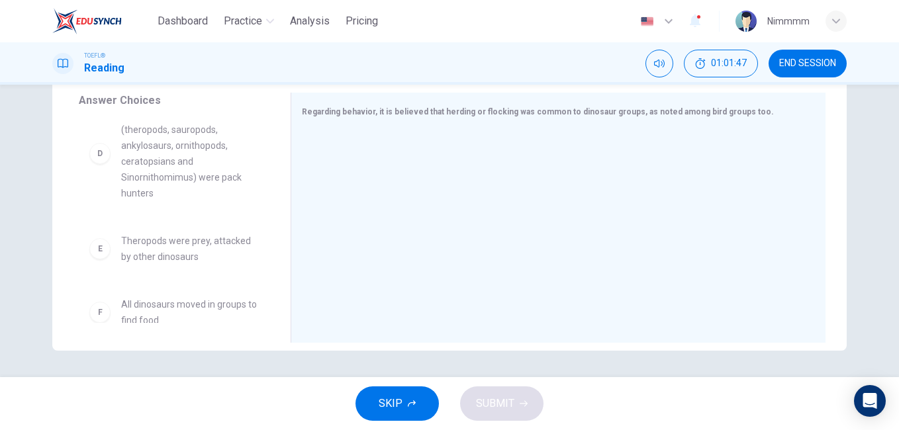
click at [269, 222] on div "A Dinosaurs were social animals and moved in groups B This herd-like behavior i…" at bounding box center [179, 221] width 201 height 204
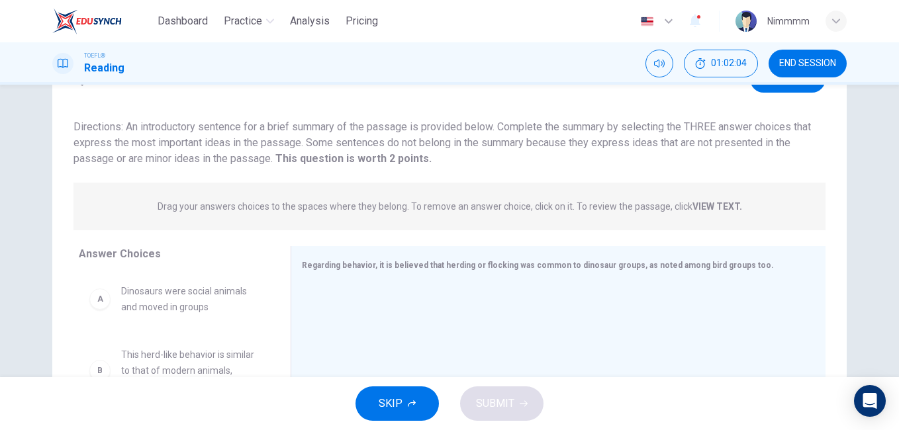
scroll to position [0, 0]
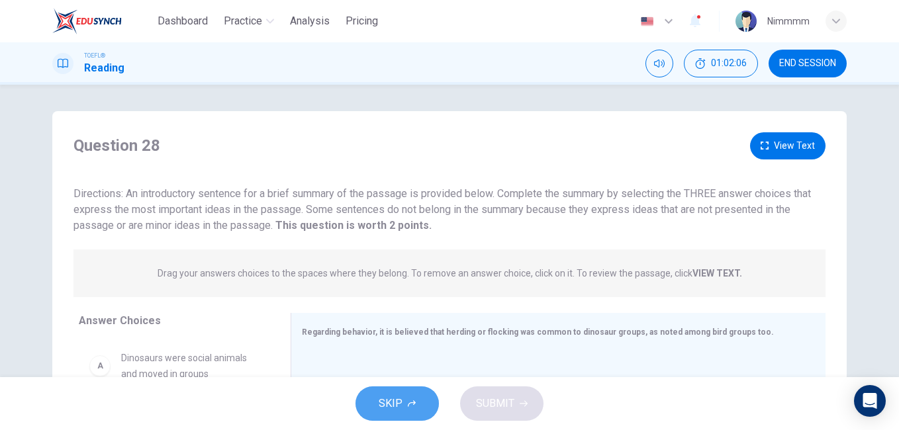
click at [385, 409] on span "SKIP" at bounding box center [391, 404] width 24 height 19
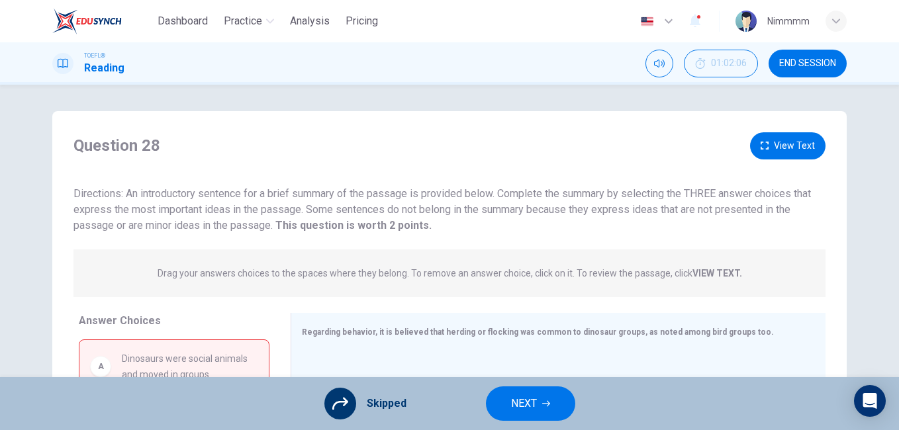
click at [399, 403] on span "Skipped" at bounding box center [387, 404] width 40 height 16
click at [497, 398] on button "NEXT" at bounding box center [530, 404] width 89 height 34
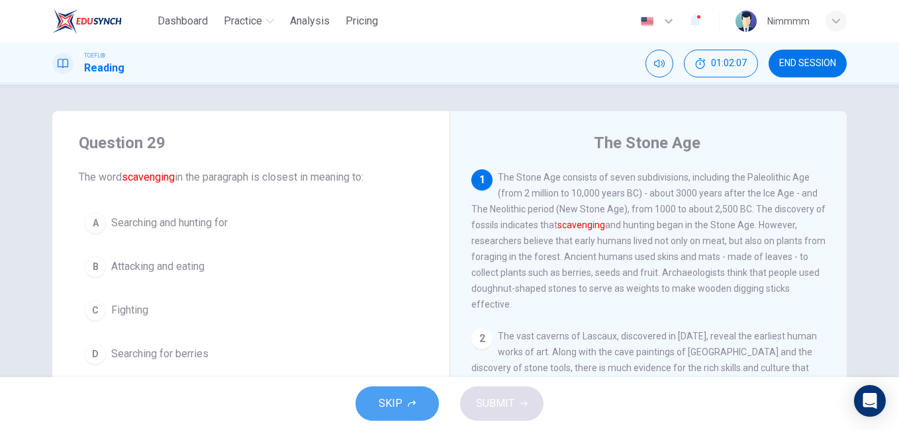
click at [418, 396] on button "SKIP" at bounding box center [397, 404] width 83 height 34
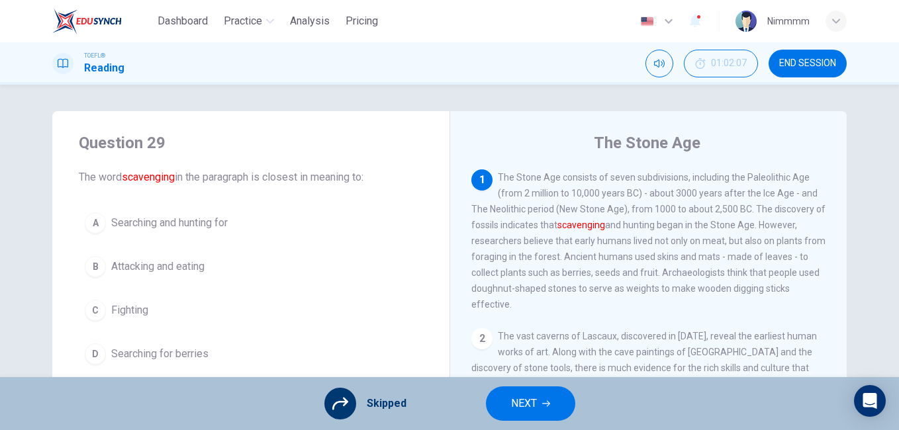
click at [399, 358] on div "A Searching and hunting for B Attacking and eating C Fighting D Searching for b…" at bounding box center [251, 289] width 344 height 164
click at [455, 352] on div "The Stone Age [DEMOGRAPHIC_DATA] The Stone Age consists of seven subdivisions, …" at bounding box center [648, 341] width 397 height 460
drag, startPoint x: 455, startPoint y: 352, endPoint x: 393, endPoint y: 416, distance: 89.0
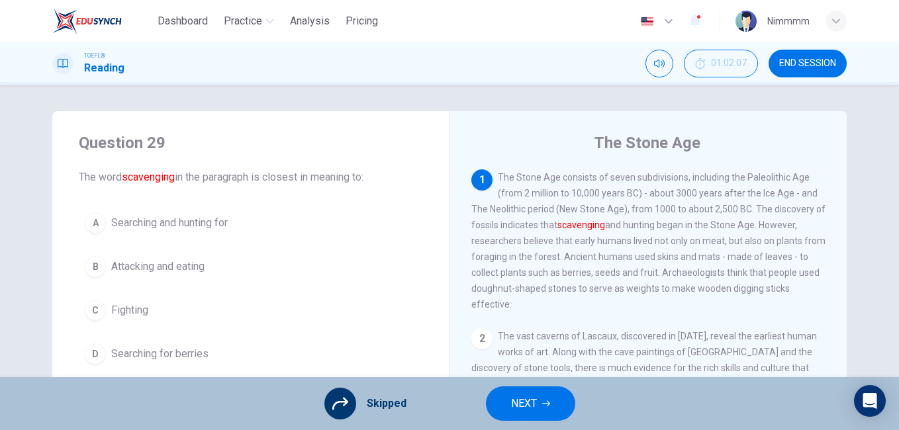
click at [393, 416] on div "Dashboard Practice Analysis Pricing English en ​ Nimmmm TOEFL® Reading 01:02:07…" at bounding box center [449, 215] width 899 height 430
click at [383, 407] on span "Skipped" at bounding box center [387, 404] width 40 height 16
drag, startPoint x: 362, startPoint y: 405, endPoint x: 354, endPoint y: 404, distance: 8.0
click at [354, 404] on div "Skipped" at bounding box center [365, 404] width 82 height 32
click at [354, 404] on div at bounding box center [340, 404] width 32 height 32
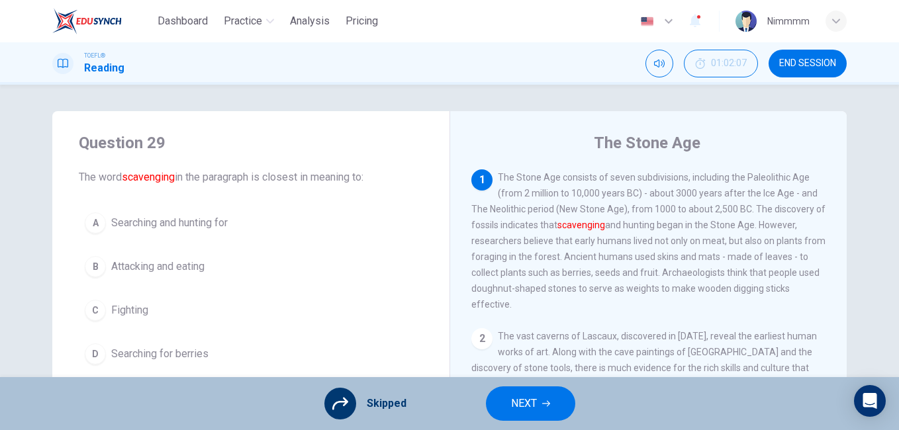
click at [415, 333] on div "A Searching and hunting for B Attacking and eating C Fighting D Searching for b…" at bounding box center [251, 289] width 344 height 164
click at [381, 231] on div "A Searching and hunting for B Attacking and eating C Fighting D Searching for b…" at bounding box center [251, 289] width 344 height 164
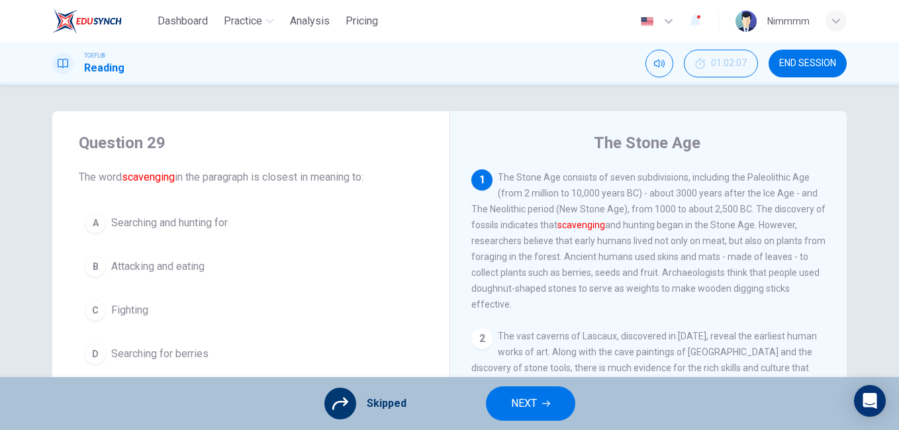
click at [381, 231] on div "A Searching and hunting for B Attacking and eating C Fighting D Searching for b…" at bounding box center [251, 289] width 344 height 164
click at [513, 397] on span "NEXT" at bounding box center [524, 404] width 26 height 19
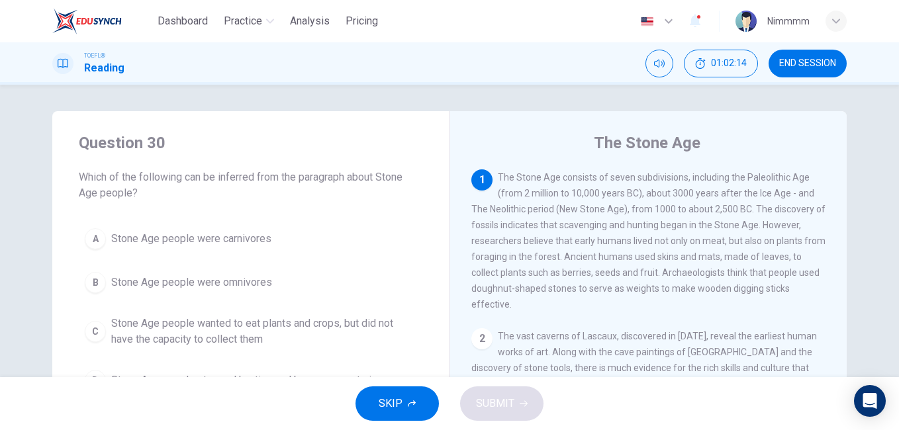
drag, startPoint x: 452, startPoint y: 260, endPoint x: 432, endPoint y: 271, distance: 23.1
click at [432, 271] on div "Question 30 Which of the following can be inferred from the paragraph about Sto…" at bounding box center [449, 341] width 795 height 460
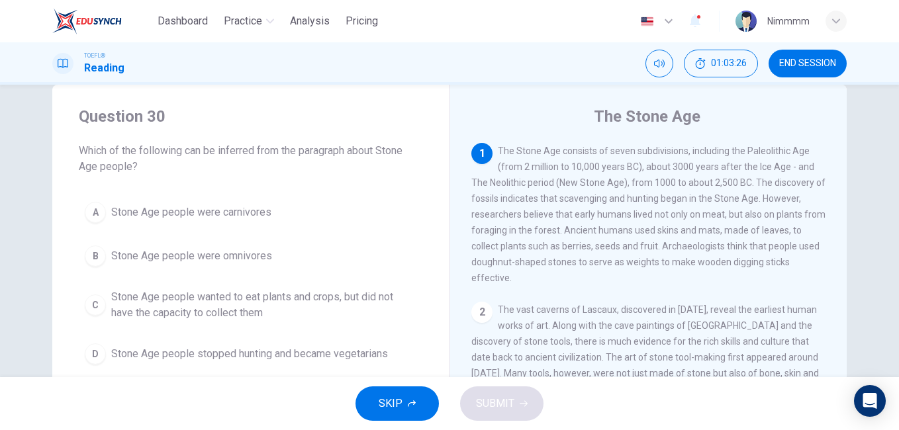
scroll to position [53, 0]
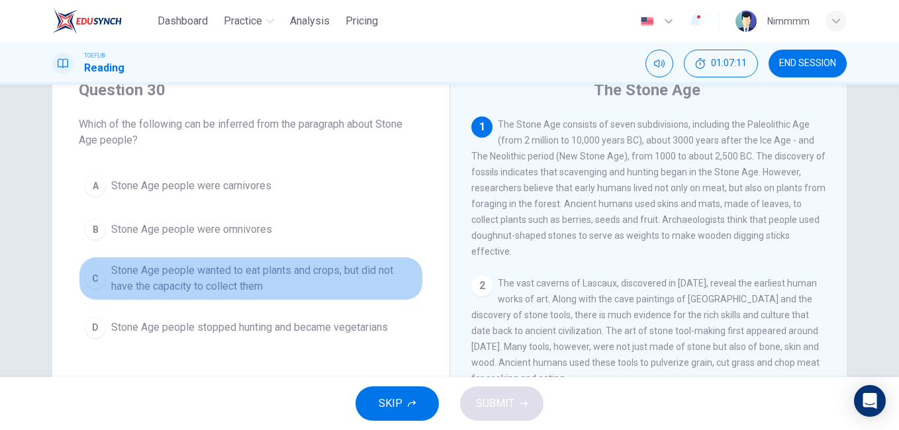
drag, startPoint x: 191, startPoint y: 273, endPoint x: 249, endPoint y: 303, distance: 65.2
click at [249, 303] on div "A Stone Age people were carnivores B Stone Age people were omnivores C Stone Ag…" at bounding box center [251, 257] width 344 height 175
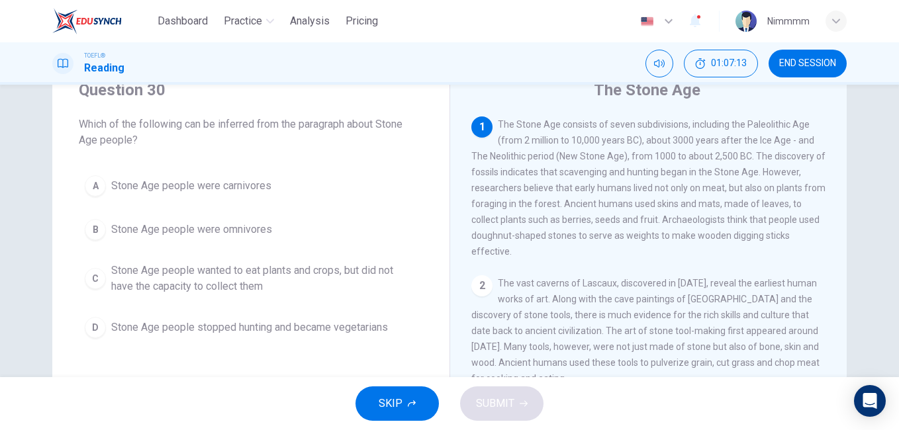
click at [392, 391] on button "SKIP" at bounding box center [397, 404] width 83 height 34
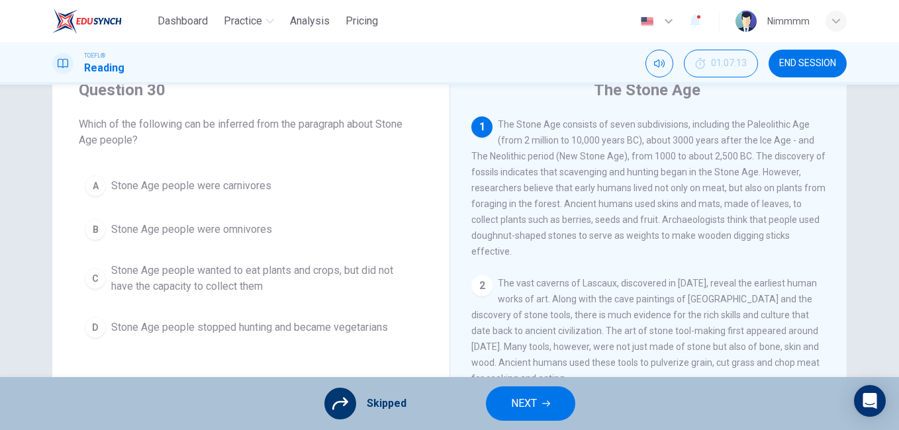
click at [250, 281] on div "A Stone Age people were carnivores B Stone Age people were omnivores C Stone Ag…" at bounding box center [251, 257] width 344 height 175
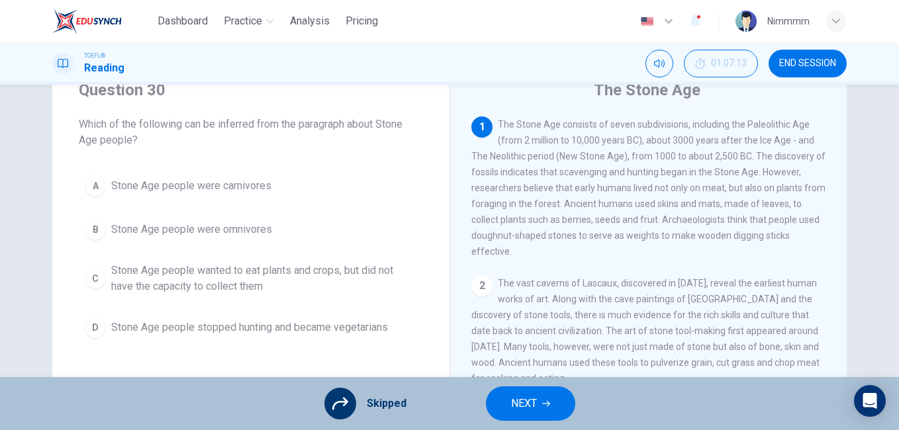
click at [250, 282] on div "A Stone Age people were carnivores B Stone Age people were omnivores C Stone Ag…" at bounding box center [251, 257] width 344 height 175
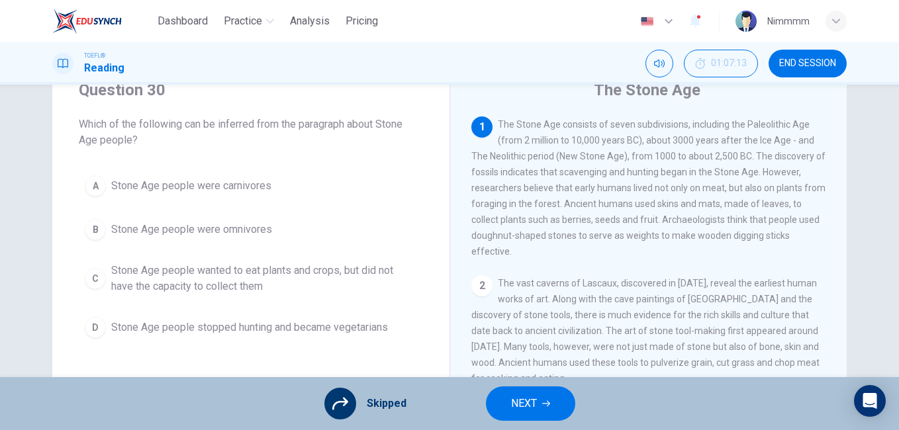
click at [250, 282] on div "A Stone Age people were carnivores B Stone Age people were omnivores C Stone Ag…" at bounding box center [251, 257] width 344 height 175
click at [250, 281] on div "A Stone Age people were carnivores B Stone Age people were omnivores C Stone Ag…" at bounding box center [251, 257] width 344 height 175
drag, startPoint x: 250, startPoint y: 281, endPoint x: 370, endPoint y: 228, distance: 131.9
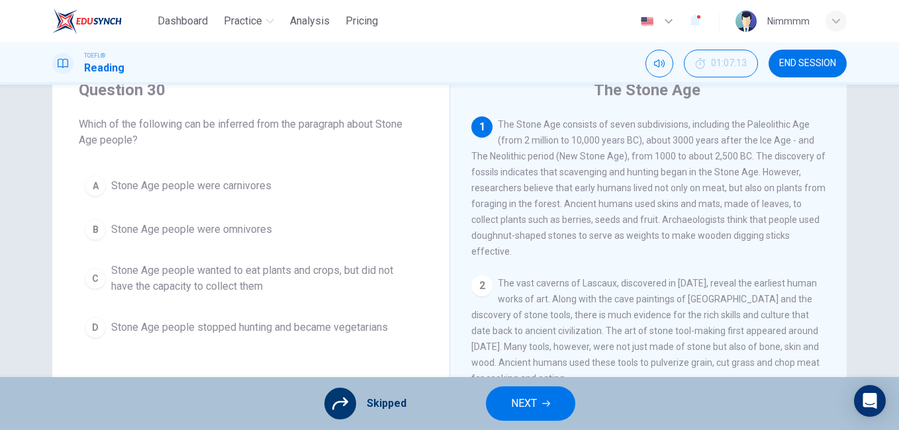
click at [370, 228] on div "A Stone Age people were carnivores B Stone Age people were omnivores C Stone Ag…" at bounding box center [251, 257] width 344 height 175
click at [632, 140] on span "The Stone Age consists of seven subdivisions, including the Paleolithic Age (fr…" at bounding box center [648, 188] width 354 height 138
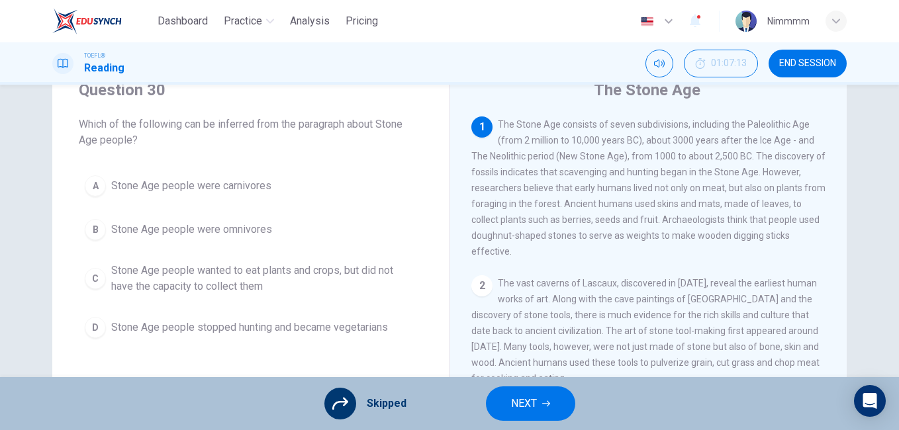
drag, startPoint x: 632, startPoint y: 140, endPoint x: 619, endPoint y: 183, distance: 45.5
click at [619, 183] on div "1 The Stone Age consists of seven subdivisions, including the Paleolithic Age (…" at bounding box center [648, 188] width 355 height 143
click at [528, 394] on button "NEXT" at bounding box center [530, 404] width 89 height 34
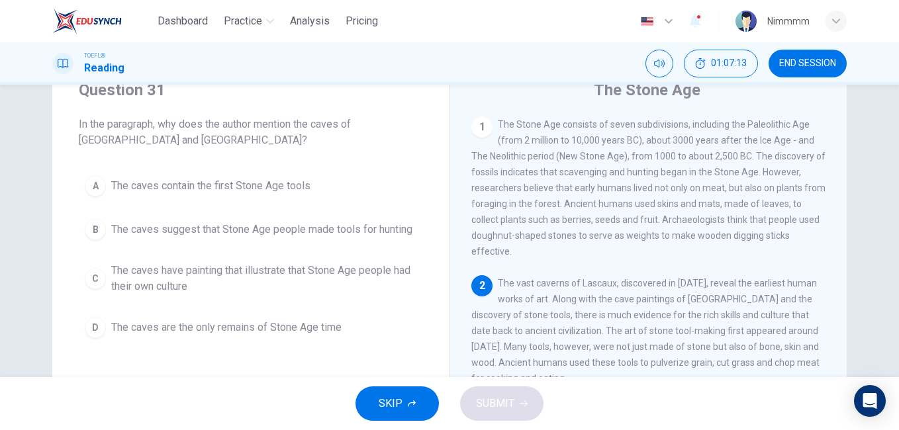
scroll to position [32, 0]
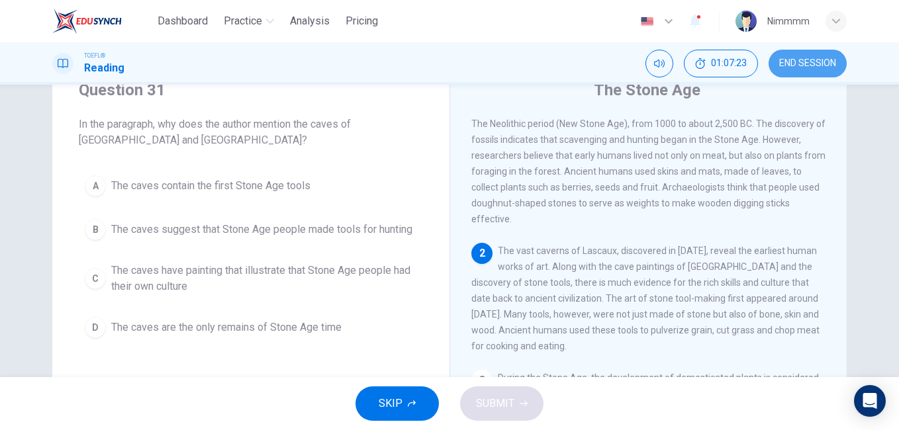
click at [800, 52] on button "END SESSION" at bounding box center [808, 64] width 78 height 28
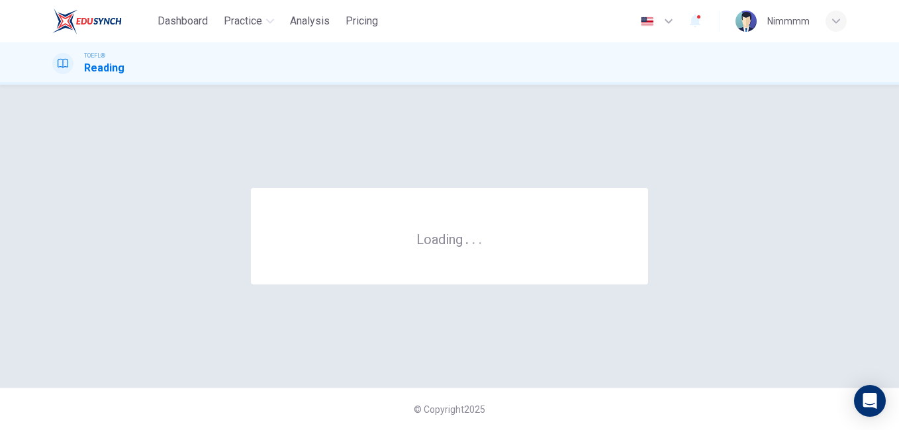
scroll to position [0, 0]
